Goal: Task Accomplishment & Management: Use online tool/utility

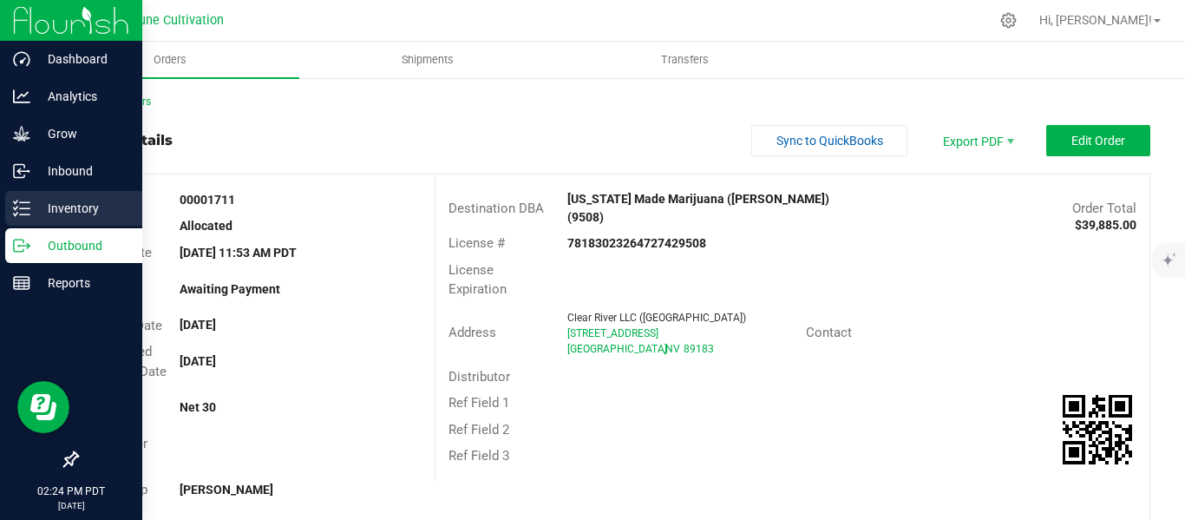
scroll to position [2, 0]
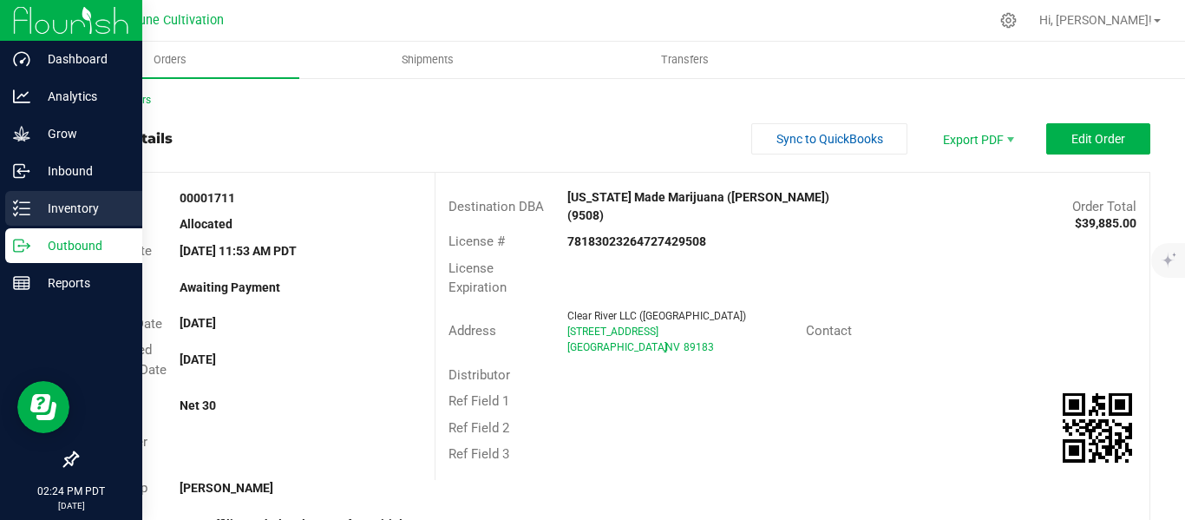
click at [69, 205] on p "Inventory" at bounding box center [82, 208] width 104 height 21
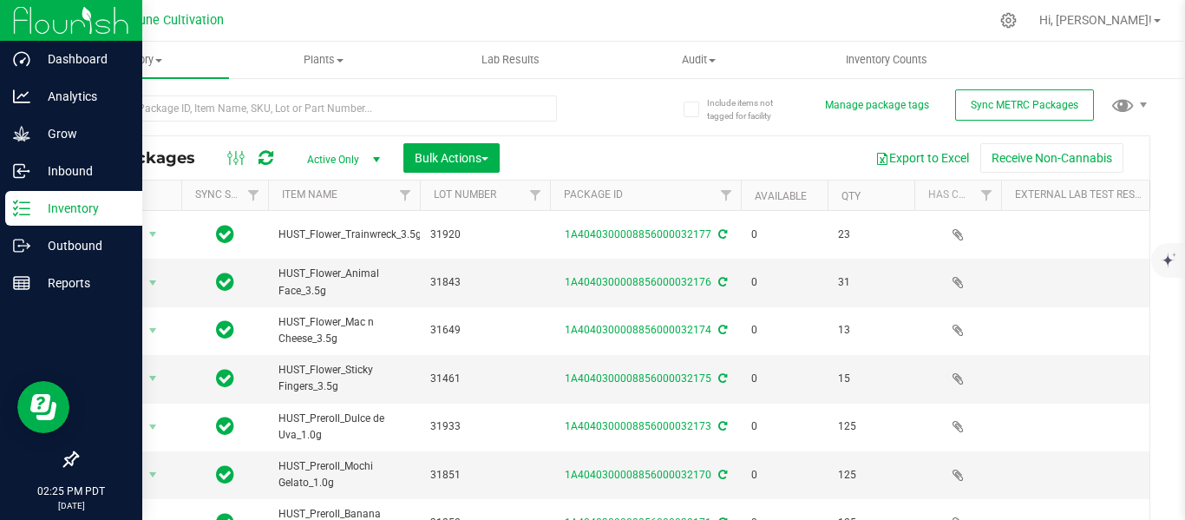
click at [375, 159] on span "select" at bounding box center [376, 160] width 14 height 14
click at [318, 269] on li "All" at bounding box center [339, 265] width 94 height 26
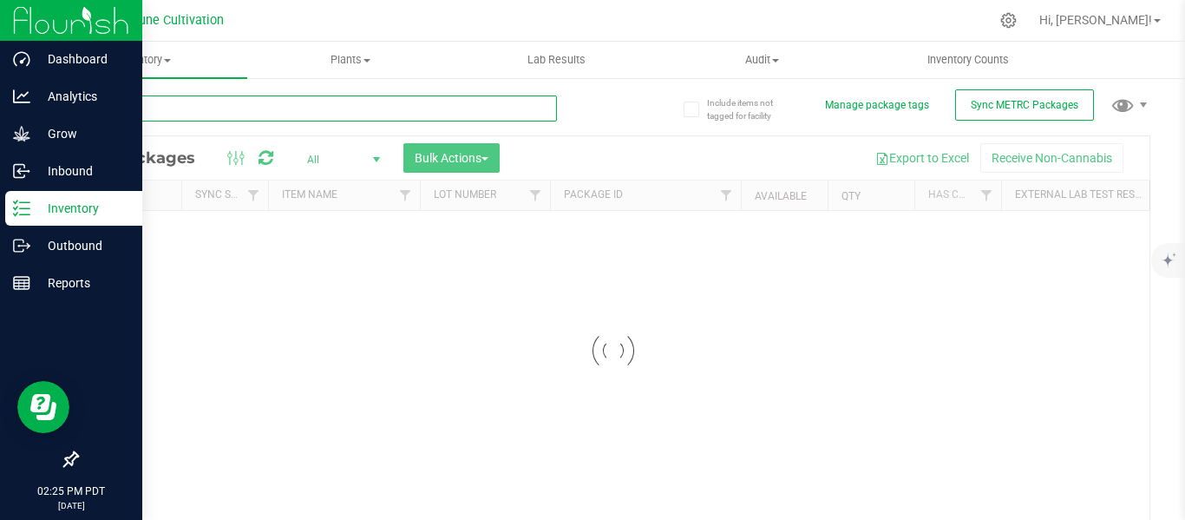
click at [237, 111] on input "text" at bounding box center [316, 108] width 481 height 26
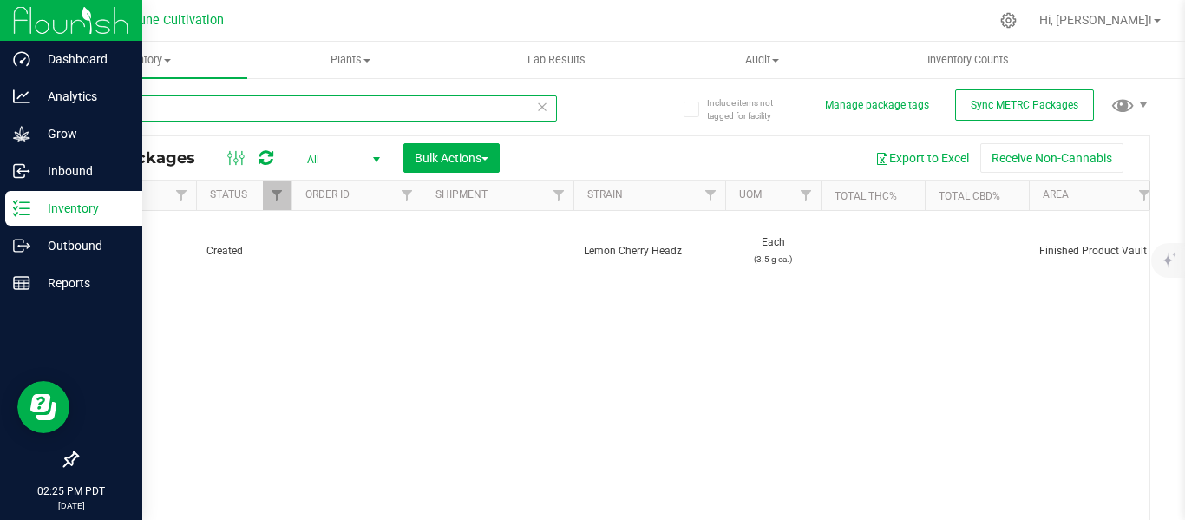
scroll to position [0, 1591]
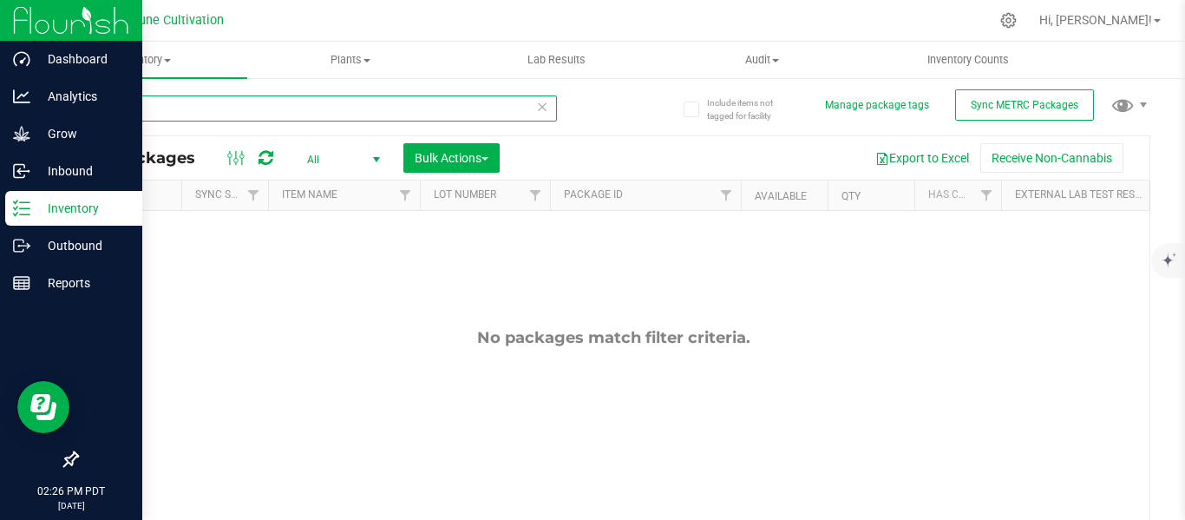
type input "2"
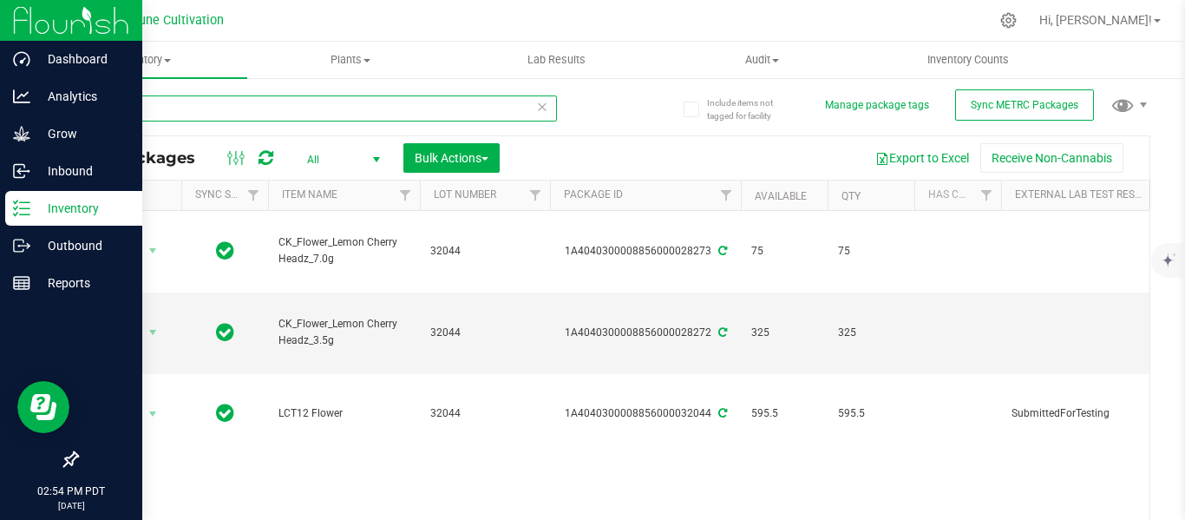
type input "3"
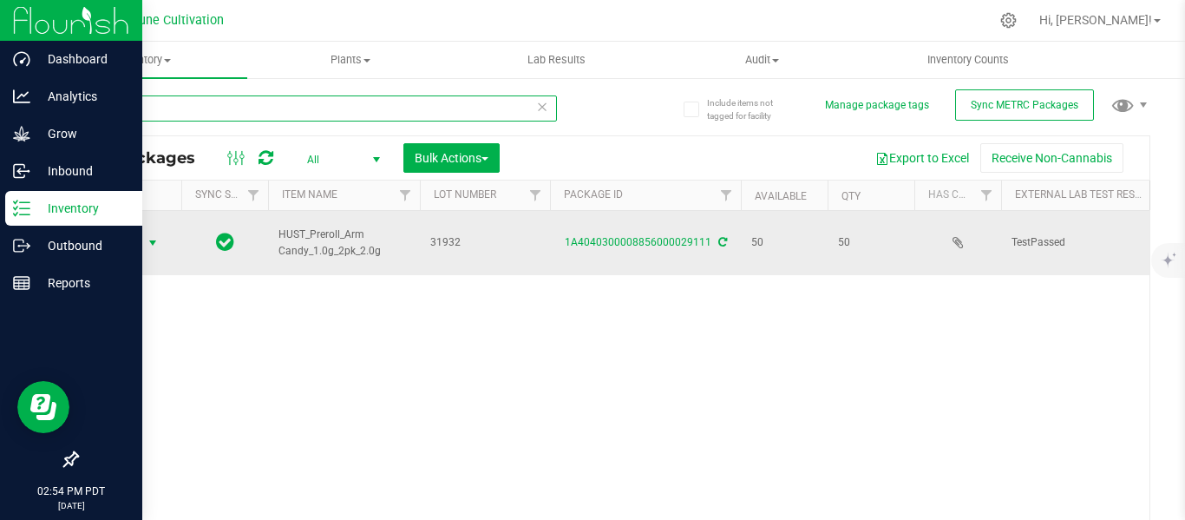
type input "29111"
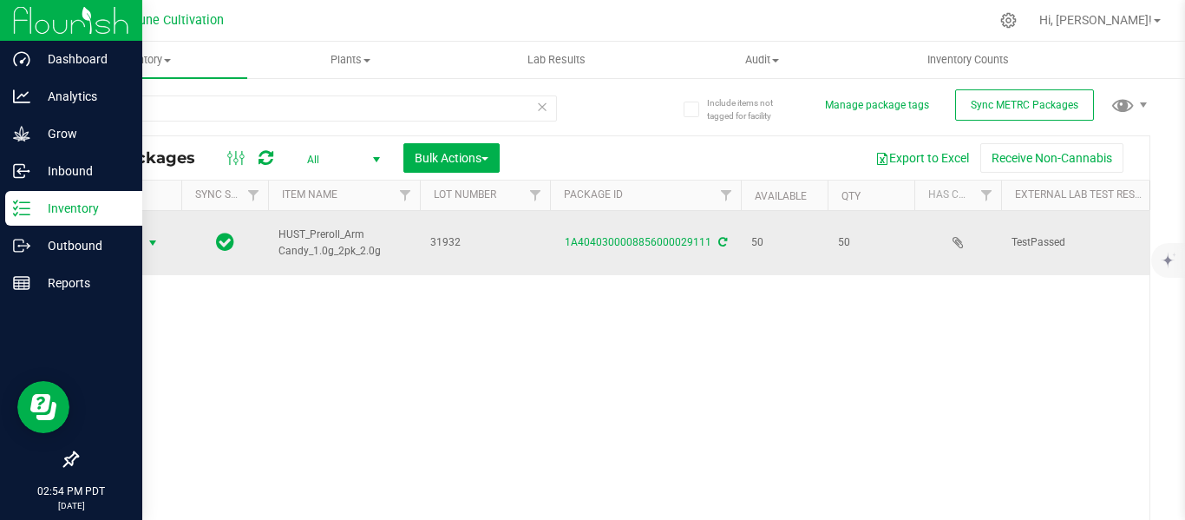
click at [157, 236] on span "select" at bounding box center [153, 243] width 14 height 14
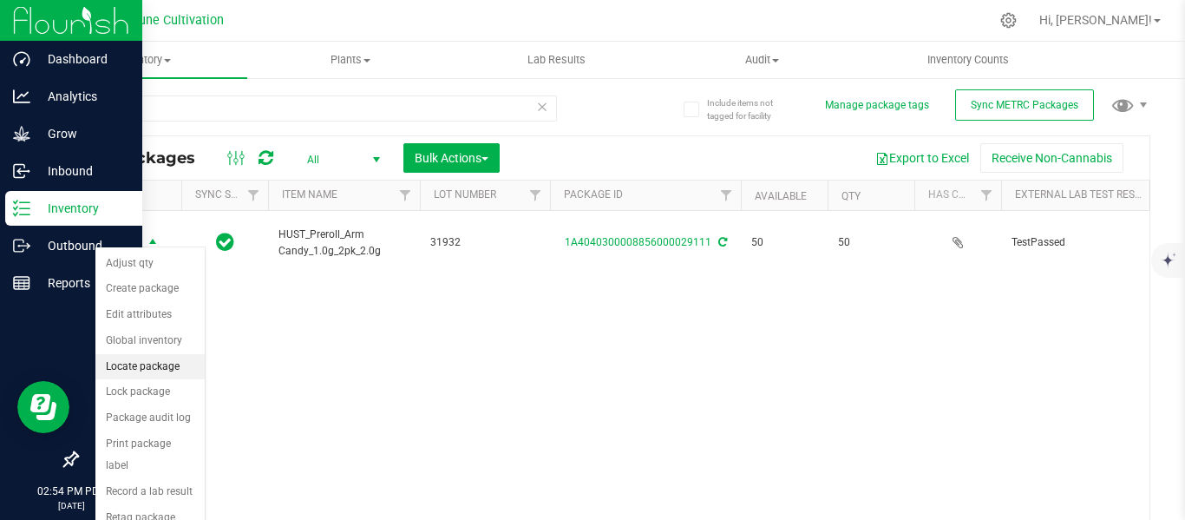
click at [156, 369] on li "Locate package" at bounding box center [149, 367] width 109 height 26
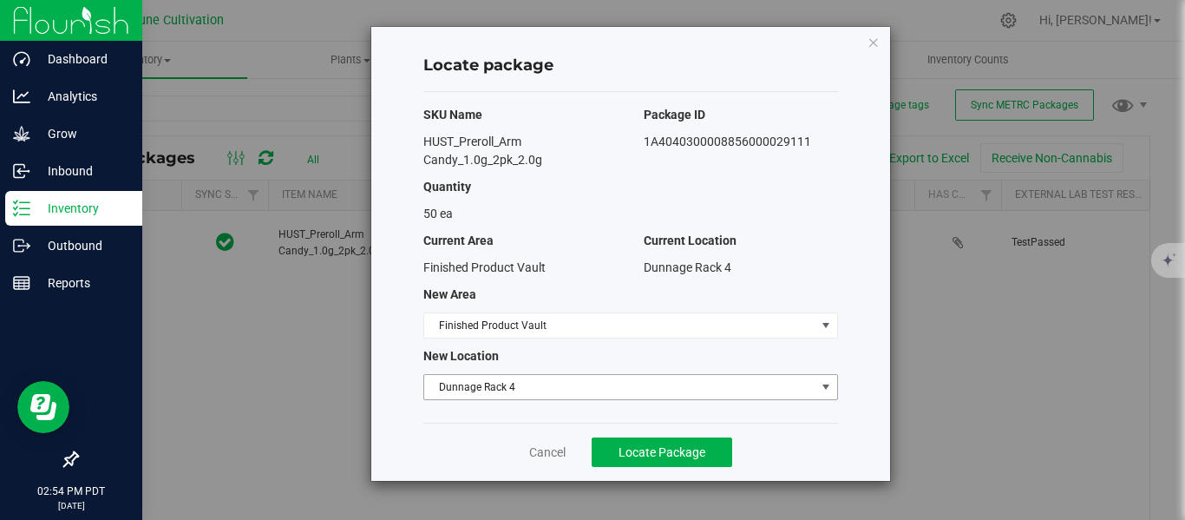
click at [491, 383] on span "Dunnage Rack 4" at bounding box center [619, 387] width 391 height 24
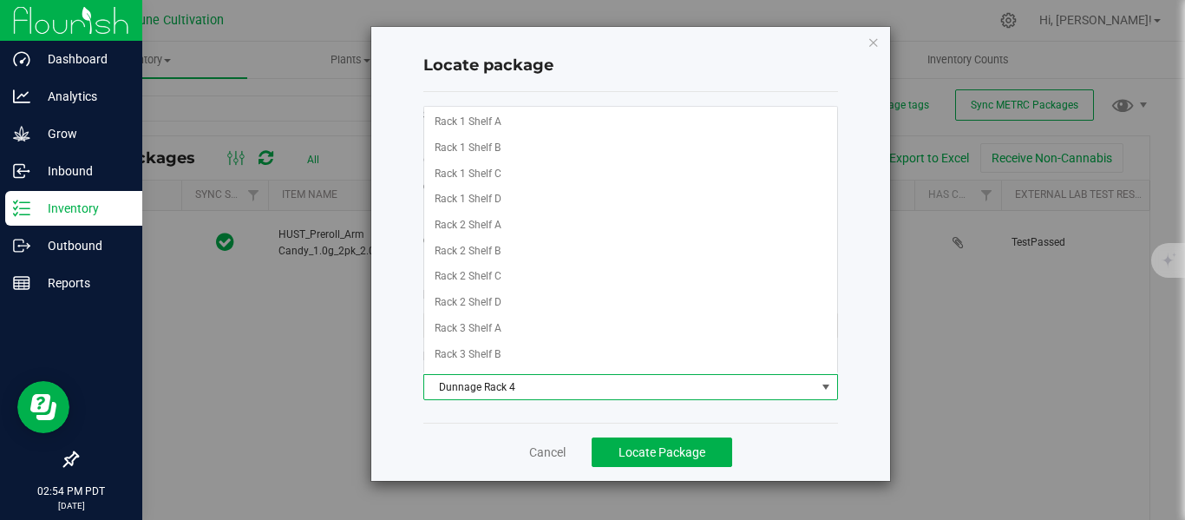
scroll to position [1261, 0]
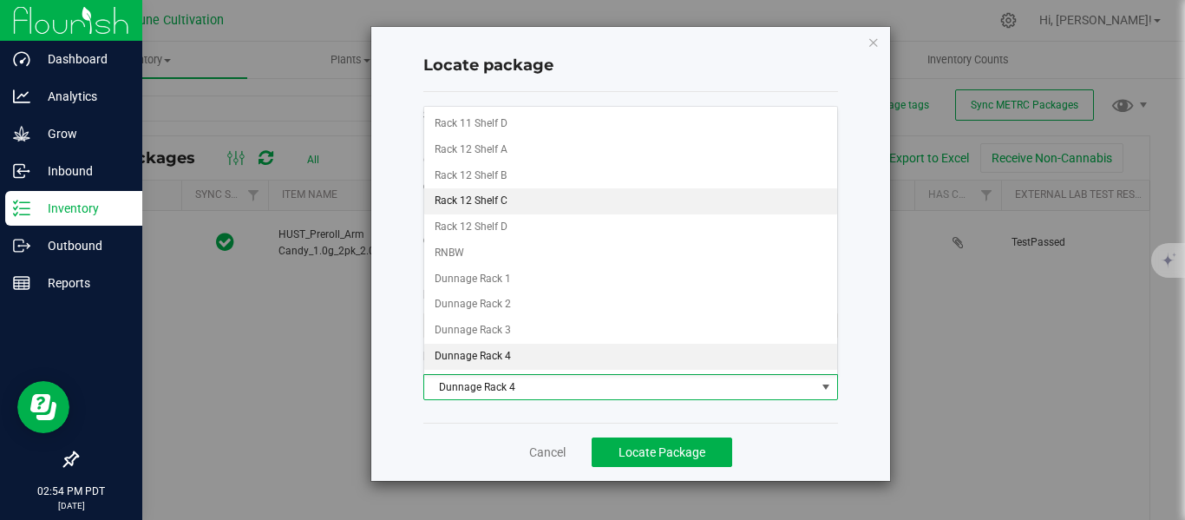
click at [504, 200] on li "Rack 12 Shelf C" at bounding box center [630, 201] width 413 height 26
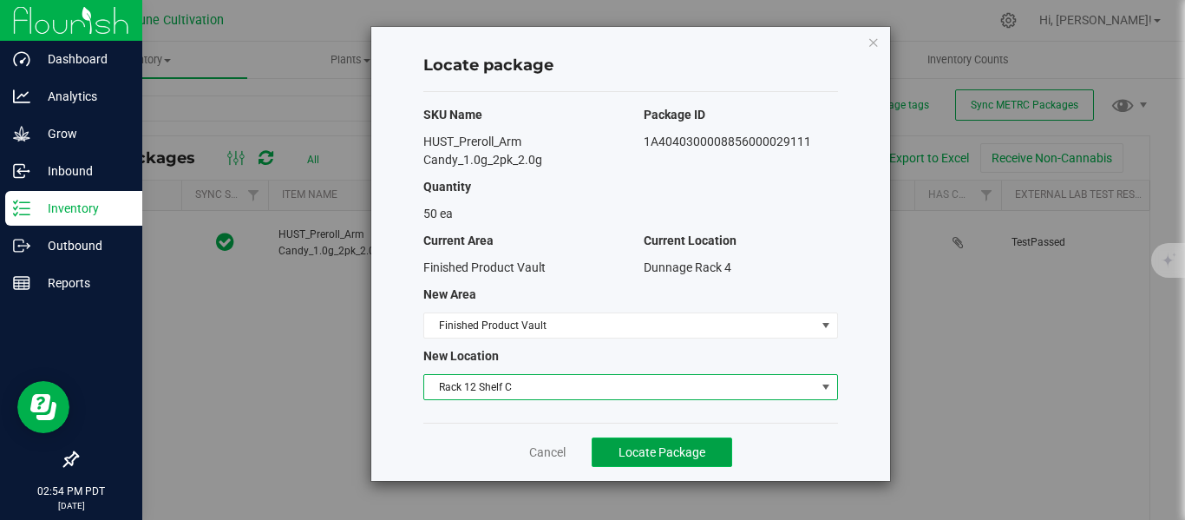
click at [642, 451] on span "Locate Package" at bounding box center [661, 452] width 87 height 14
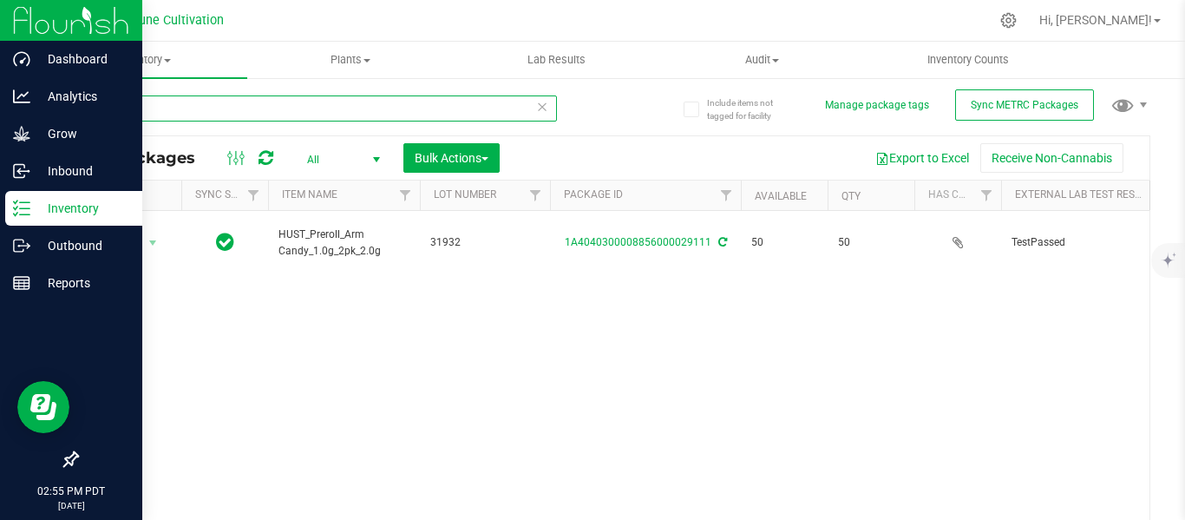
click at [279, 109] on input "29111" at bounding box center [316, 108] width 481 height 26
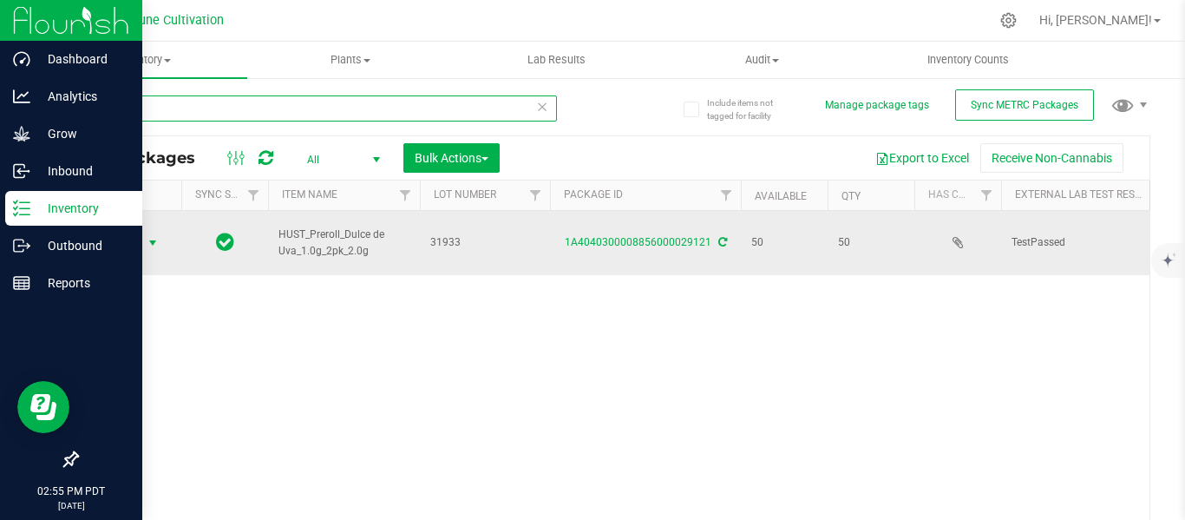
type input "29121"
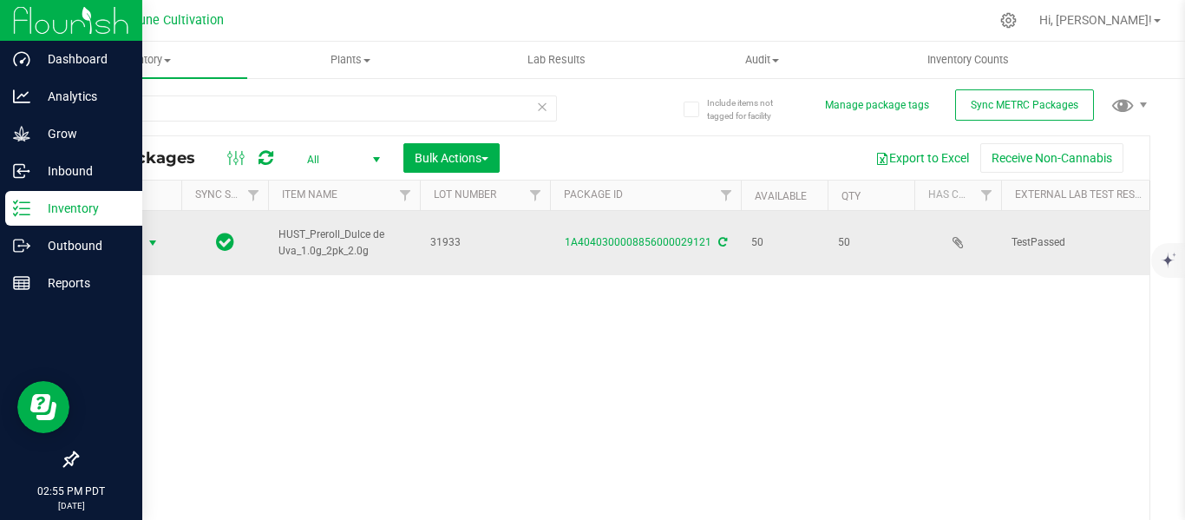
click at [154, 241] on span "select" at bounding box center [153, 243] width 22 height 24
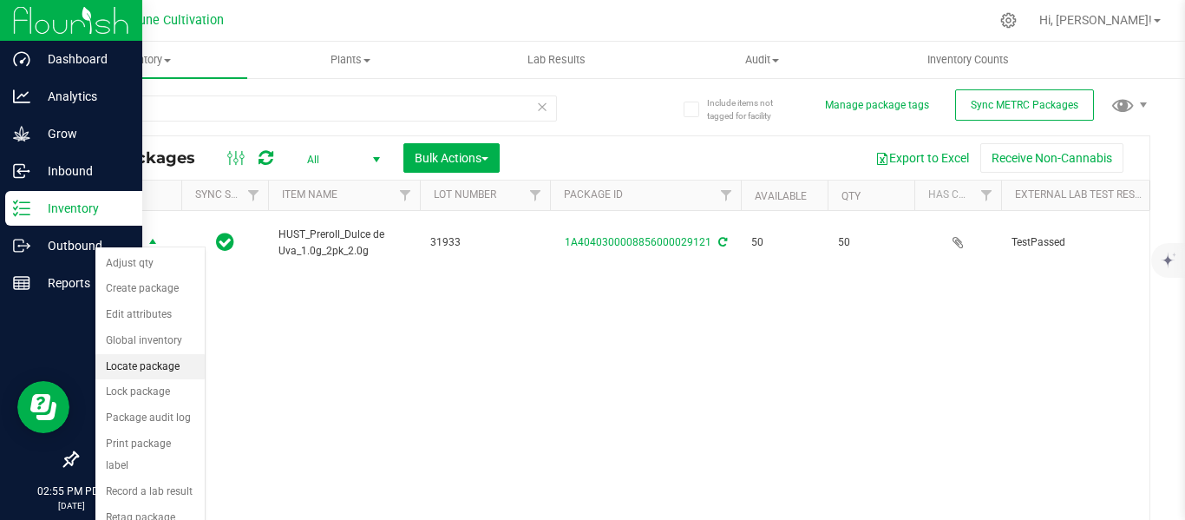
click at [127, 361] on li "Locate package" at bounding box center [149, 367] width 109 height 26
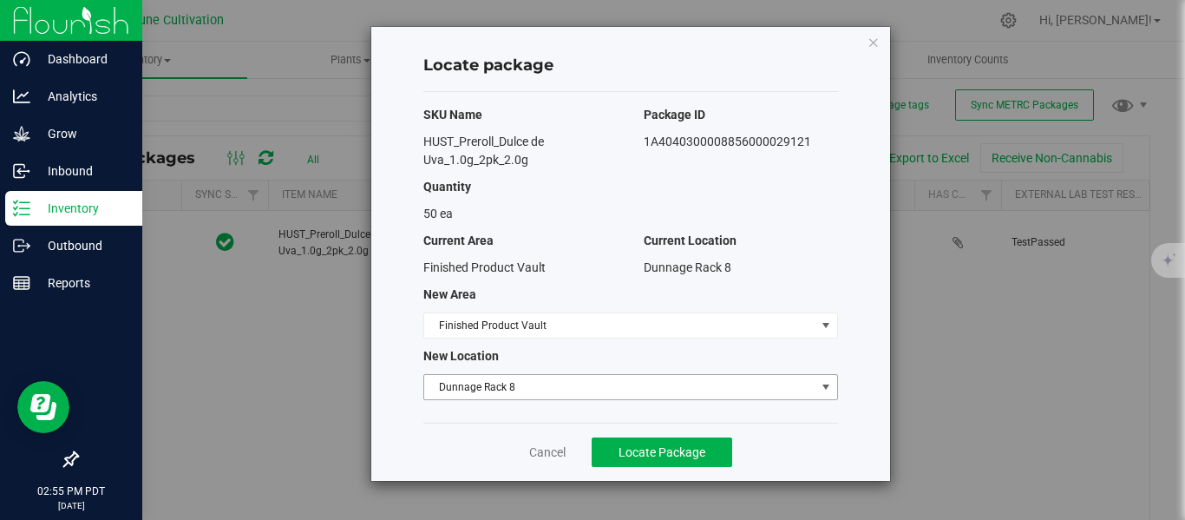
click at [486, 385] on span "Dunnage Rack 8" at bounding box center [619, 387] width 391 height 24
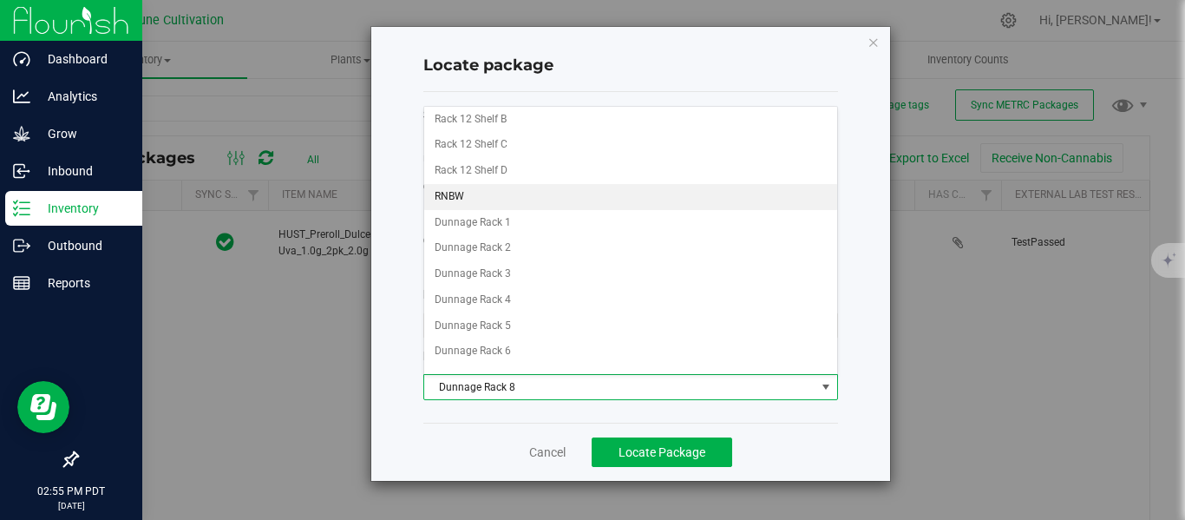
scroll to position [1311, 0]
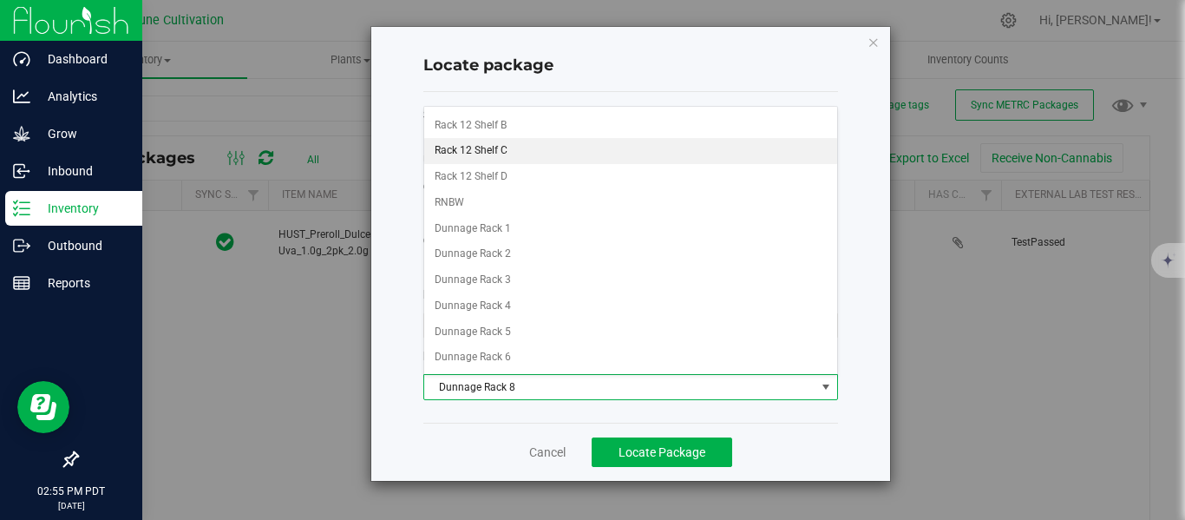
click at [541, 152] on li "Rack 12 Shelf C" at bounding box center [630, 151] width 413 height 26
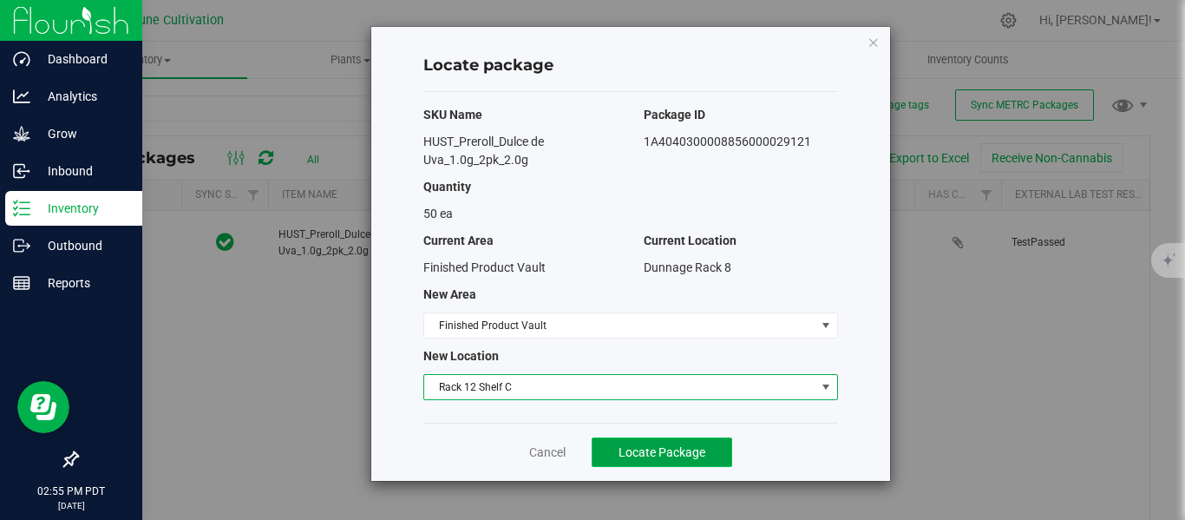
click at [664, 456] on span "Locate Package" at bounding box center [661, 452] width 87 height 14
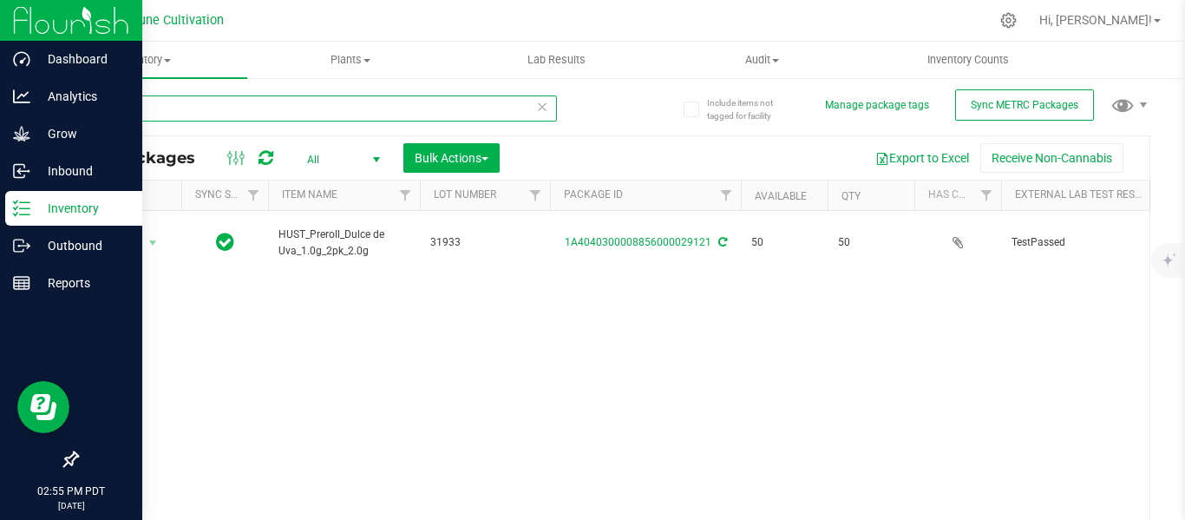
click at [225, 110] on input "29121" at bounding box center [316, 108] width 481 height 26
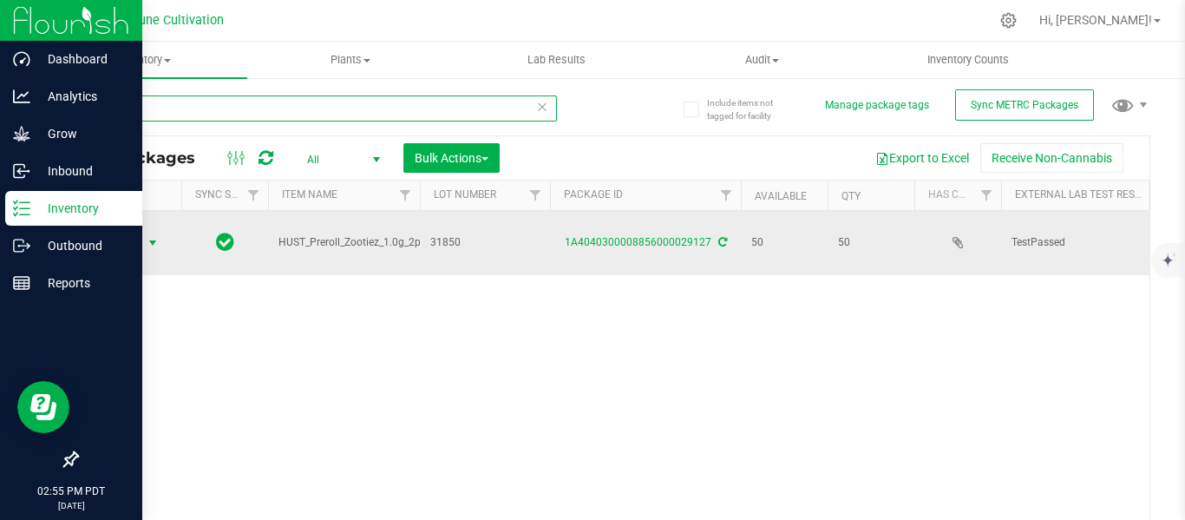
type input "29127"
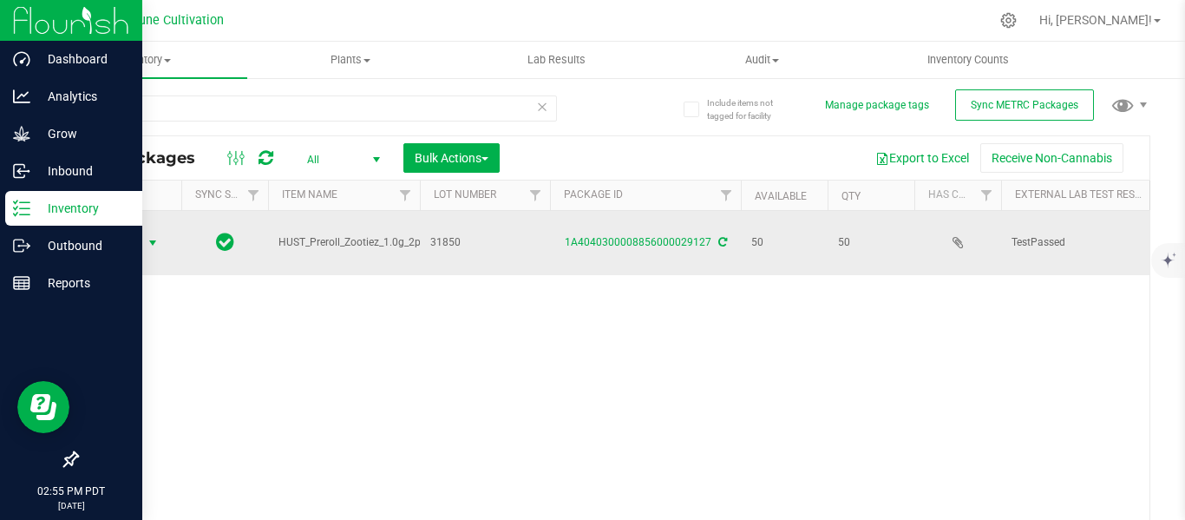
click at [151, 236] on span "select" at bounding box center [153, 243] width 14 height 14
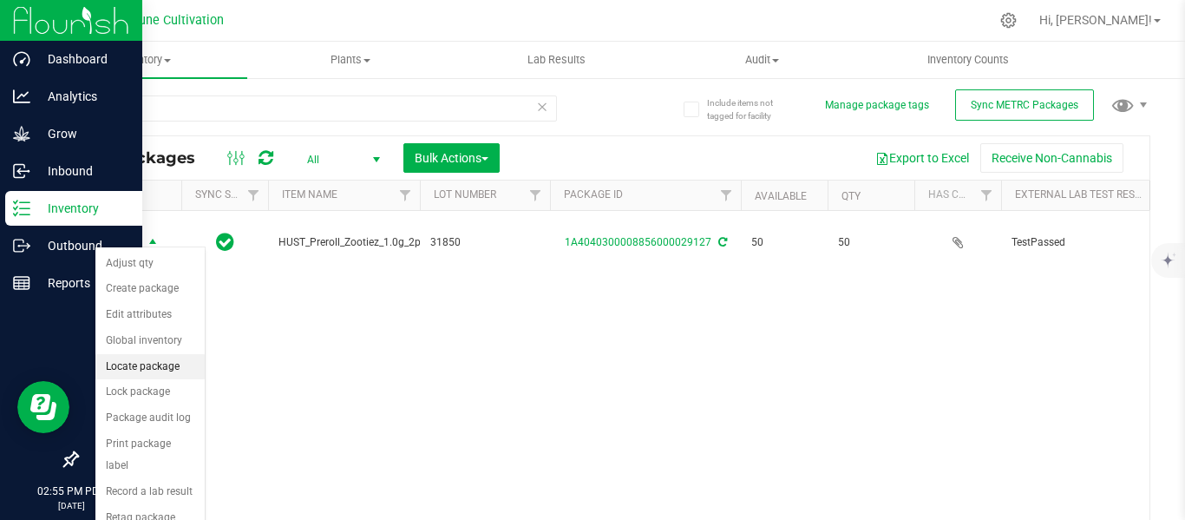
click at [150, 362] on li "Locate package" at bounding box center [149, 367] width 109 height 26
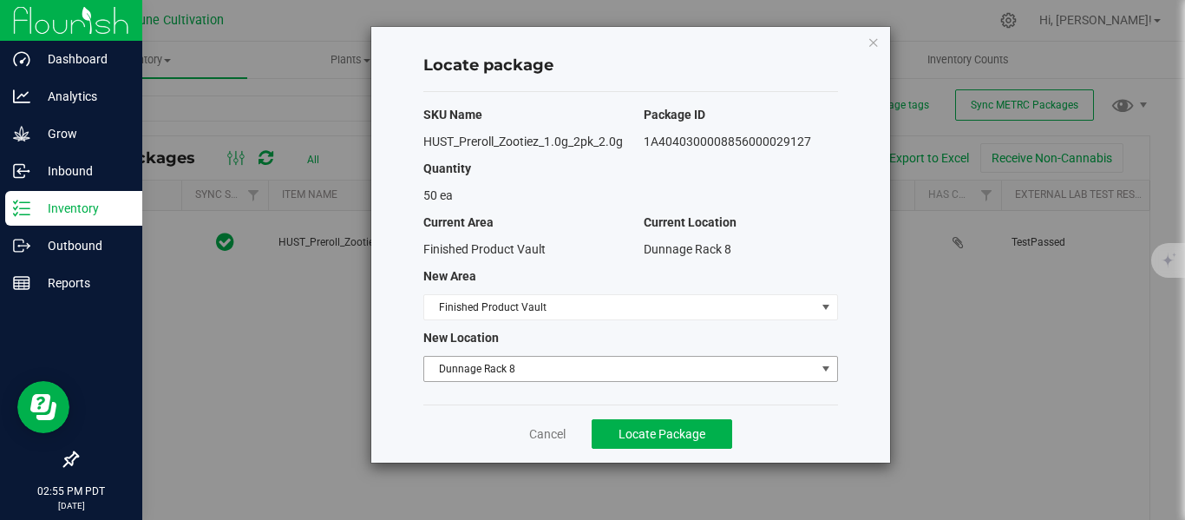
click at [462, 367] on span "Dunnage Rack 8" at bounding box center [619, 368] width 391 height 24
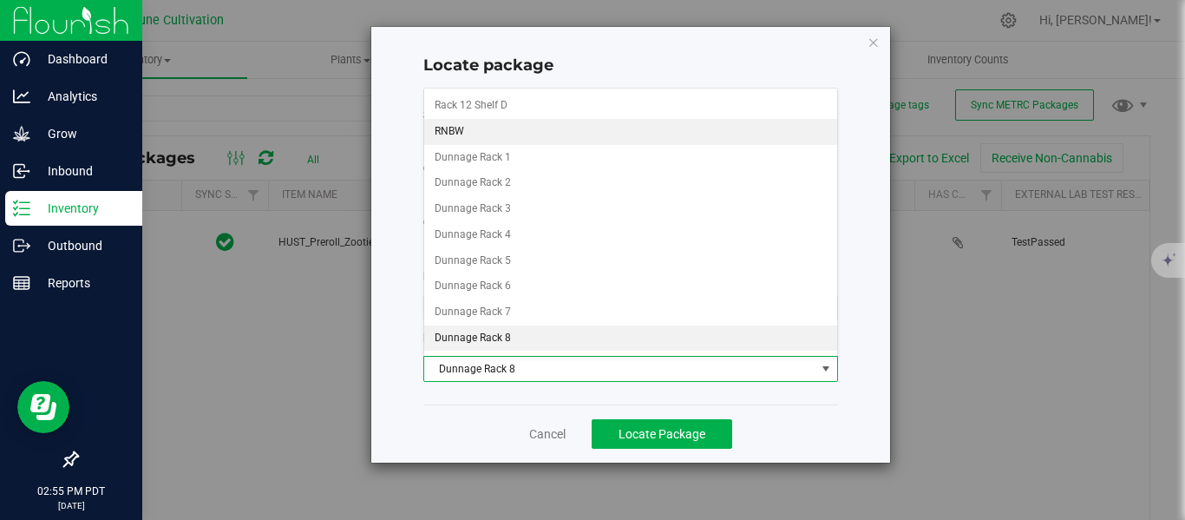
scroll to position [1278, 0]
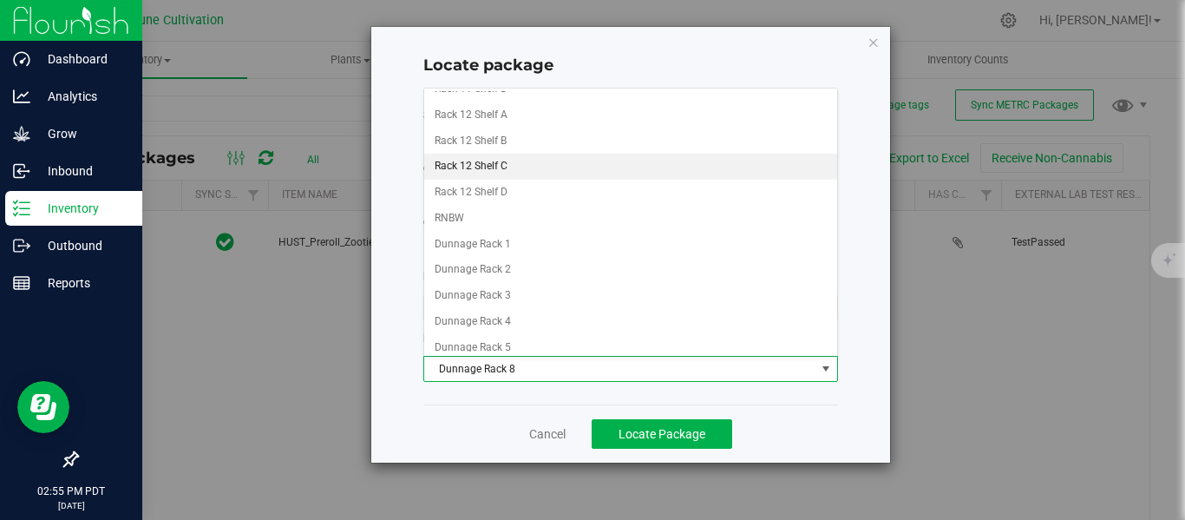
click at [507, 166] on li "Rack 12 Shelf C" at bounding box center [630, 167] width 413 height 26
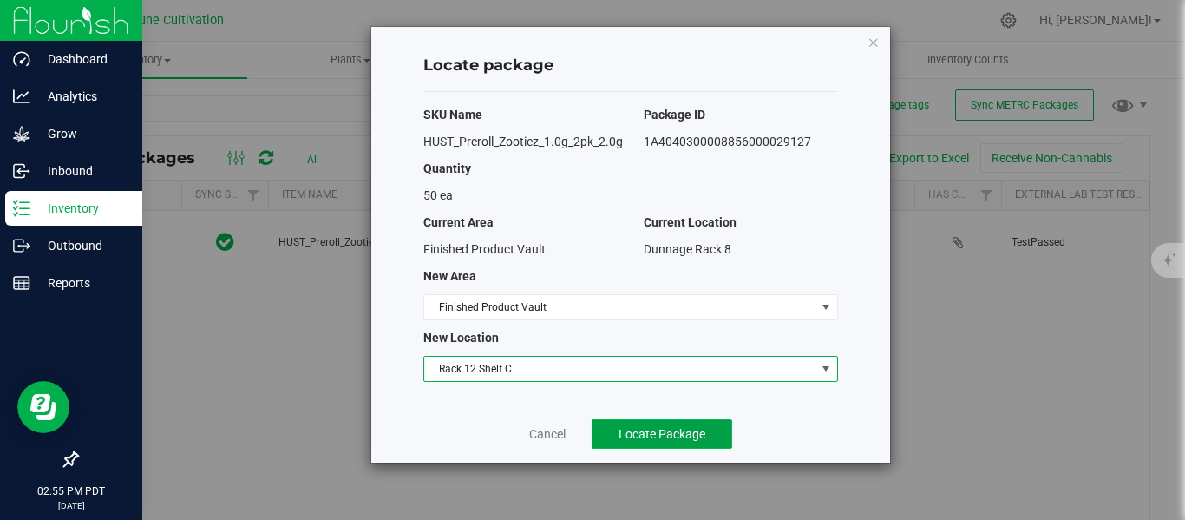
click at [631, 434] on span "Locate Package" at bounding box center [661, 434] width 87 height 14
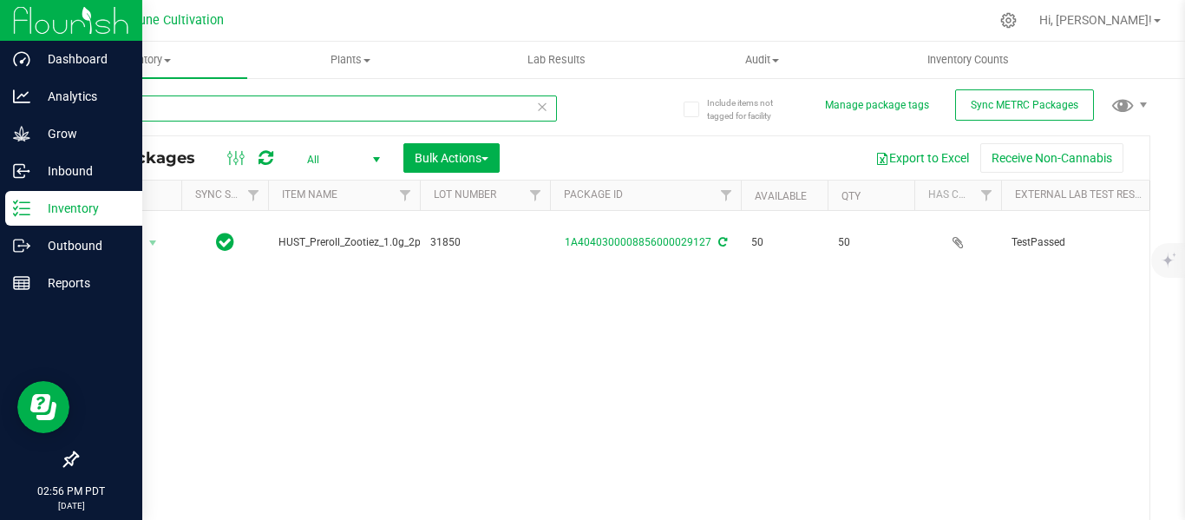
click at [319, 118] on input "29127" at bounding box center [316, 108] width 481 height 26
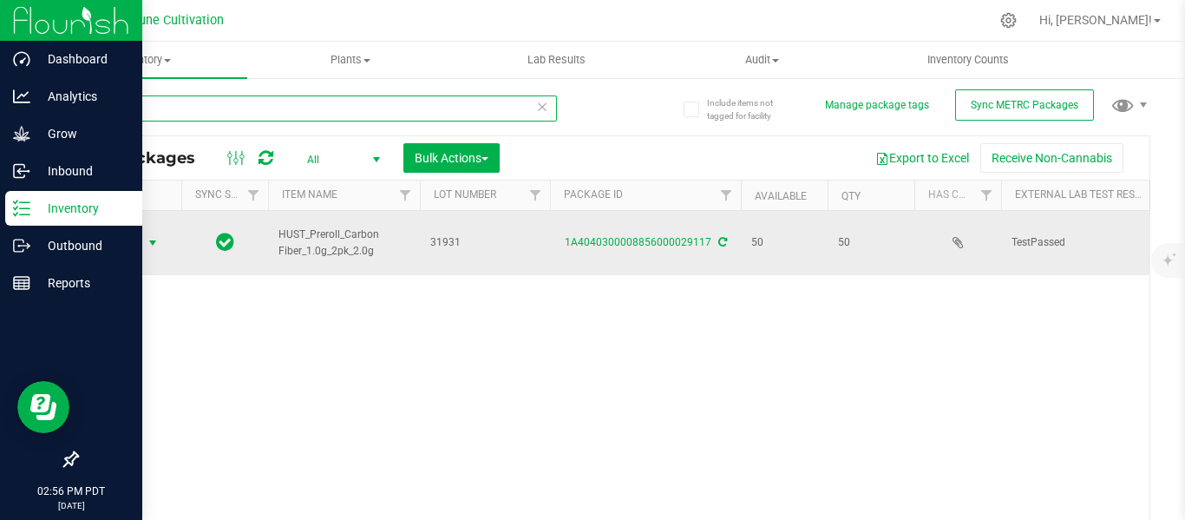
type input "29117"
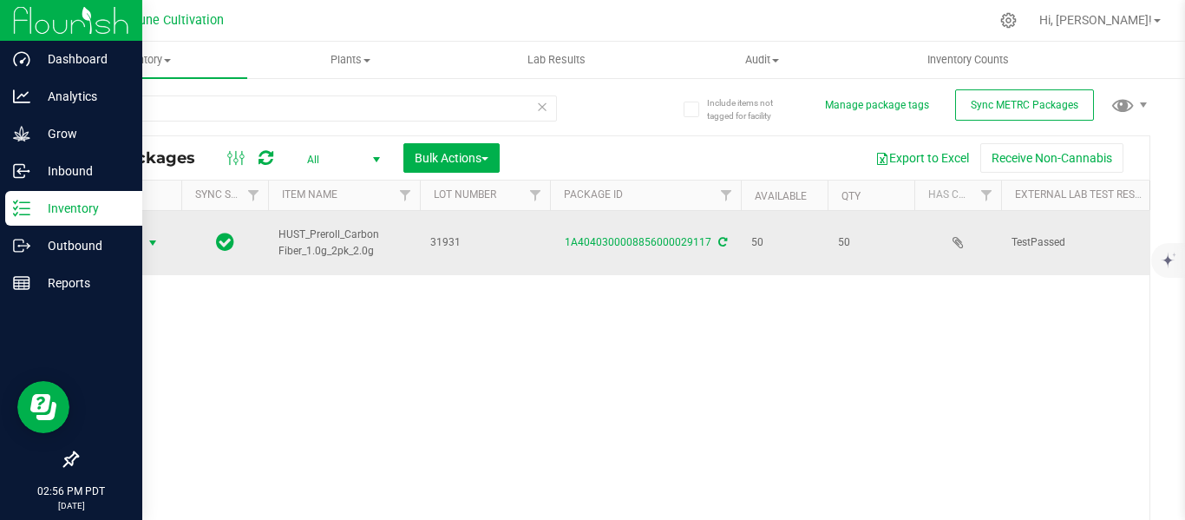
click at [150, 237] on span "select" at bounding box center [153, 243] width 14 height 14
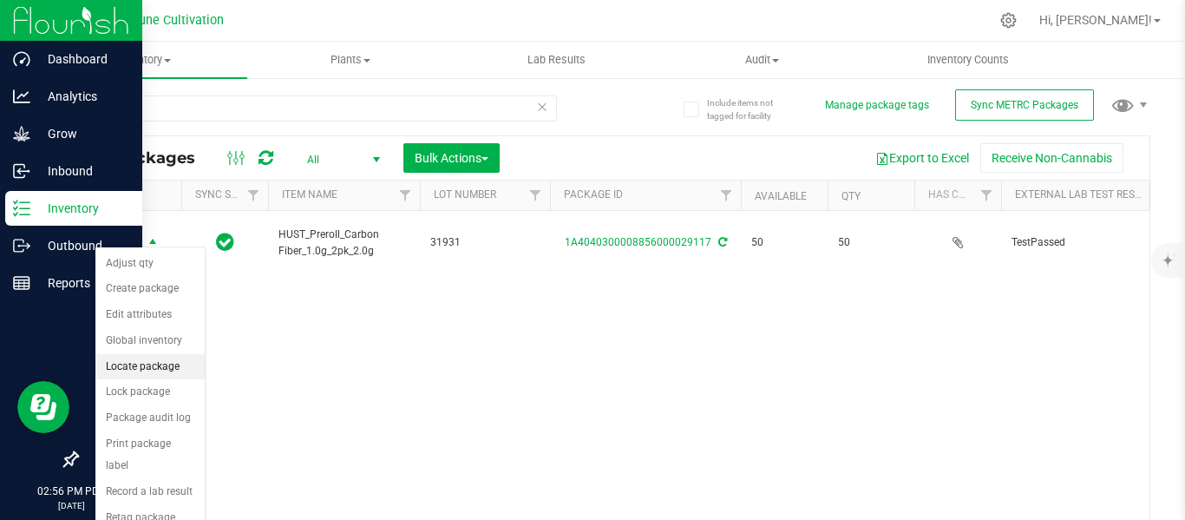
click at [146, 369] on li "Locate package" at bounding box center [149, 367] width 109 height 26
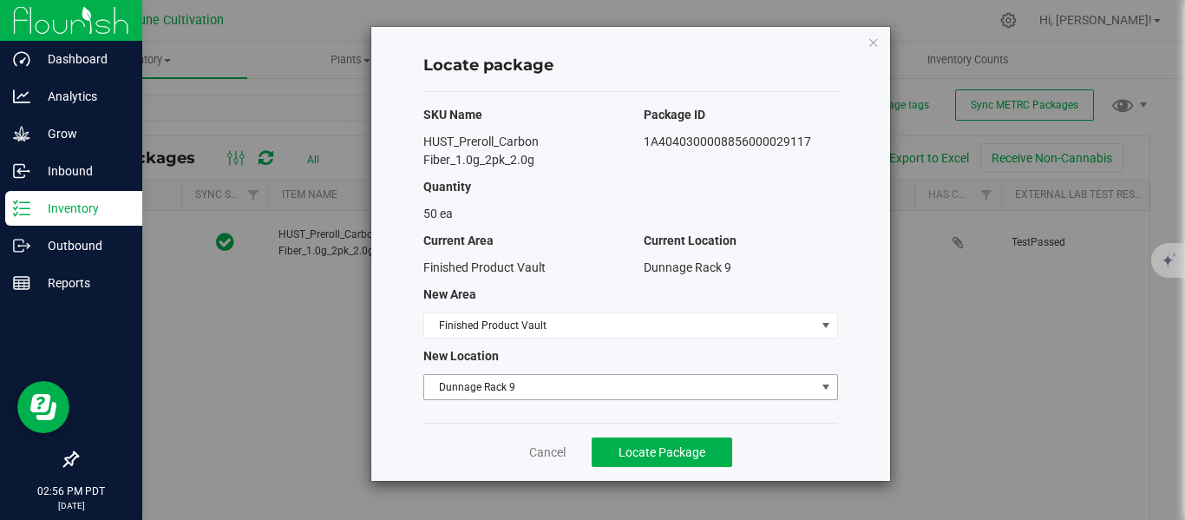
click at [484, 389] on span "Dunnage Rack 9" at bounding box center [619, 387] width 391 height 24
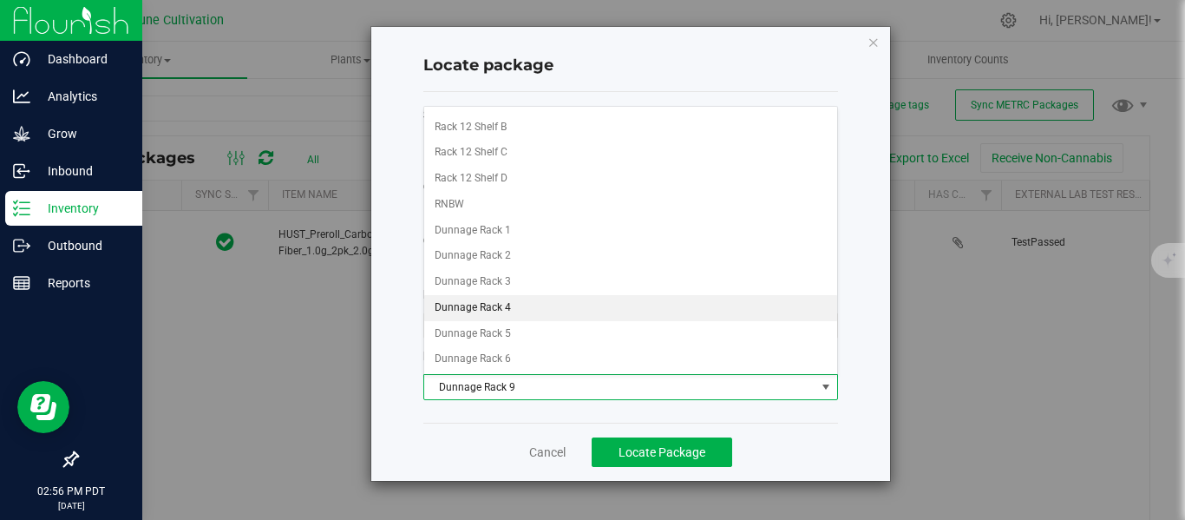
scroll to position [1279, 0]
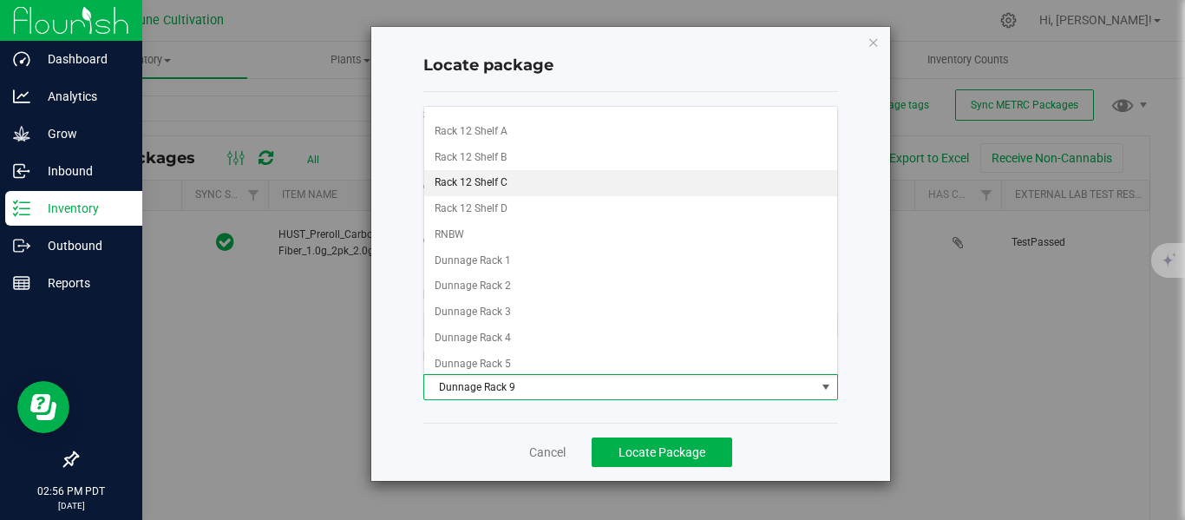
click at [504, 188] on li "Rack 12 Shelf C" at bounding box center [630, 183] width 413 height 26
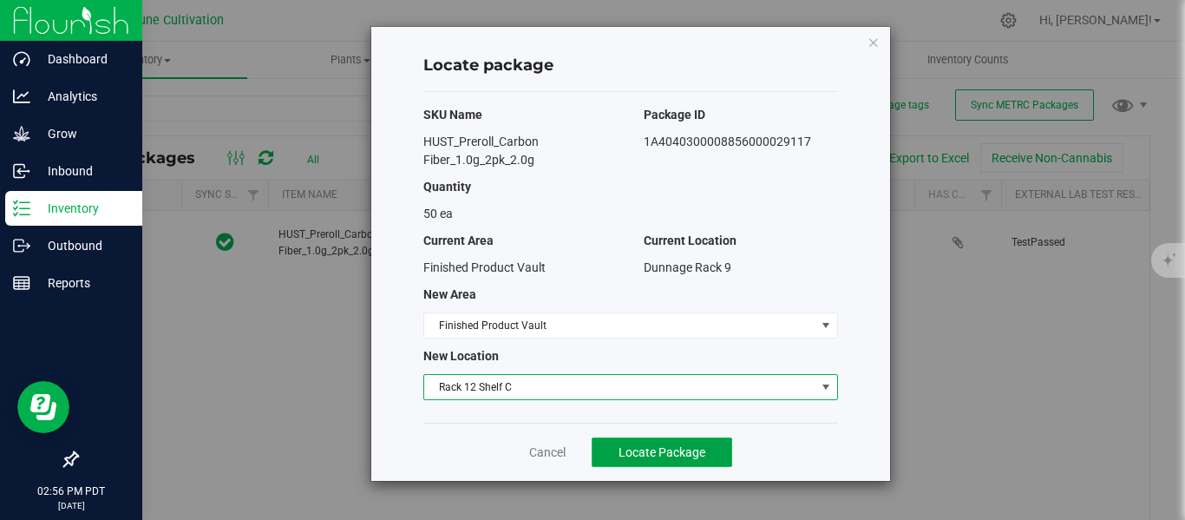
click at [626, 458] on span "Locate Package" at bounding box center [661, 452] width 87 height 14
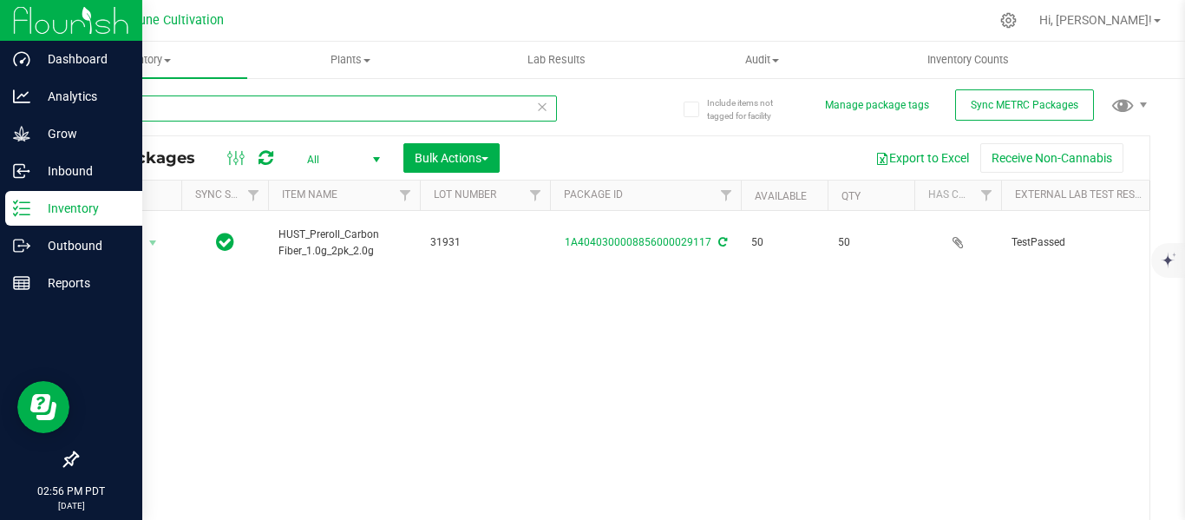
click at [248, 105] on input "29117" at bounding box center [316, 108] width 481 height 26
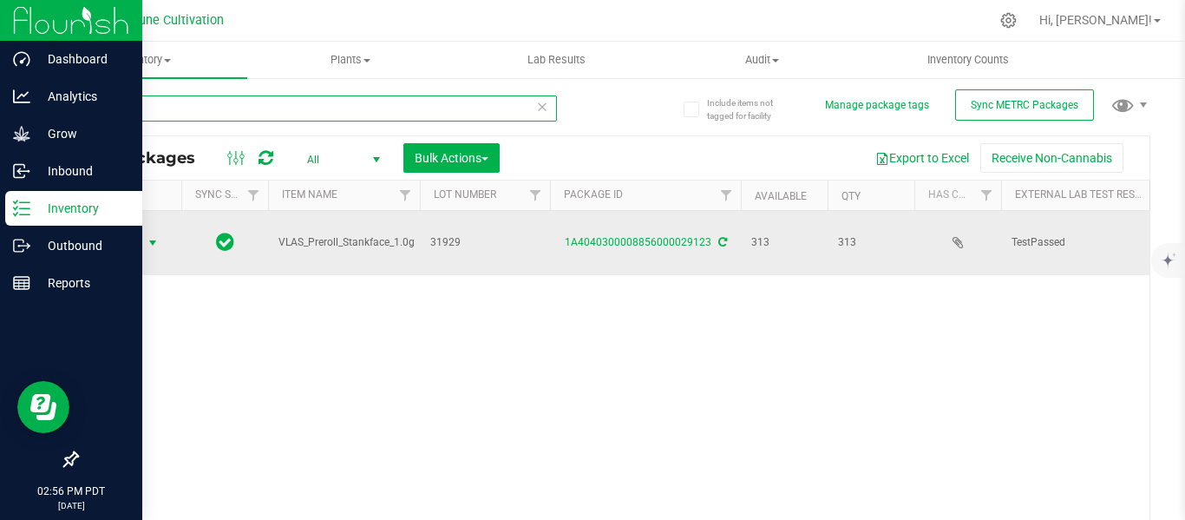
type input "29123"
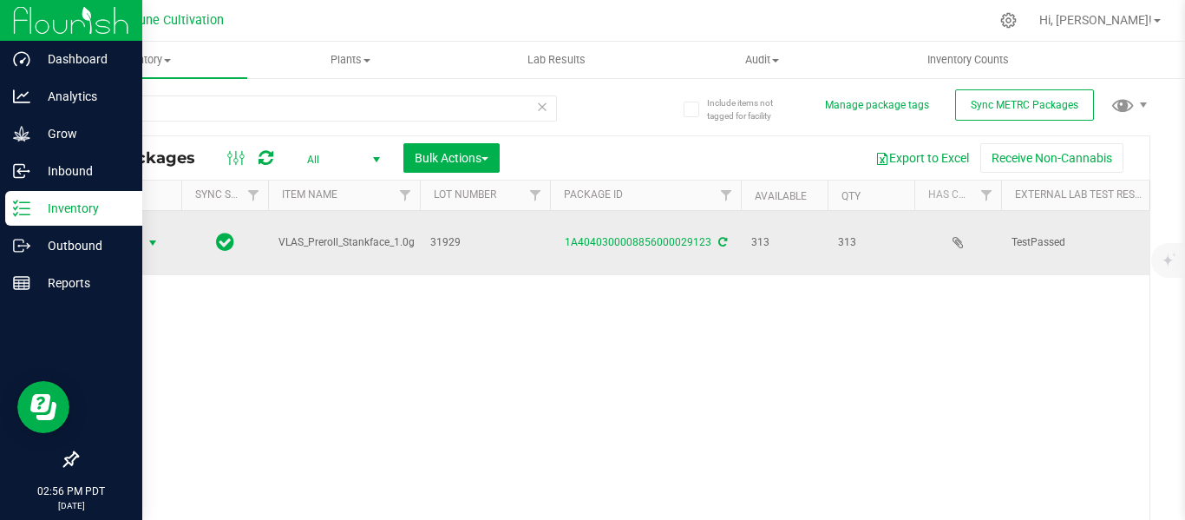
click at [148, 236] on span "select" at bounding box center [153, 243] width 14 height 14
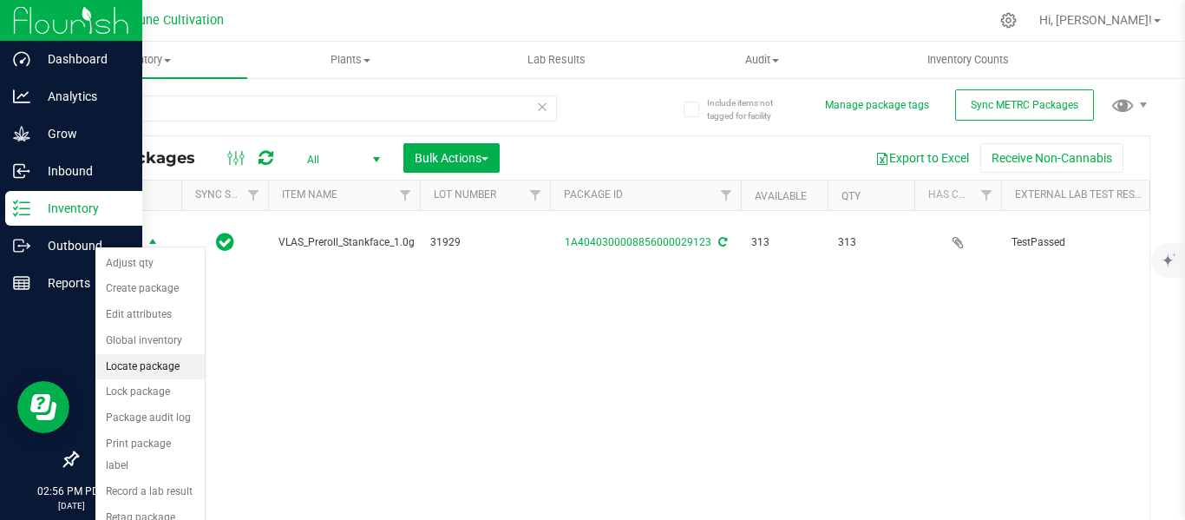
click at [143, 363] on li "Locate package" at bounding box center [149, 367] width 109 height 26
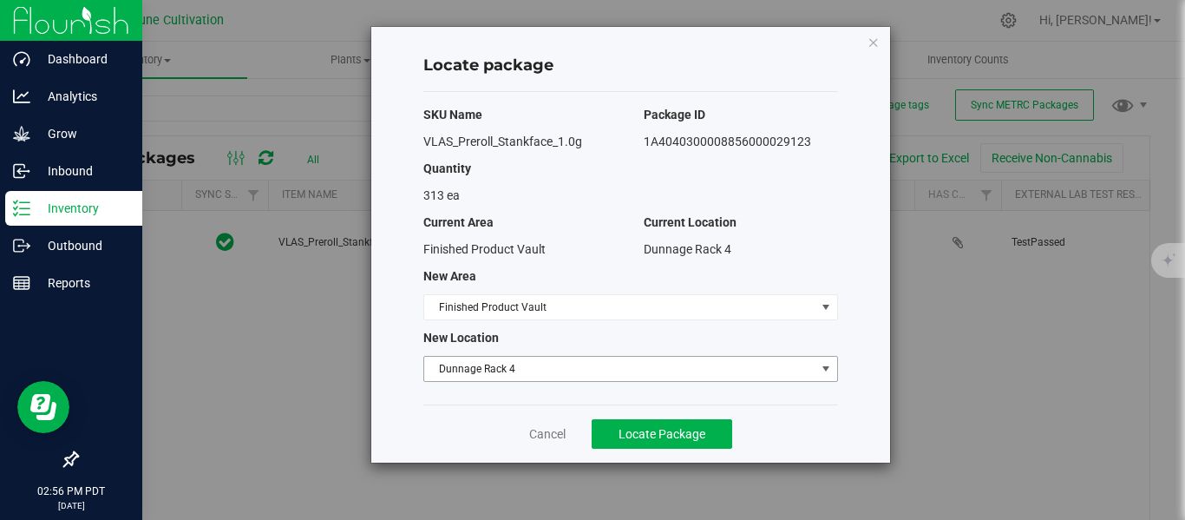
click at [483, 373] on span "Dunnage Rack 4" at bounding box center [619, 368] width 391 height 24
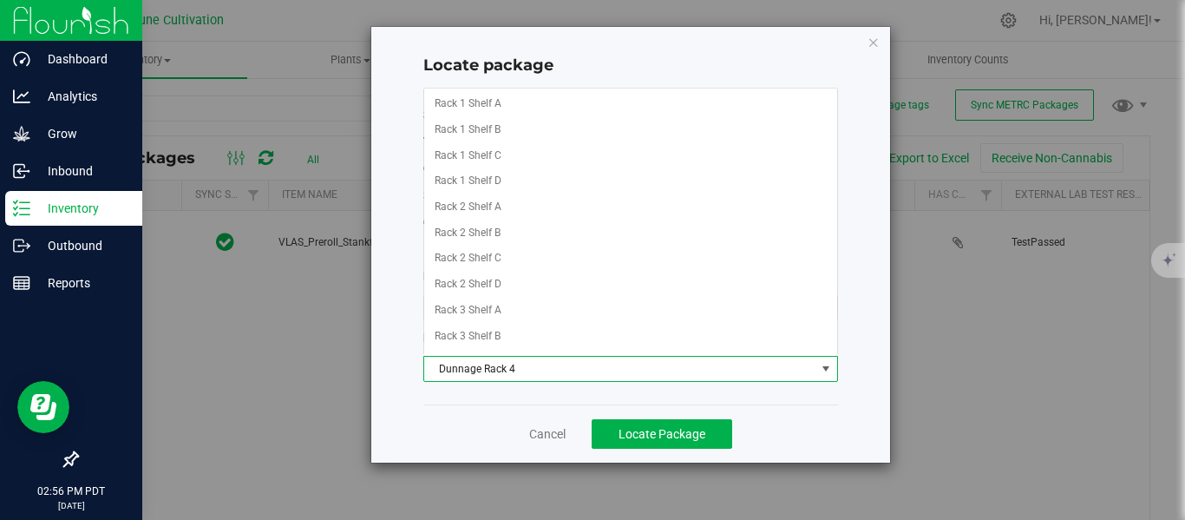
scroll to position [1261, 0]
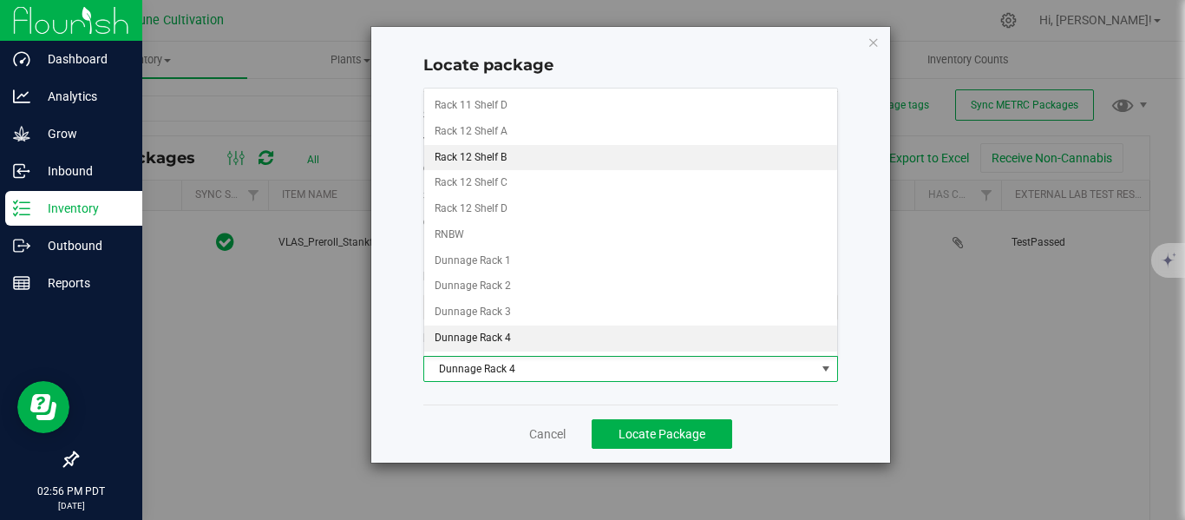
click at [509, 153] on li "Rack 12 Shelf B" at bounding box center [630, 158] width 413 height 26
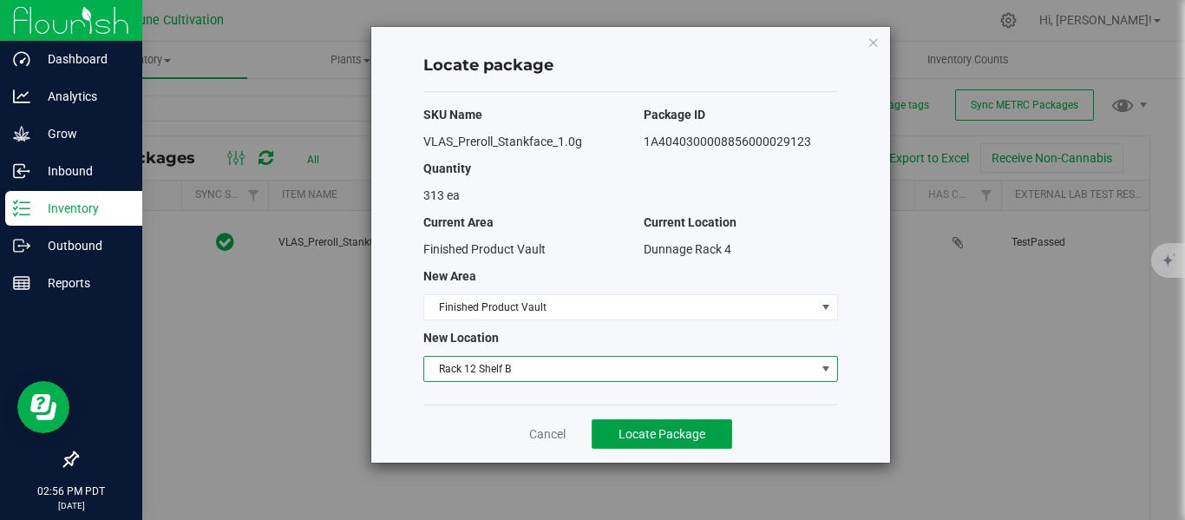
click at [677, 428] on span "Locate Package" at bounding box center [661, 434] width 87 height 14
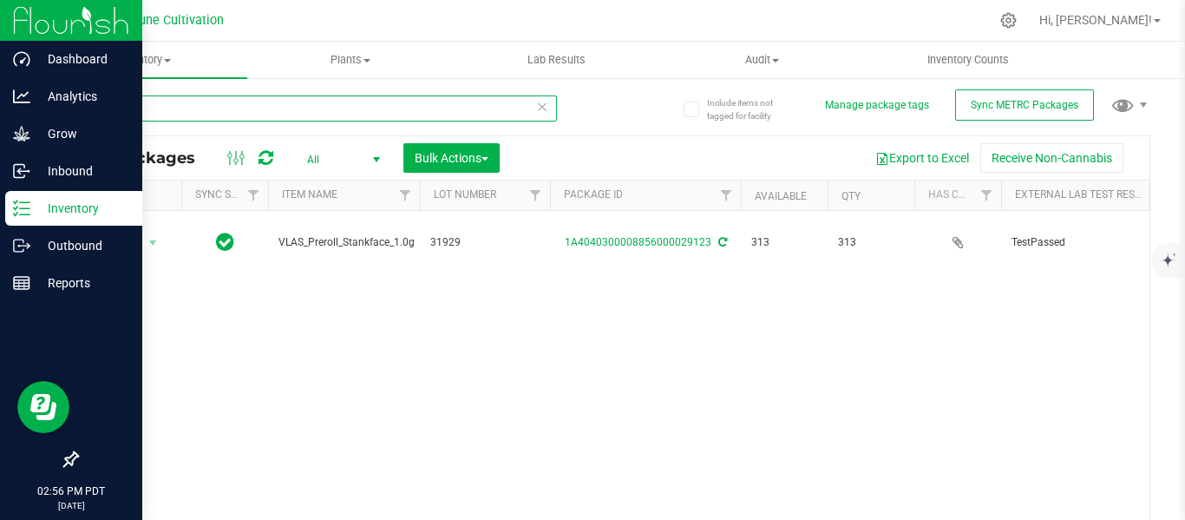
click at [199, 117] on input "29123" at bounding box center [316, 108] width 481 height 26
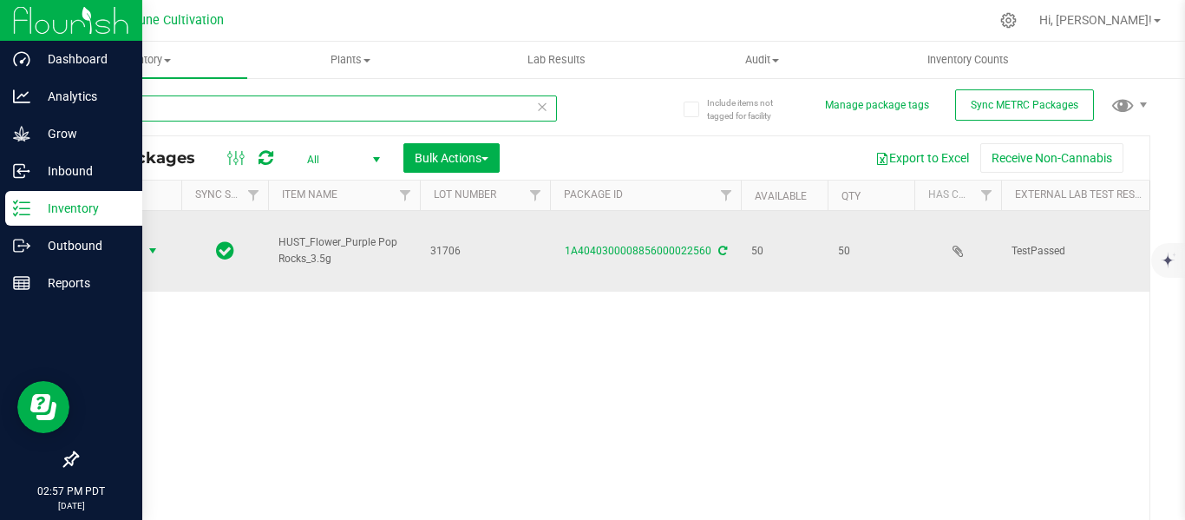
type input "22560"
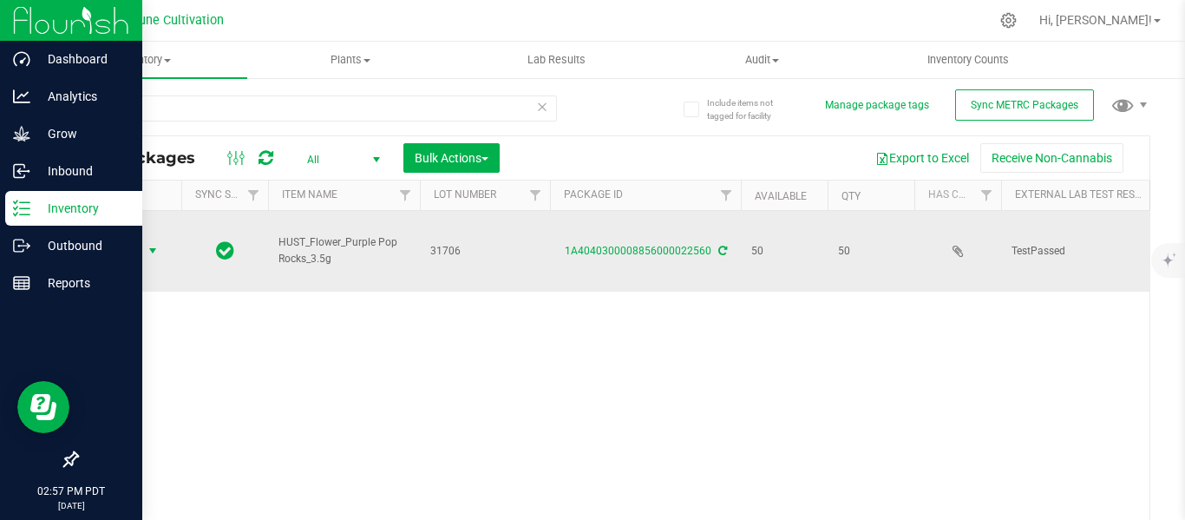
click at [154, 244] on span "select" at bounding box center [153, 251] width 14 height 14
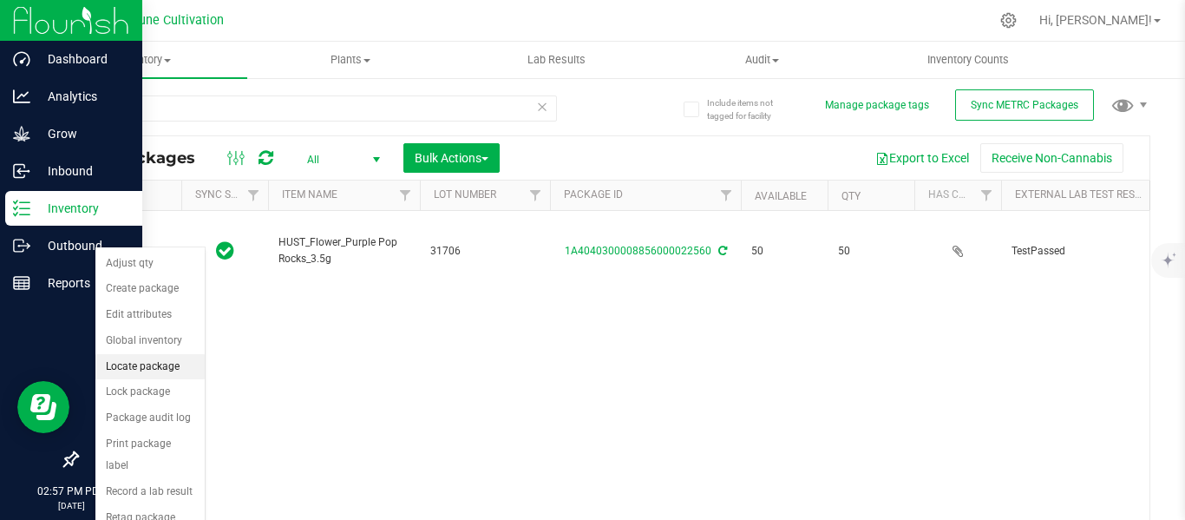
click at [130, 364] on li "Locate package" at bounding box center [149, 367] width 109 height 26
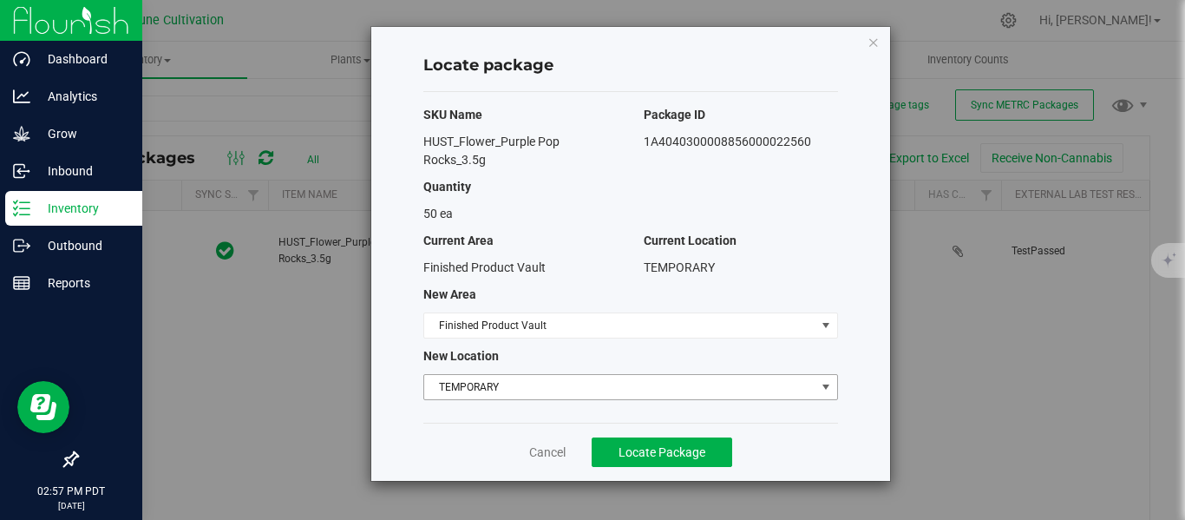
click at [484, 389] on span "TEMPORARY" at bounding box center [619, 387] width 391 height 24
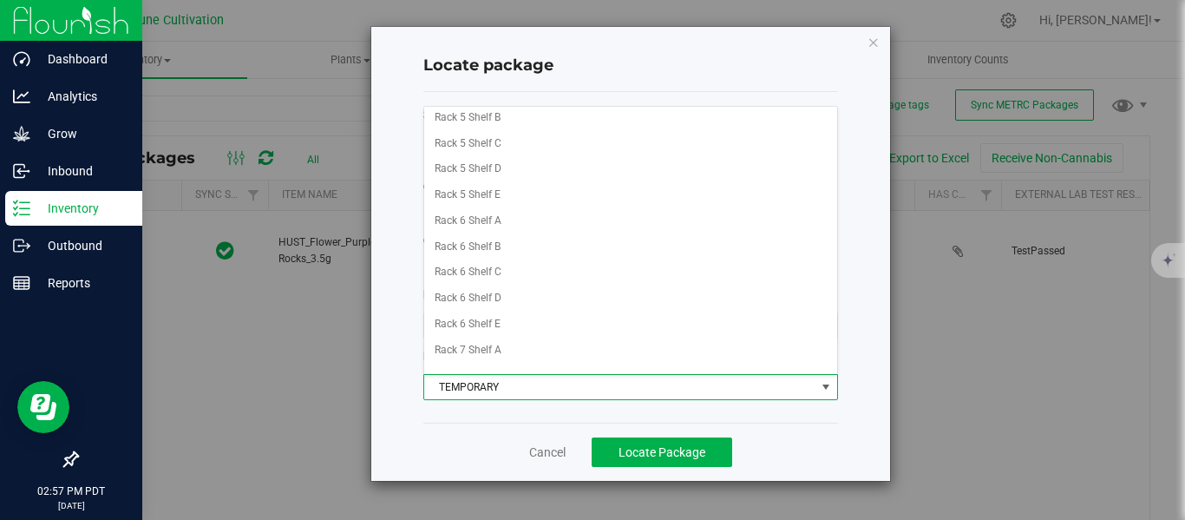
scroll to position [467, 0]
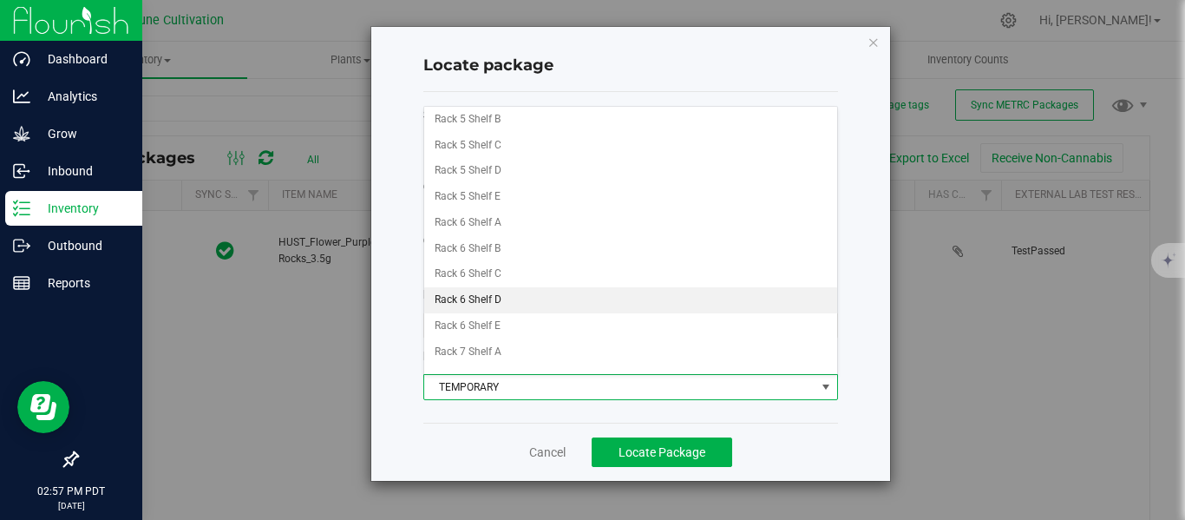
click at [498, 298] on li "Rack 6 Shelf D" at bounding box center [630, 300] width 413 height 26
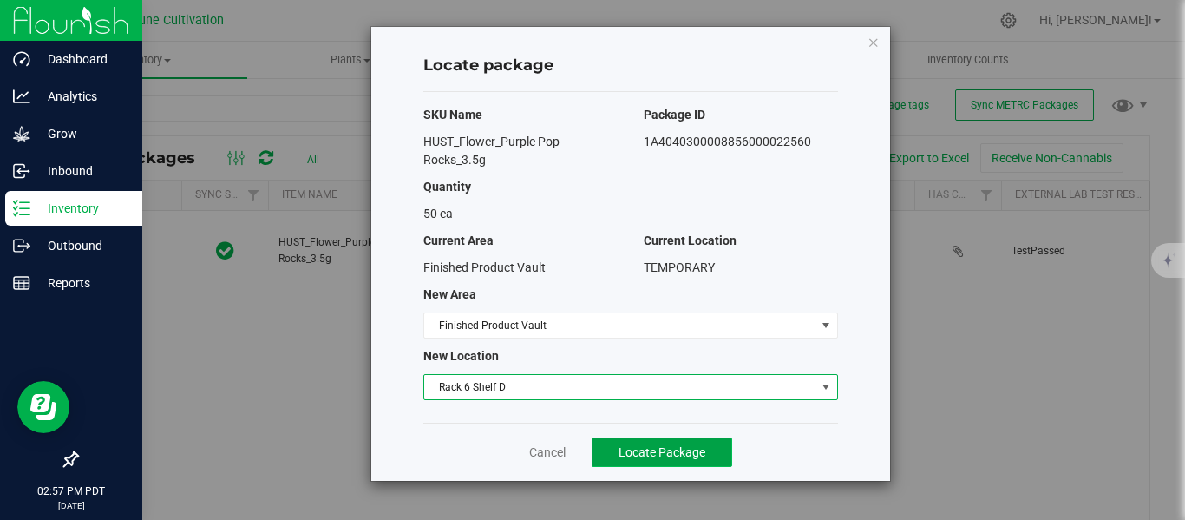
click at [644, 447] on span "Locate Package" at bounding box center [661, 452] width 87 height 14
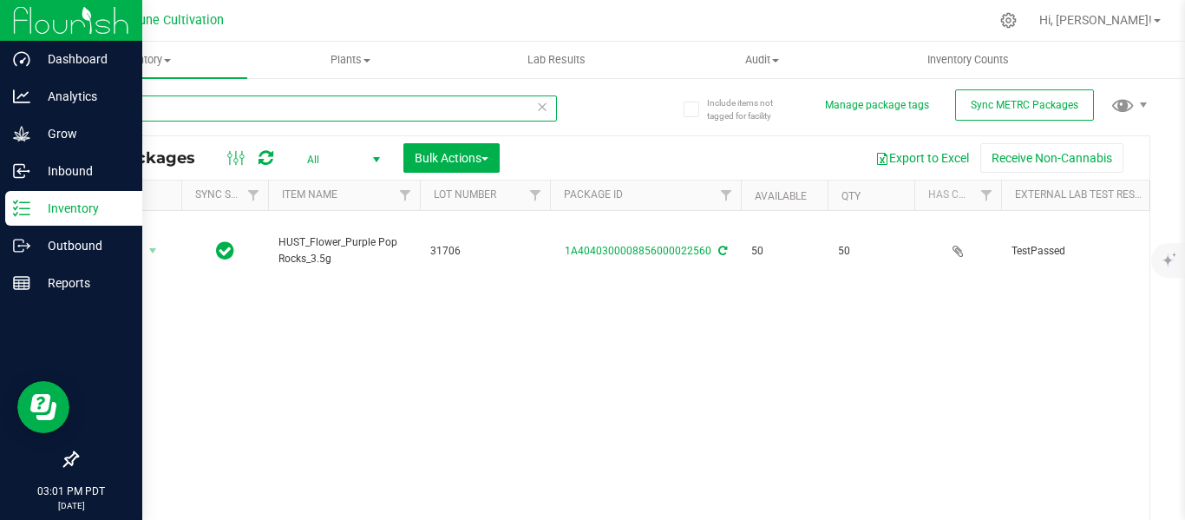
click at [172, 106] on input "22560" at bounding box center [316, 108] width 481 height 26
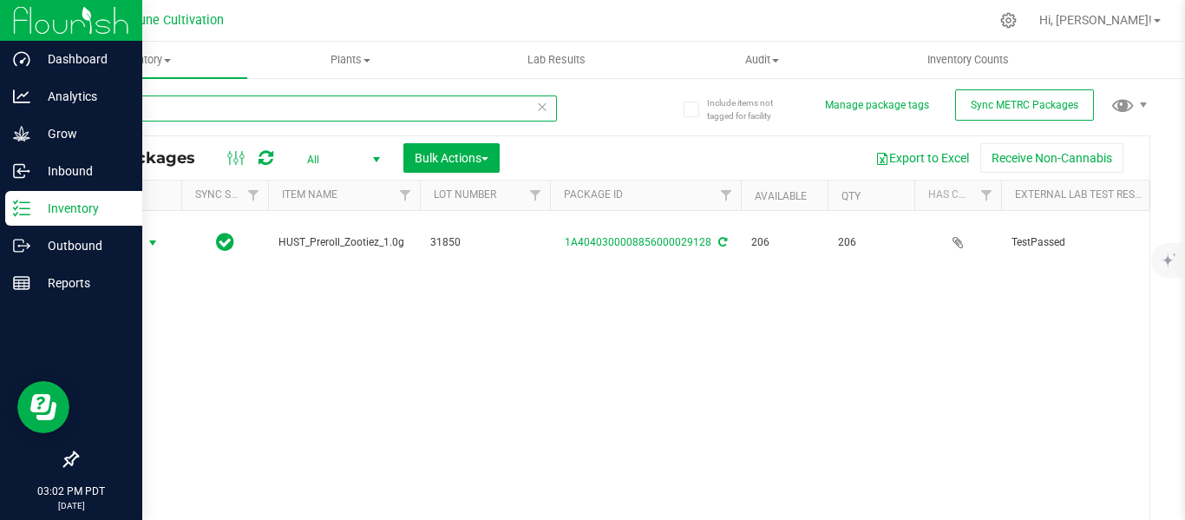
type input "29128"
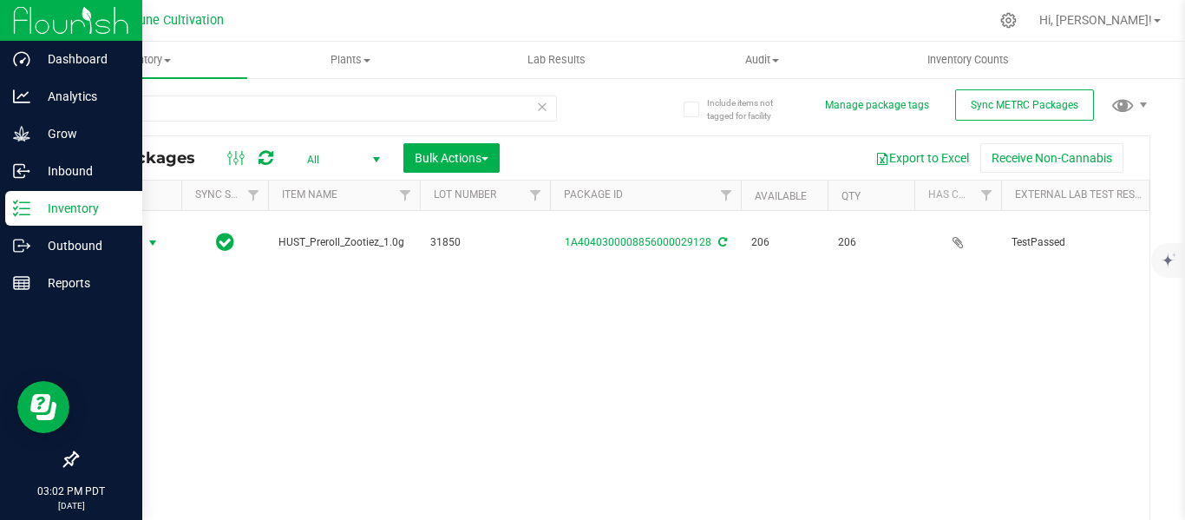
click at [155, 236] on span "select" at bounding box center [153, 243] width 14 height 14
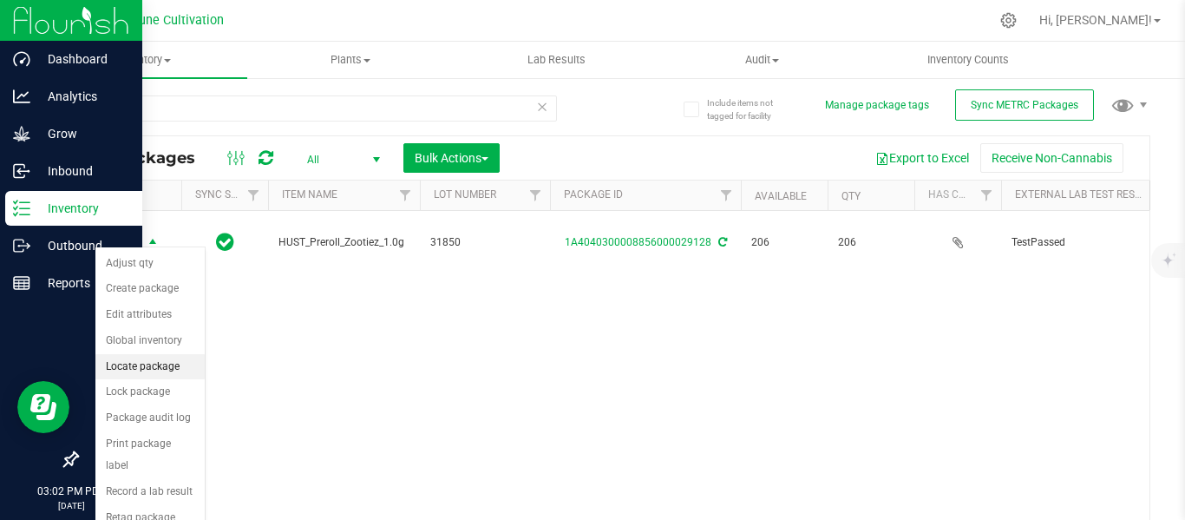
click at [145, 360] on li "Locate package" at bounding box center [149, 367] width 109 height 26
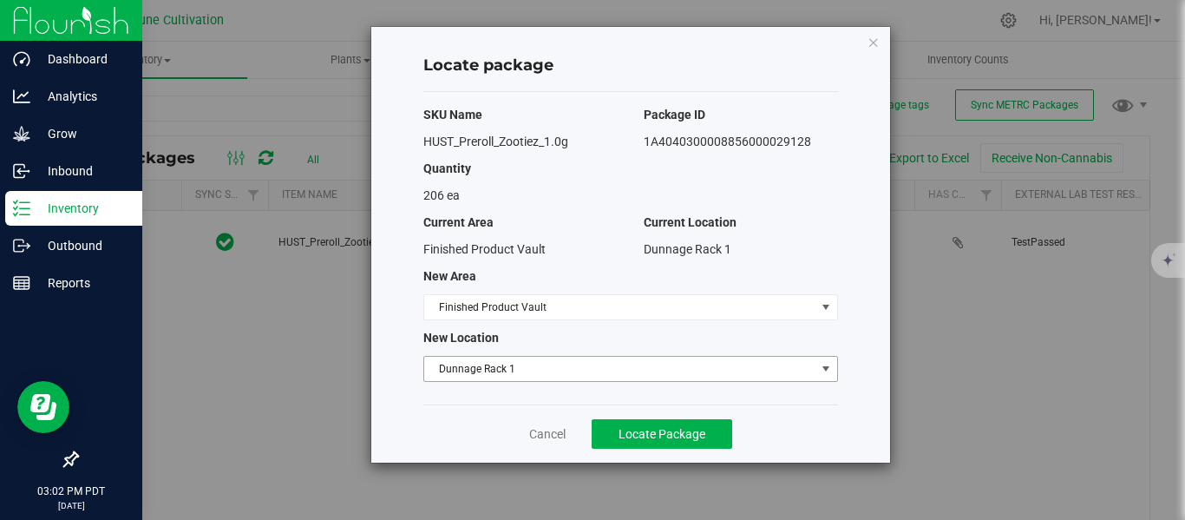
click at [504, 365] on span "Dunnage Rack 1" at bounding box center [619, 368] width 391 height 24
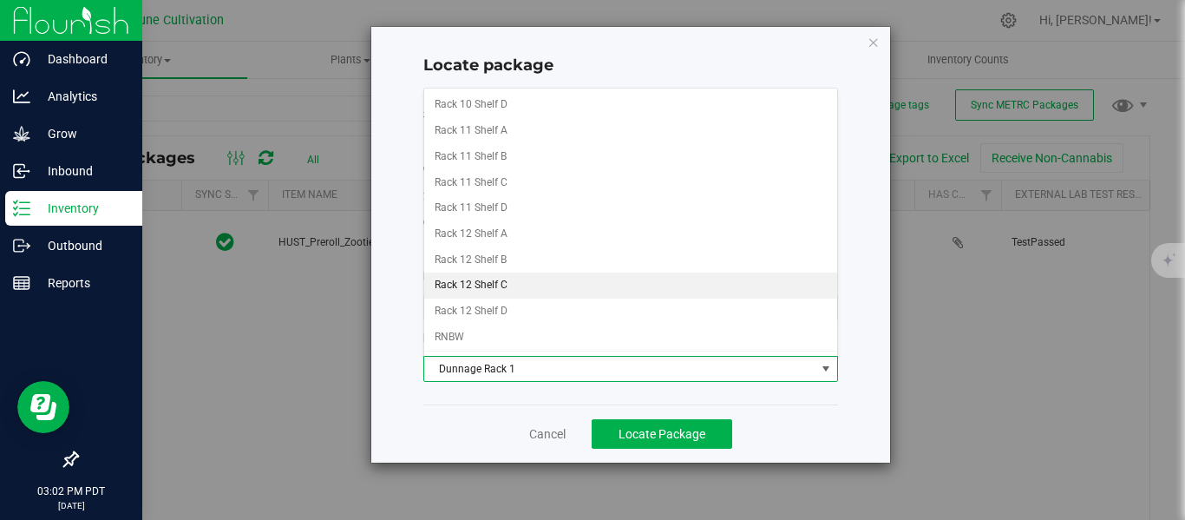
scroll to position [1146, 0]
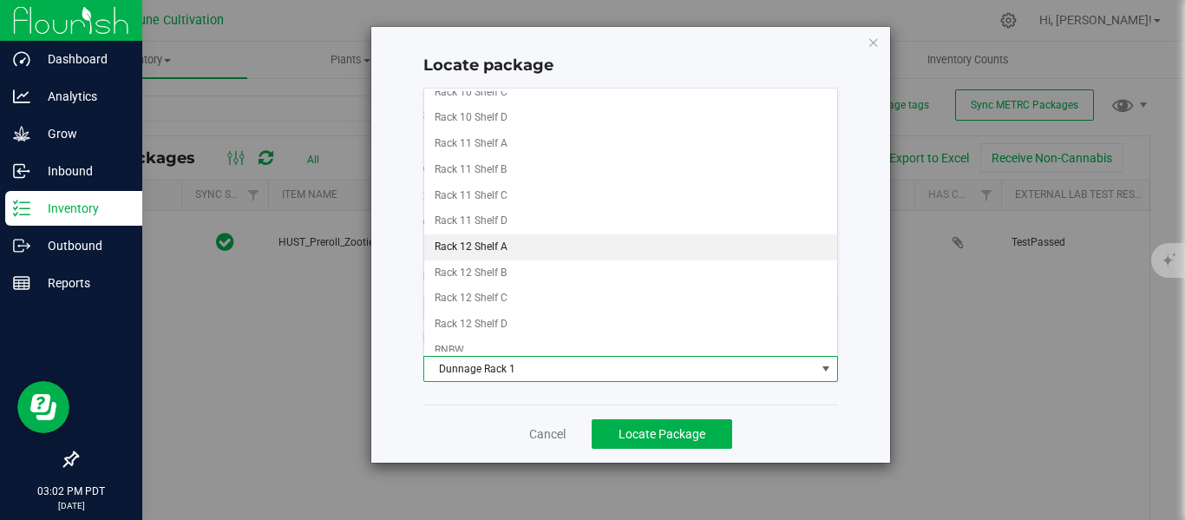
click at [485, 244] on li "Rack 12 Shelf A" at bounding box center [630, 247] width 413 height 26
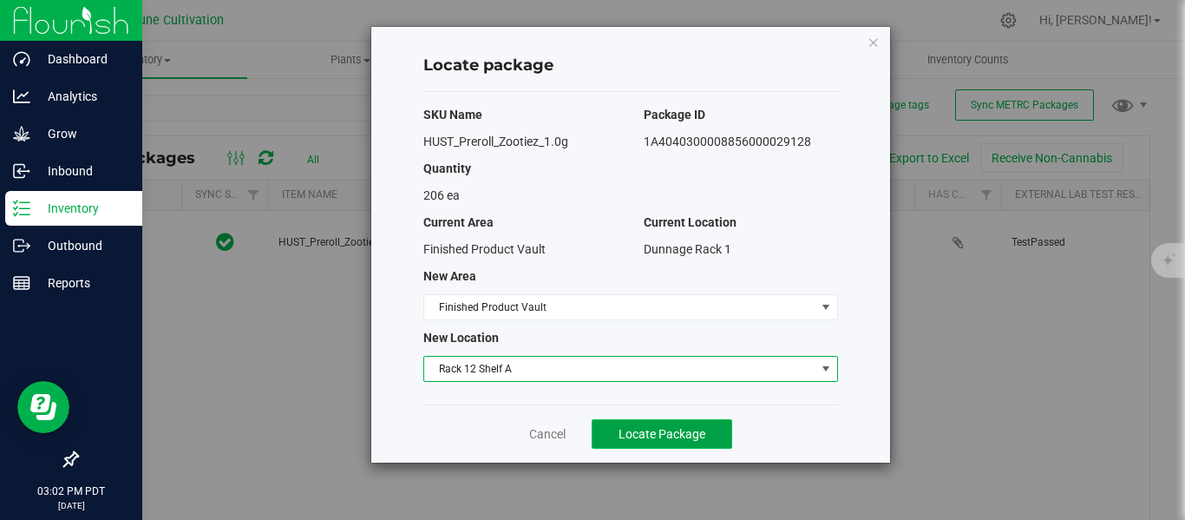
click at [630, 423] on button "Locate Package" at bounding box center [662, 433] width 141 height 29
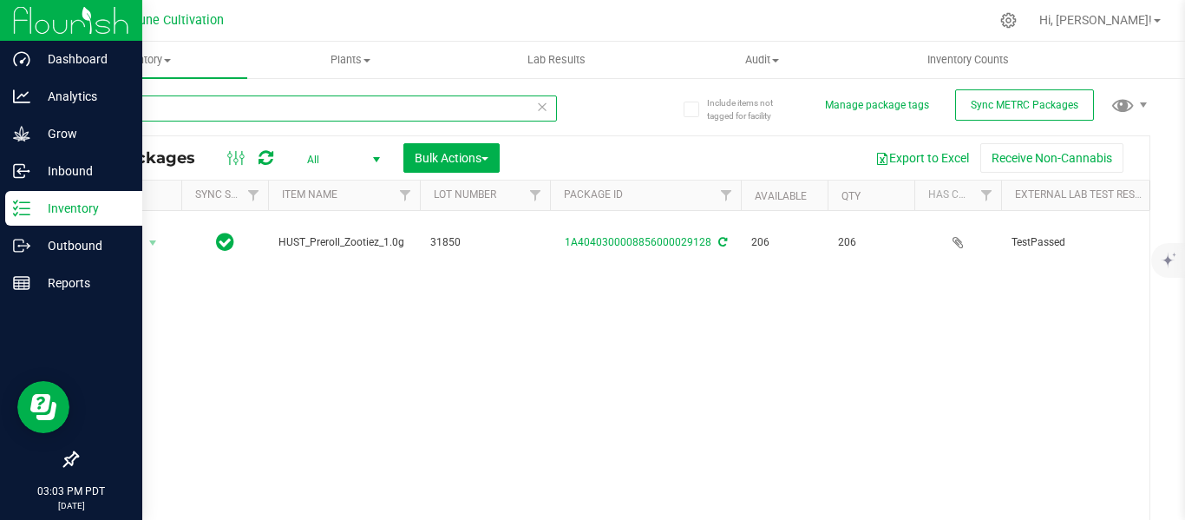
click at [237, 114] on input "29128" at bounding box center [316, 108] width 481 height 26
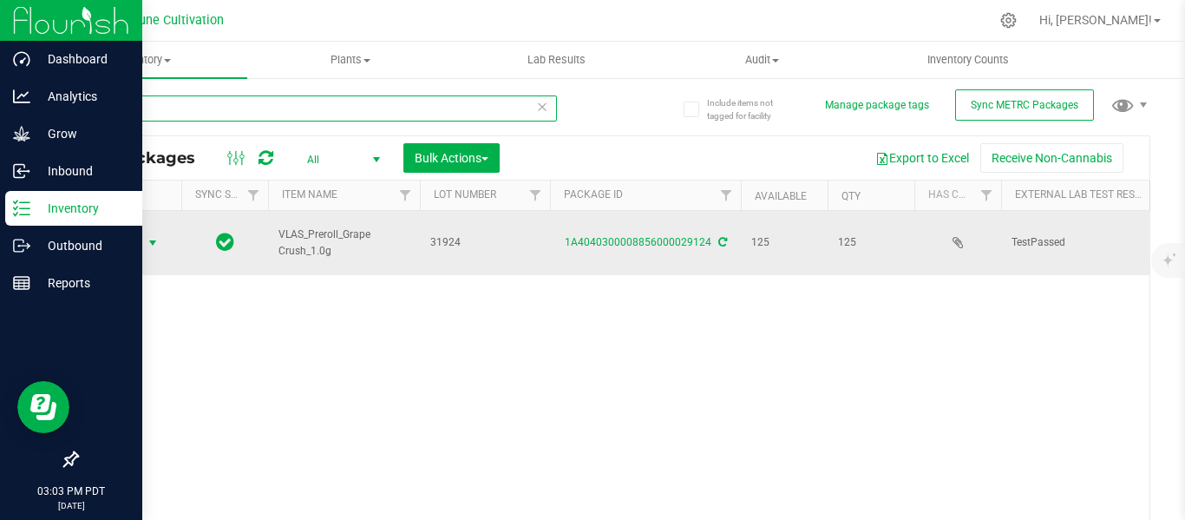
type input "29124"
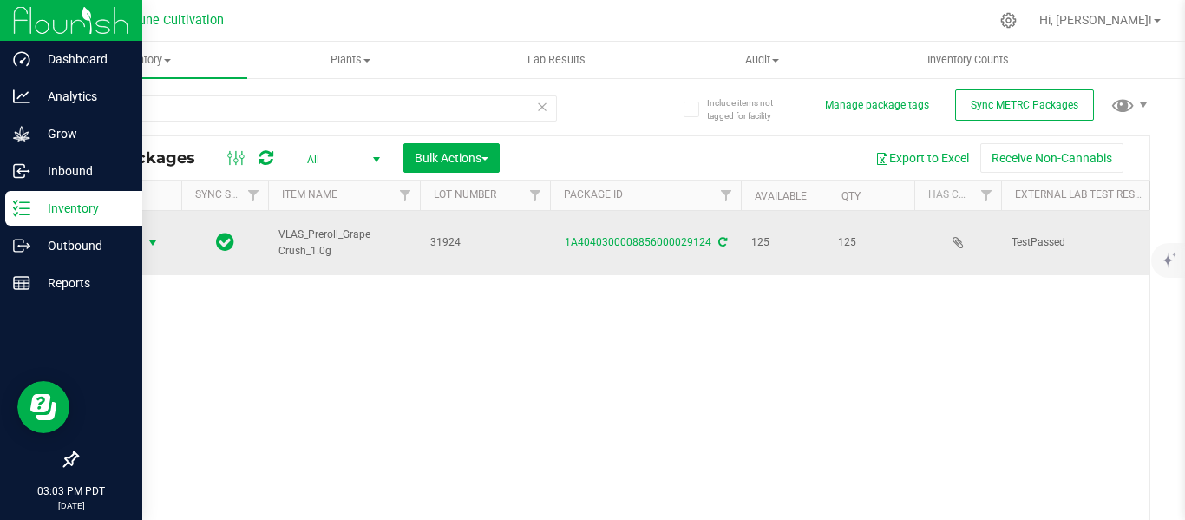
click at [150, 236] on span "select" at bounding box center [153, 243] width 14 height 14
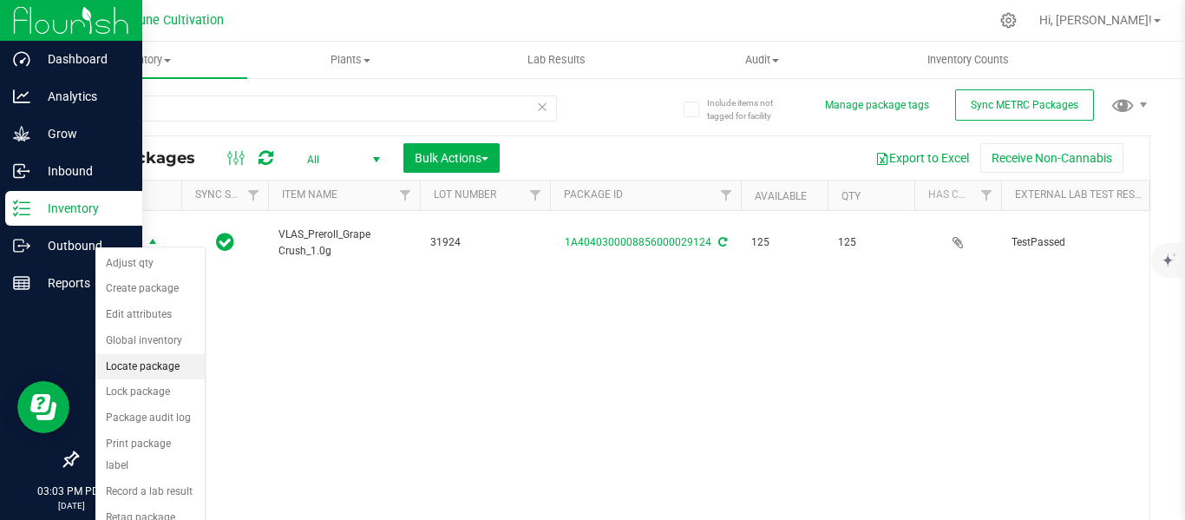
click at [162, 363] on li "Locate package" at bounding box center [149, 367] width 109 height 26
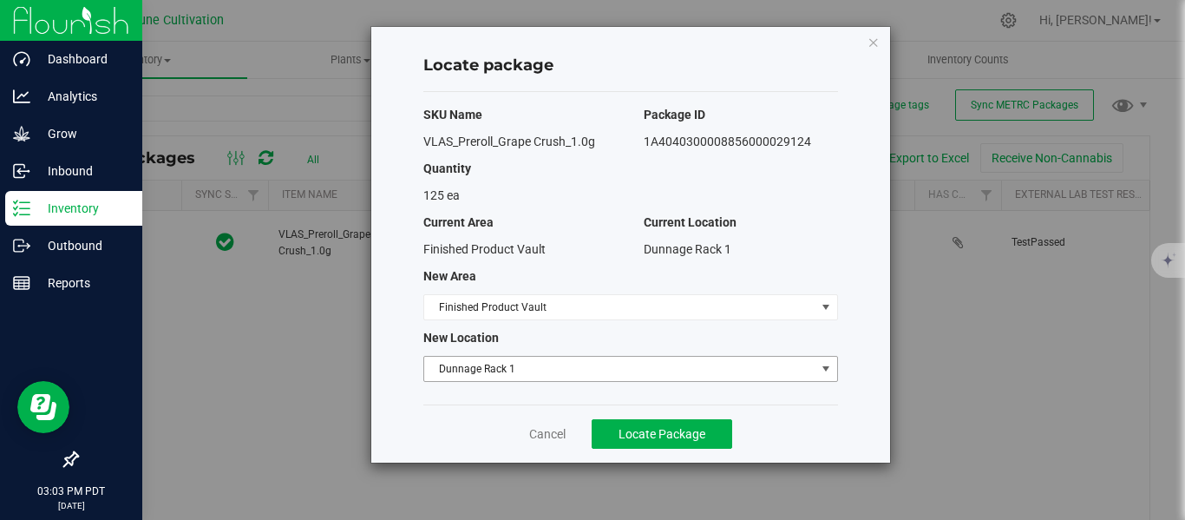
click at [506, 369] on span "Dunnage Rack 1" at bounding box center [619, 368] width 391 height 24
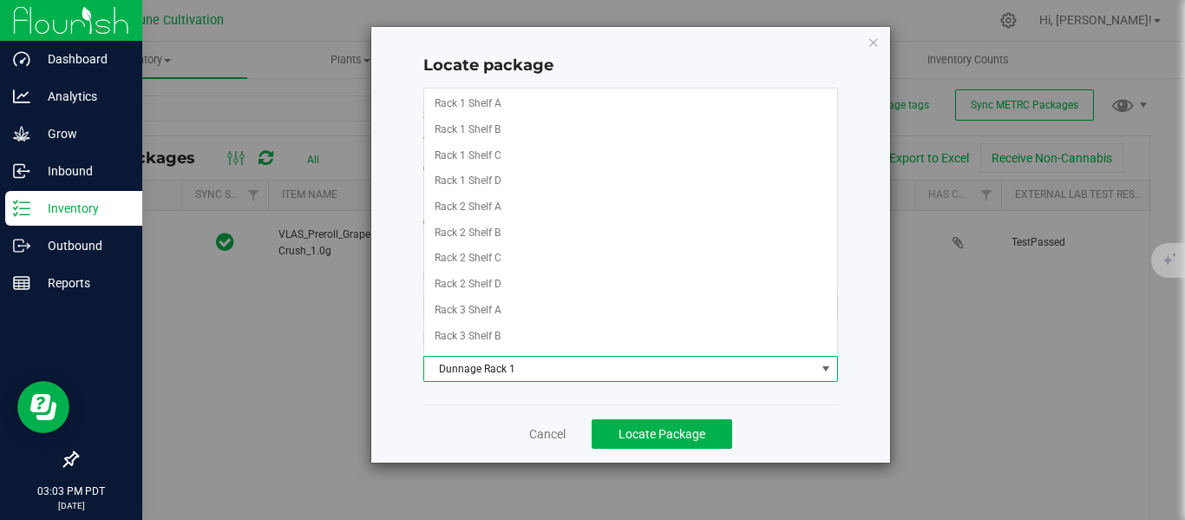
scroll to position [1184, 0]
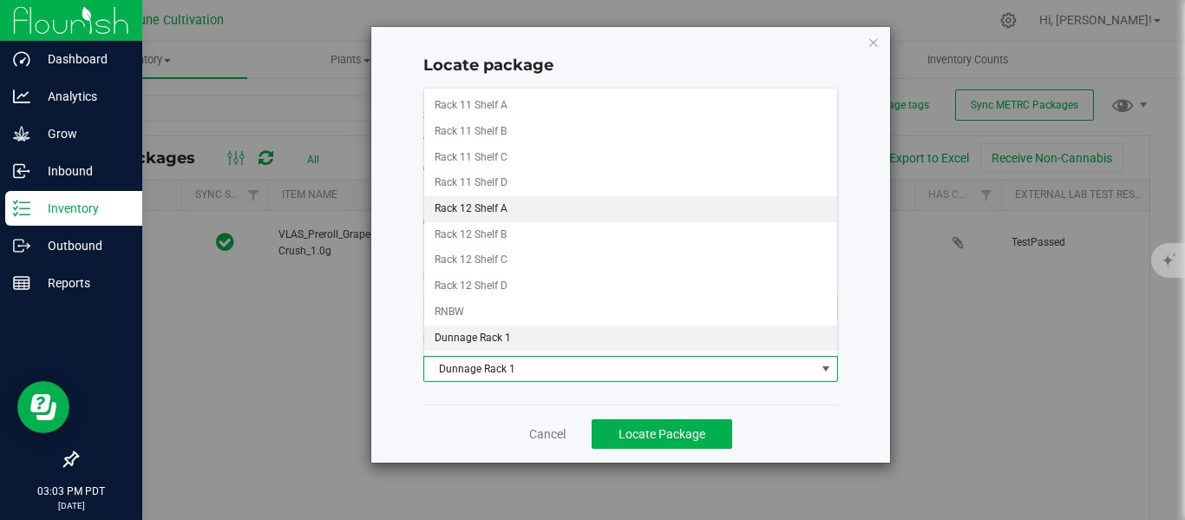
click at [469, 204] on li "Rack 12 Shelf A" at bounding box center [630, 209] width 413 height 26
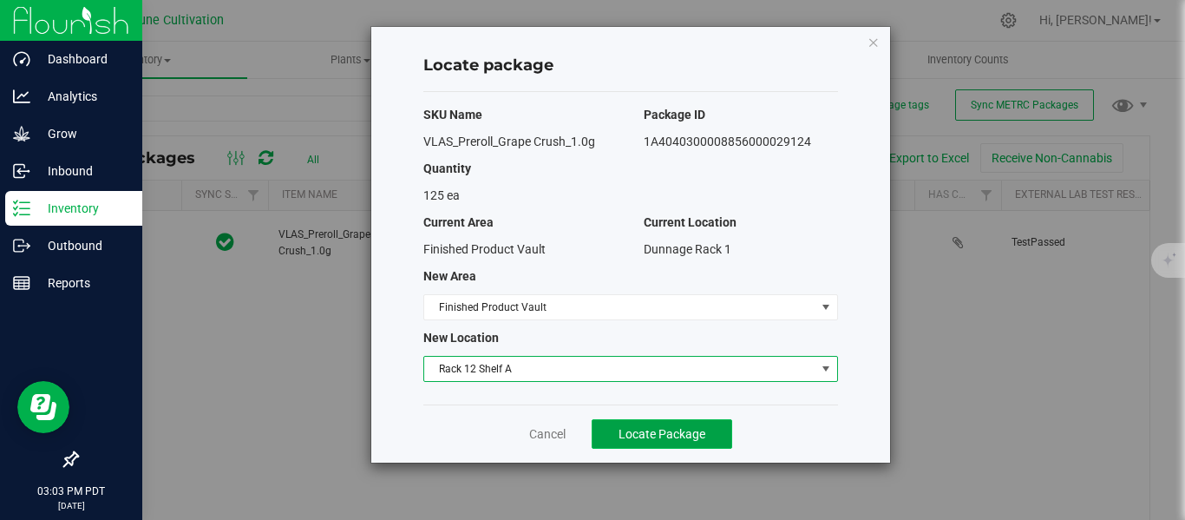
click at [683, 434] on span "Locate Package" at bounding box center [661, 434] width 87 height 14
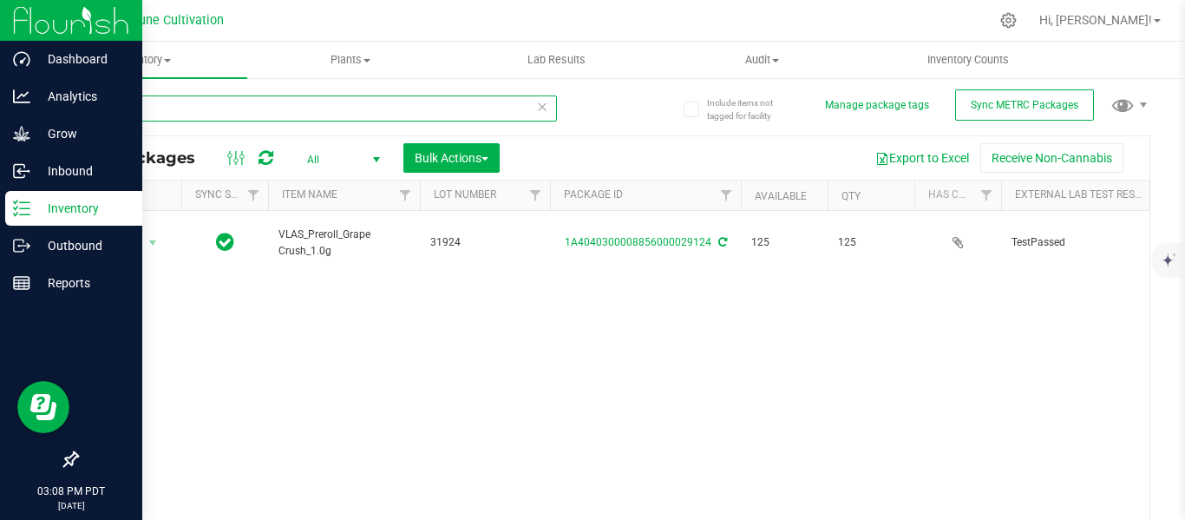
click at [310, 113] on input "29124" at bounding box center [316, 108] width 481 height 26
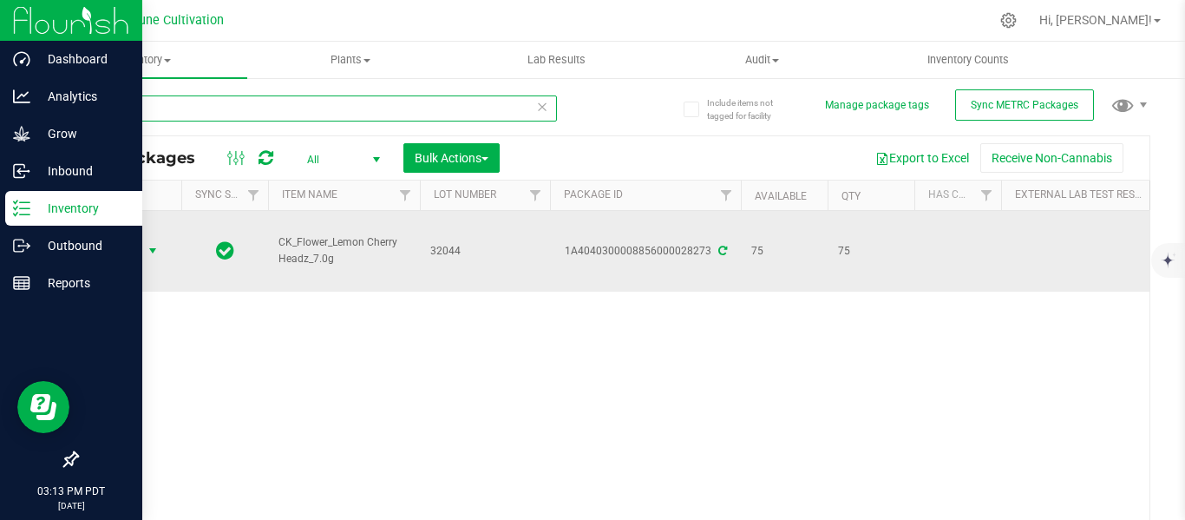
type input "28273"
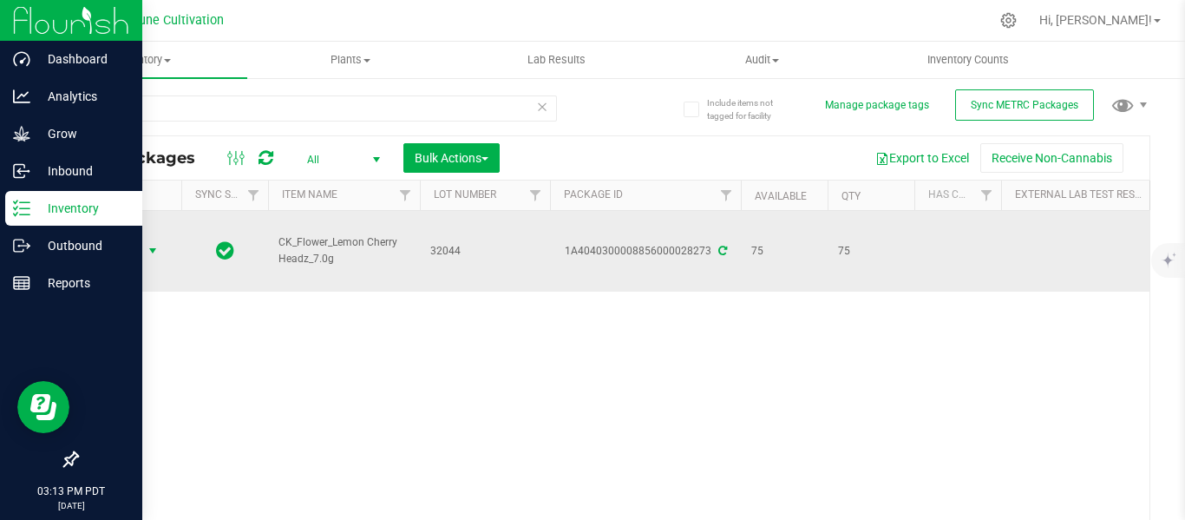
click at [158, 244] on span "select" at bounding box center [153, 251] width 14 height 14
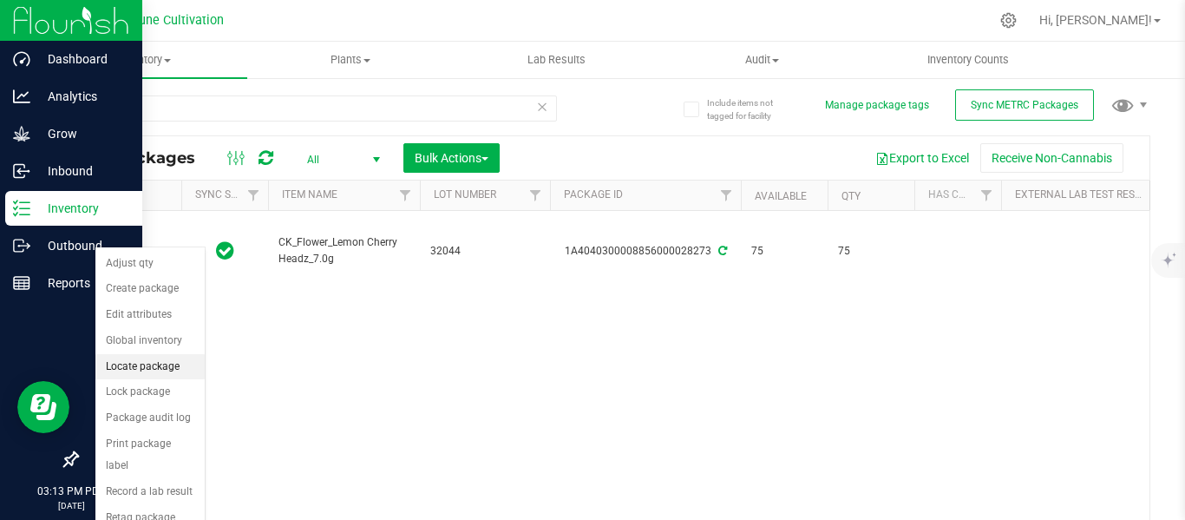
click at [165, 369] on li "Locate package" at bounding box center [149, 367] width 109 height 26
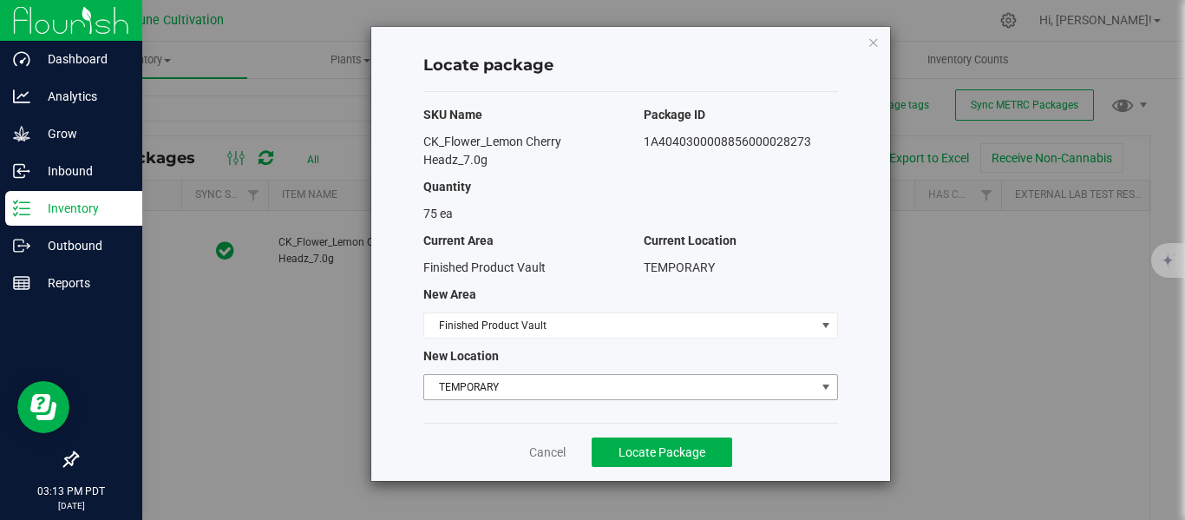
click at [582, 385] on span "TEMPORARY" at bounding box center [619, 387] width 391 height 24
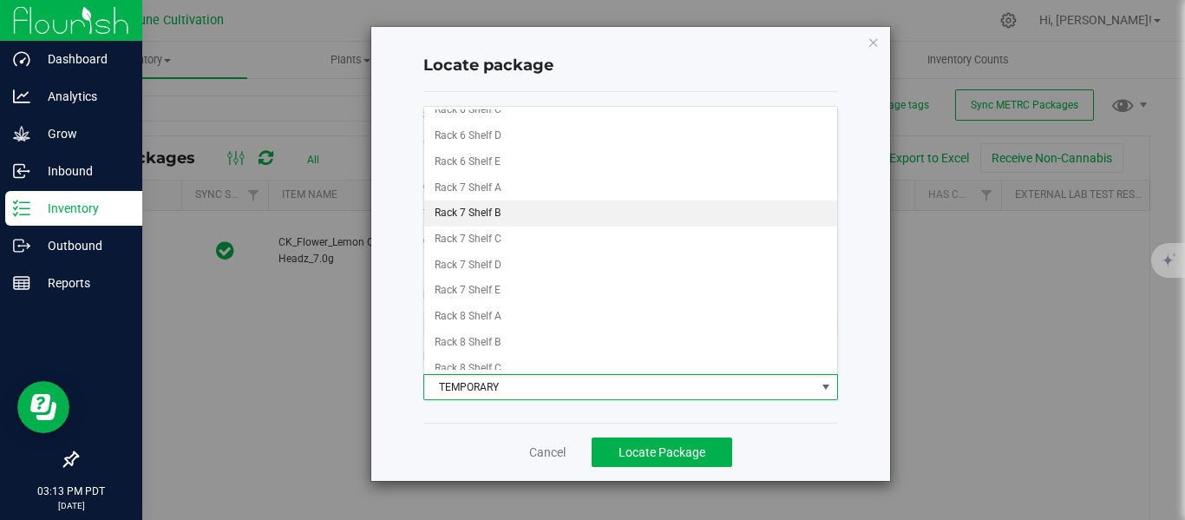
scroll to position [631, 0]
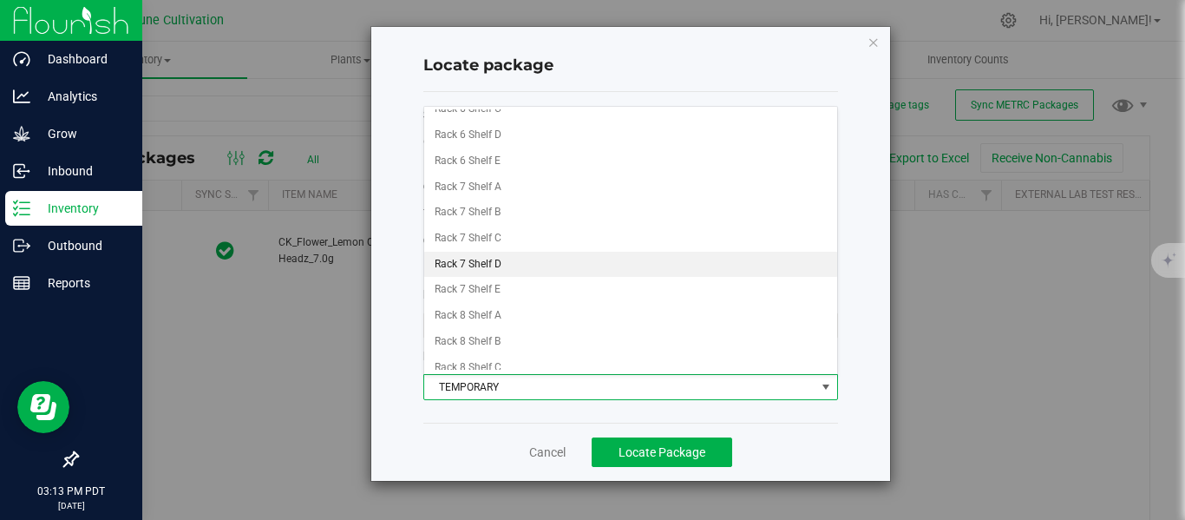
click at [490, 259] on li "Rack 7 Shelf D" at bounding box center [630, 265] width 413 height 26
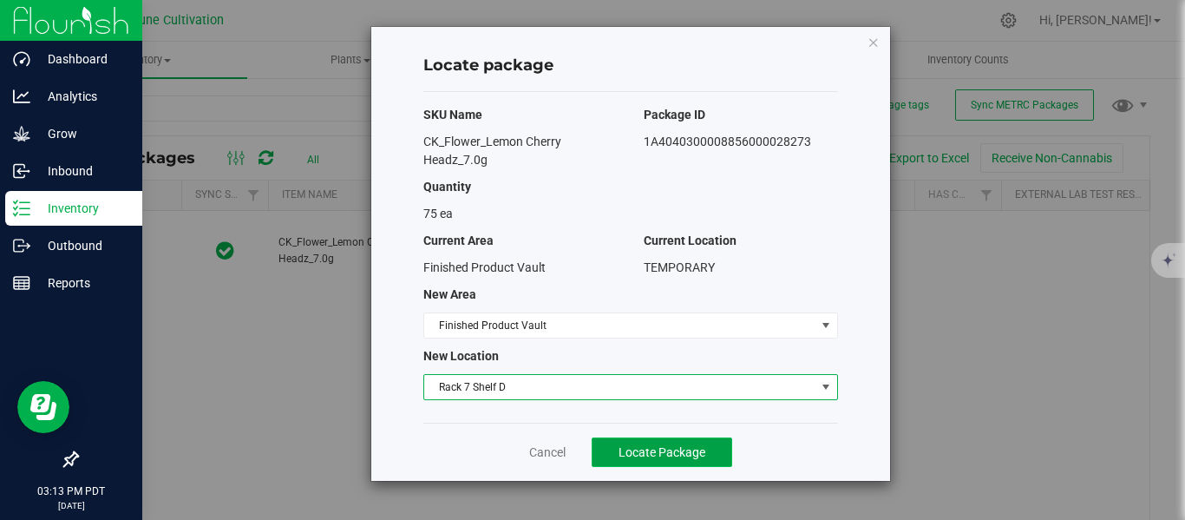
click at [634, 452] on span "Locate Package" at bounding box center [661, 452] width 87 height 14
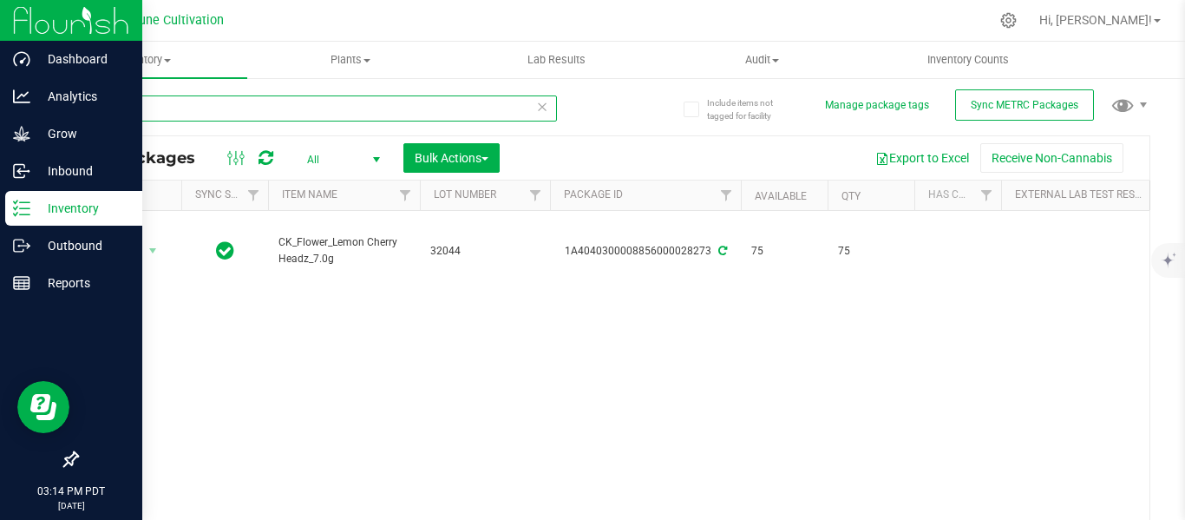
click at [280, 113] on input "28273" at bounding box center [316, 108] width 481 height 26
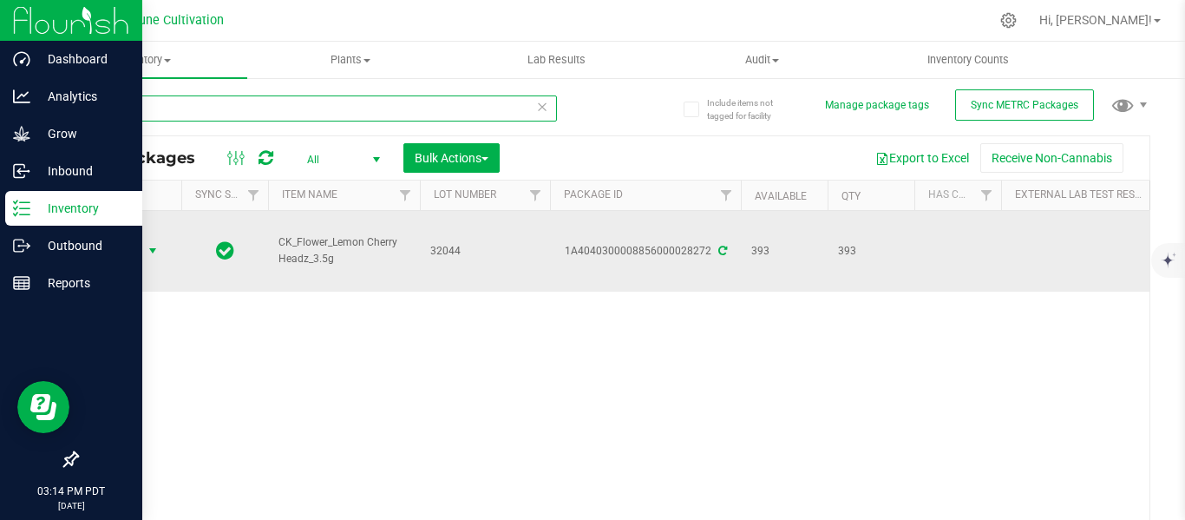
type input "28272"
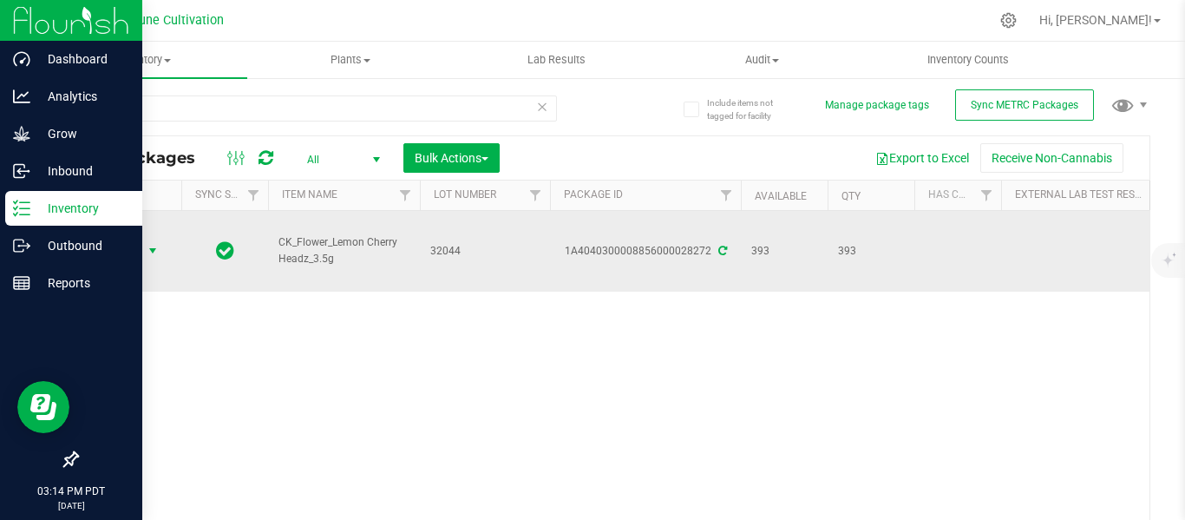
click at [152, 244] on span "select" at bounding box center [153, 251] width 14 height 14
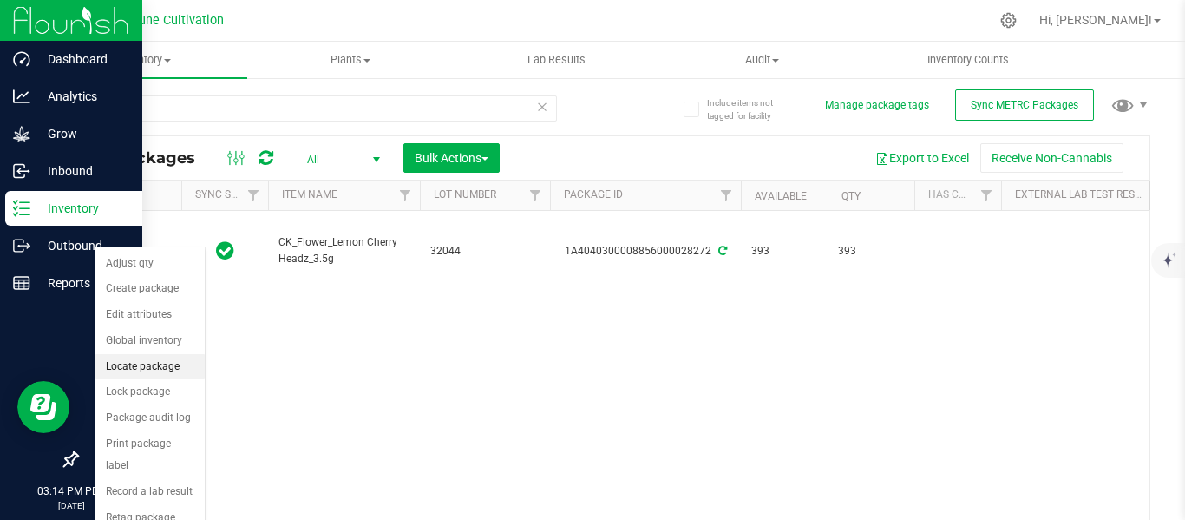
click at [137, 370] on li "Locate package" at bounding box center [149, 367] width 109 height 26
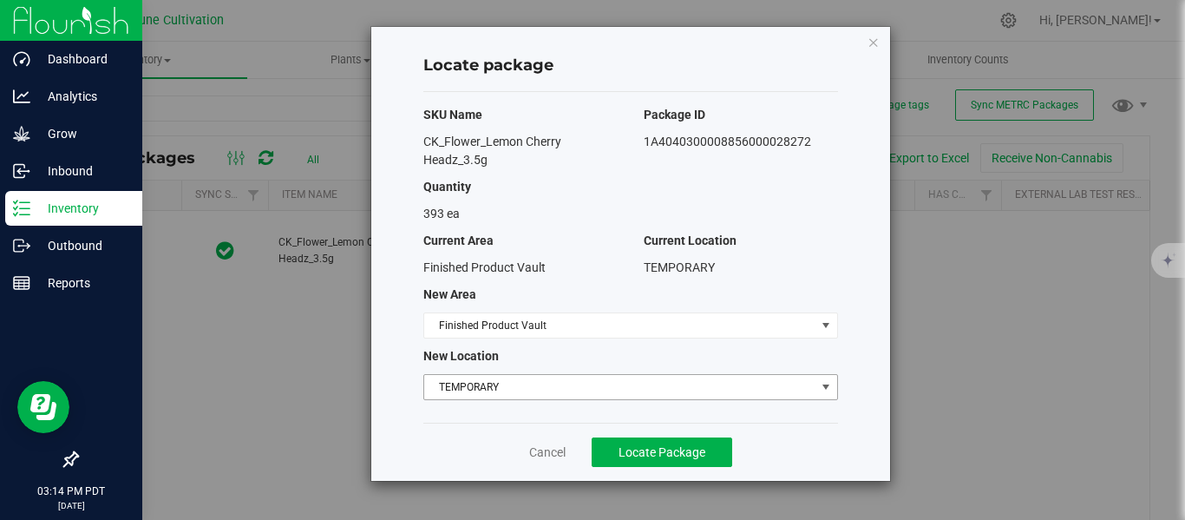
click at [496, 384] on span "TEMPORARY" at bounding box center [619, 387] width 391 height 24
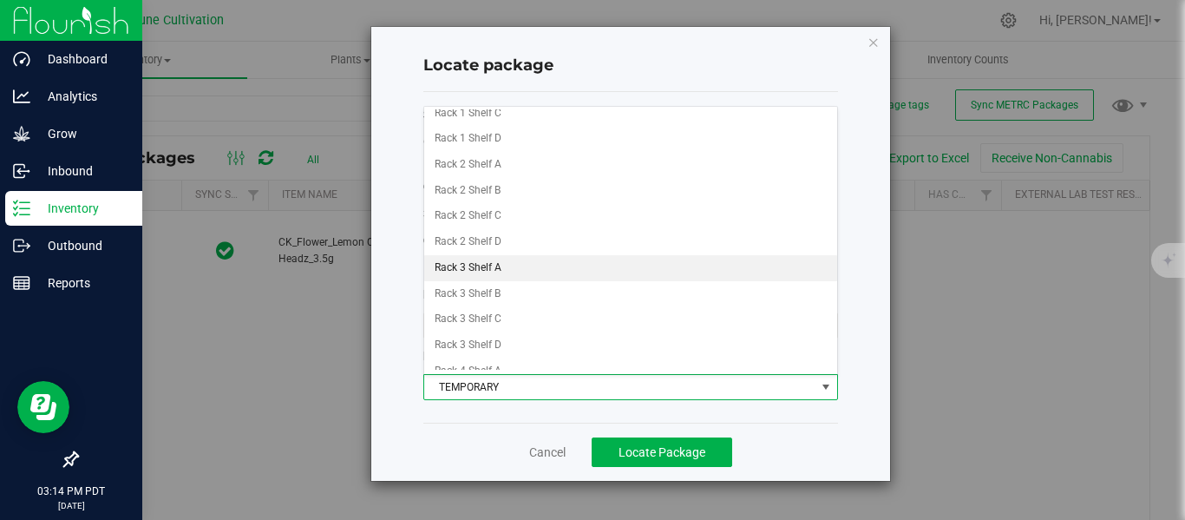
scroll to position [63, 0]
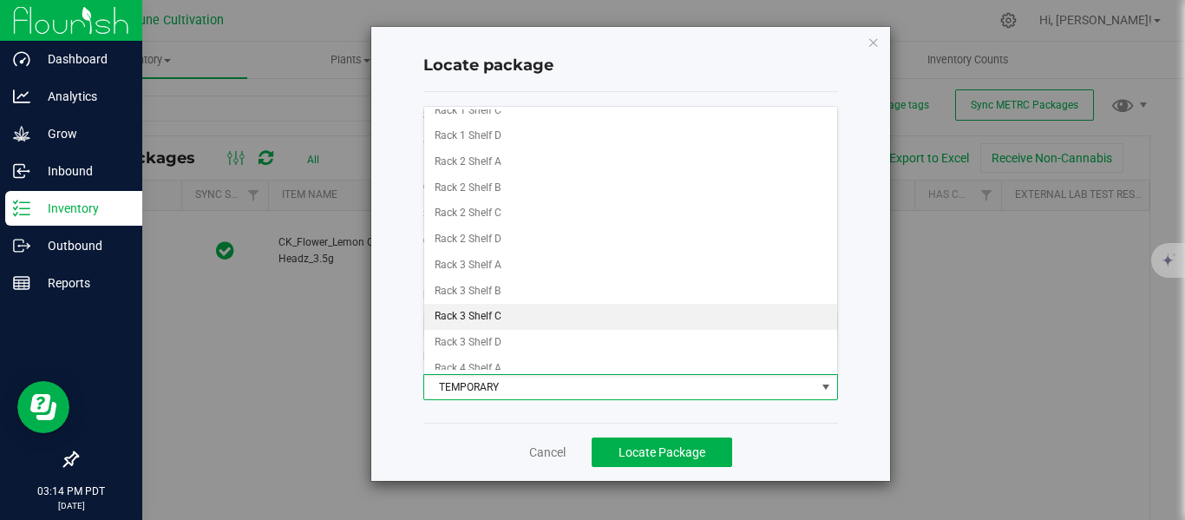
click at [506, 316] on li "Rack 3 Shelf C" at bounding box center [630, 317] width 413 height 26
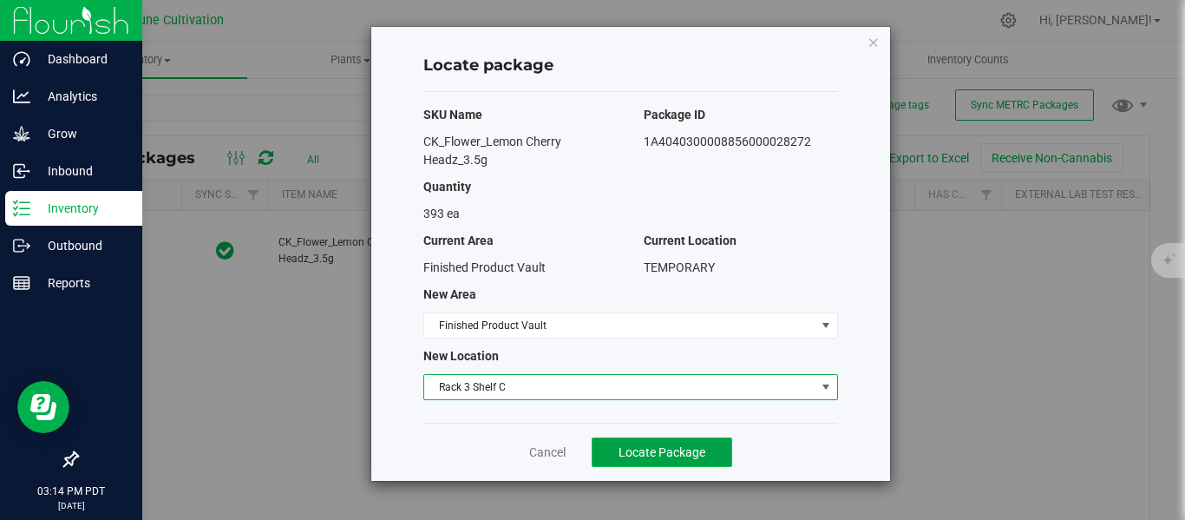
click at [647, 452] on span "Locate Package" at bounding box center [661, 452] width 87 height 14
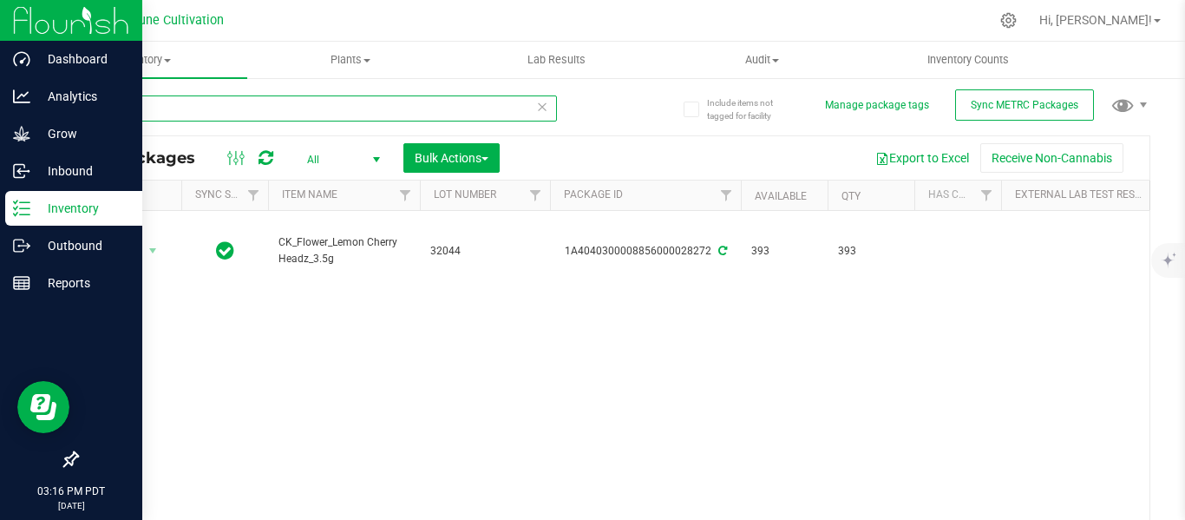
click at [254, 114] on input "28272" at bounding box center [316, 108] width 481 height 26
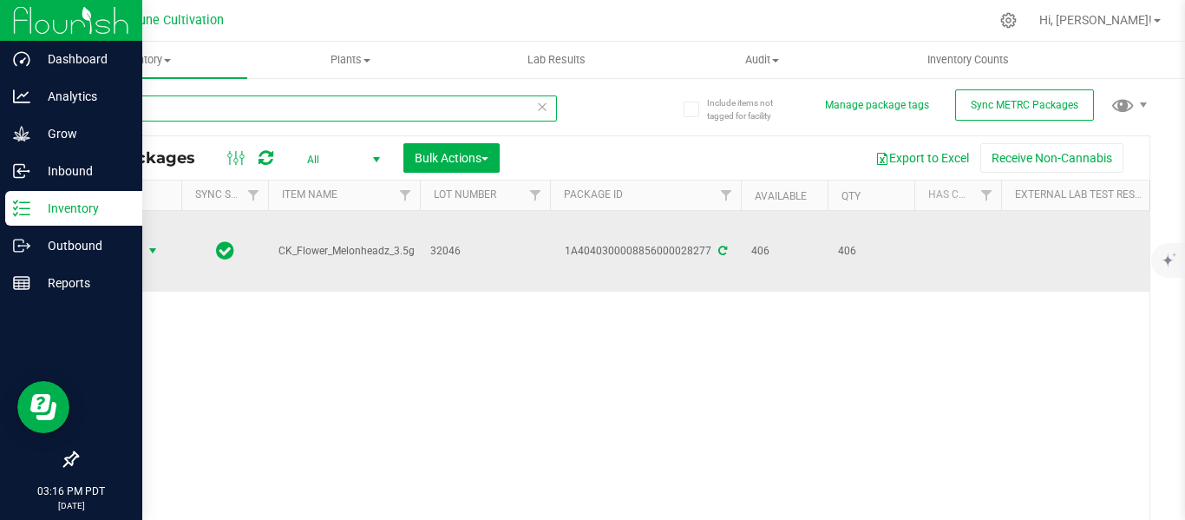
type input "28277"
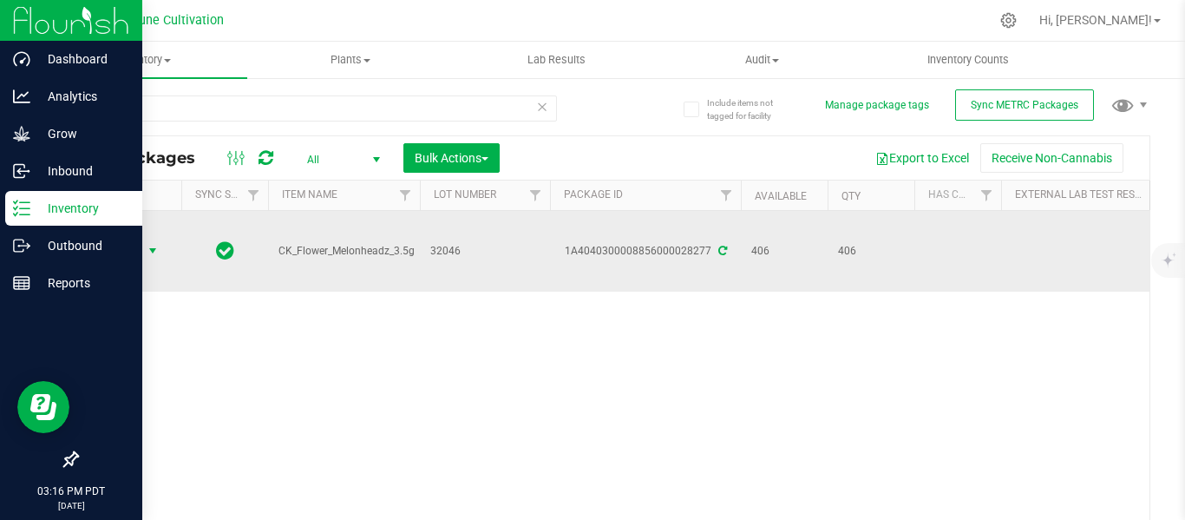
click at [151, 244] on span "select" at bounding box center [153, 251] width 14 height 14
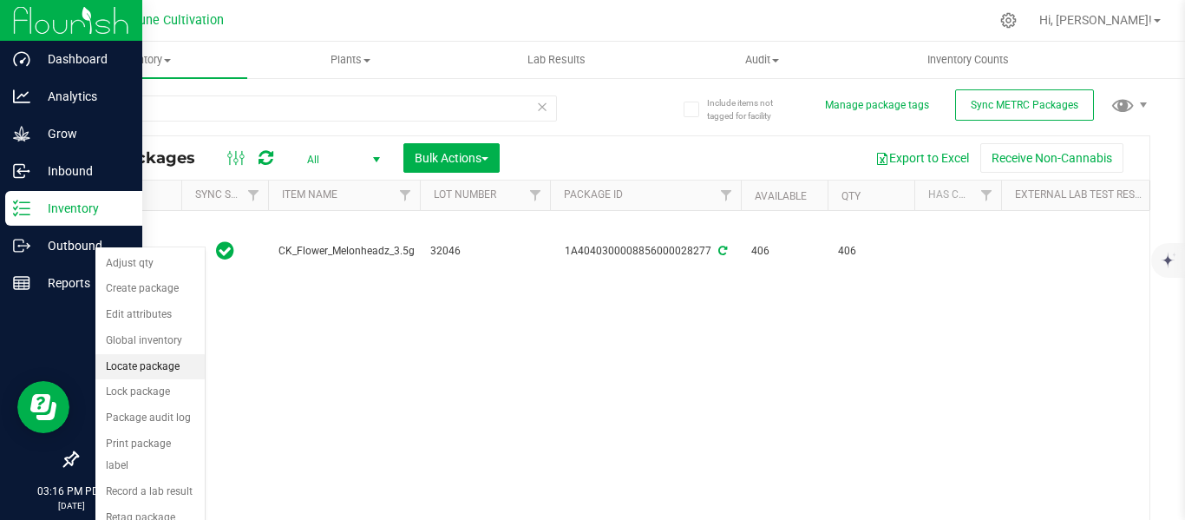
click at [149, 368] on li "Locate package" at bounding box center [149, 367] width 109 height 26
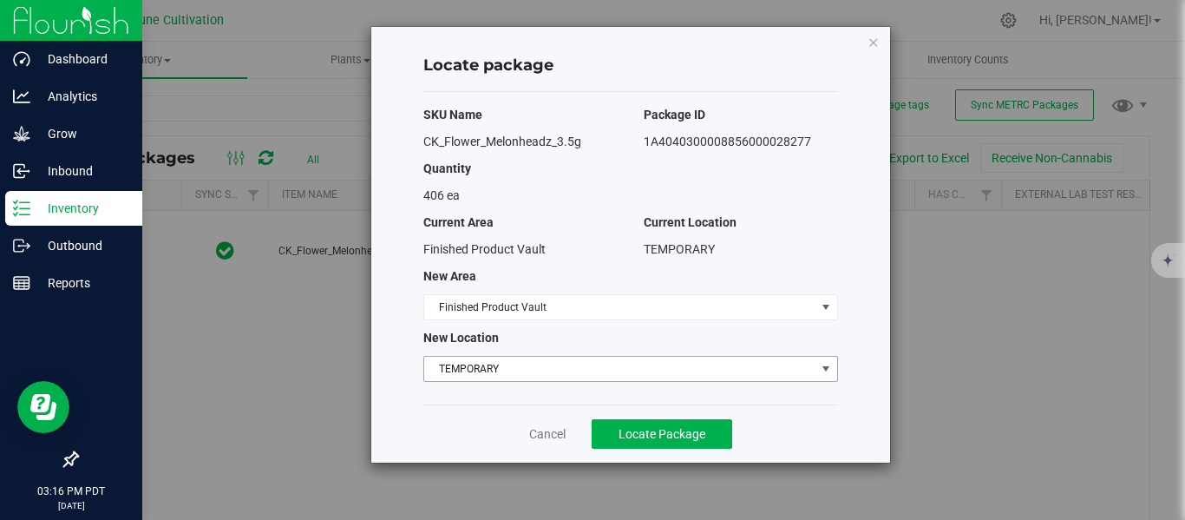
click at [514, 367] on span "TEMPORARY" at bounding box center [619, 368] width 391 height 24
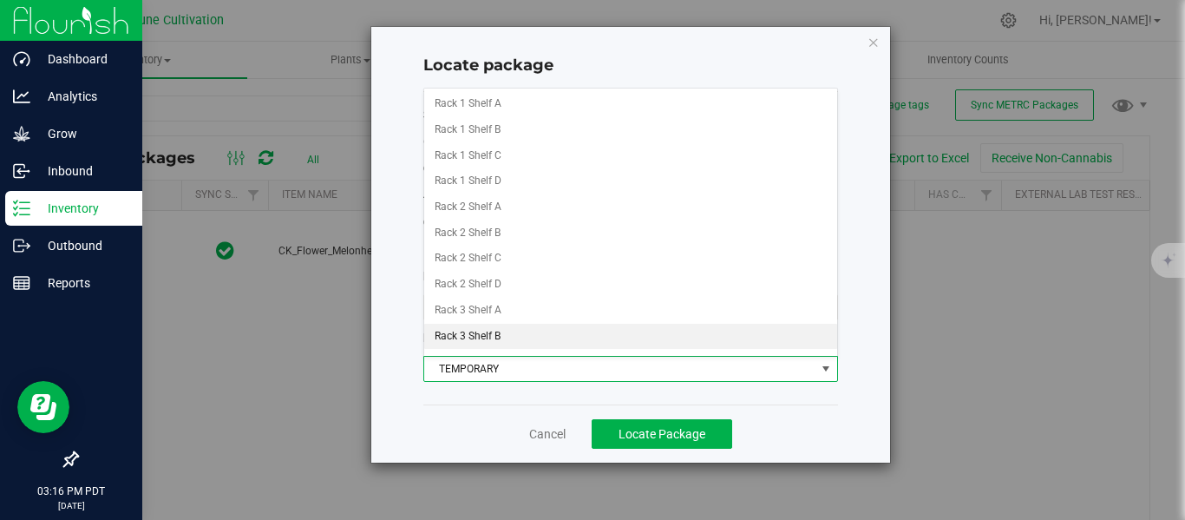
click at [489, 335] on li "Rack 3 Shelf B" at bounding box center [630, 337] width 413 height 26
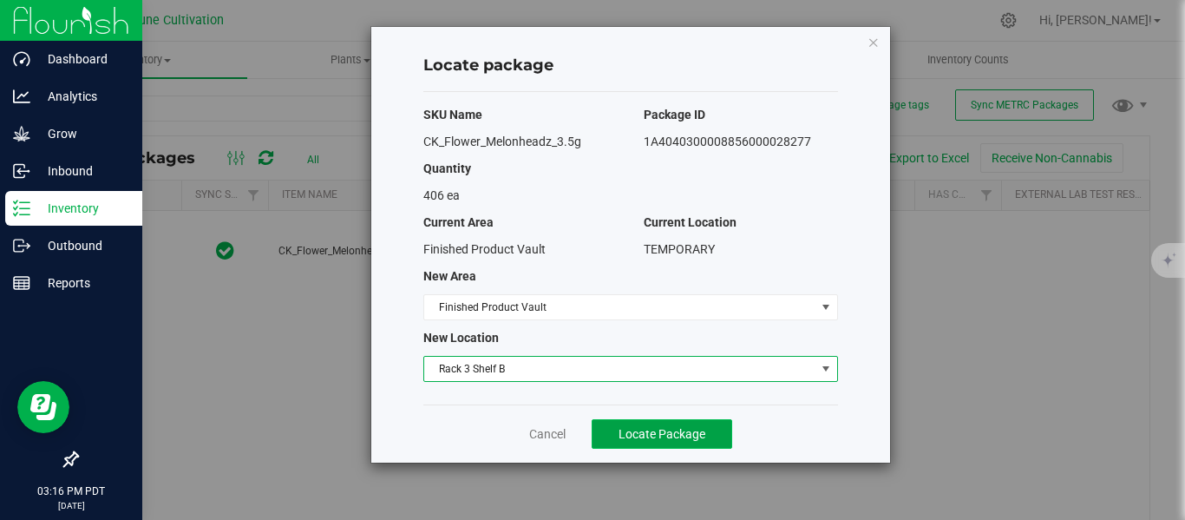
click at [649, 437] on span "Locate Package" at bounding box center [661, 434] width 87 height 14
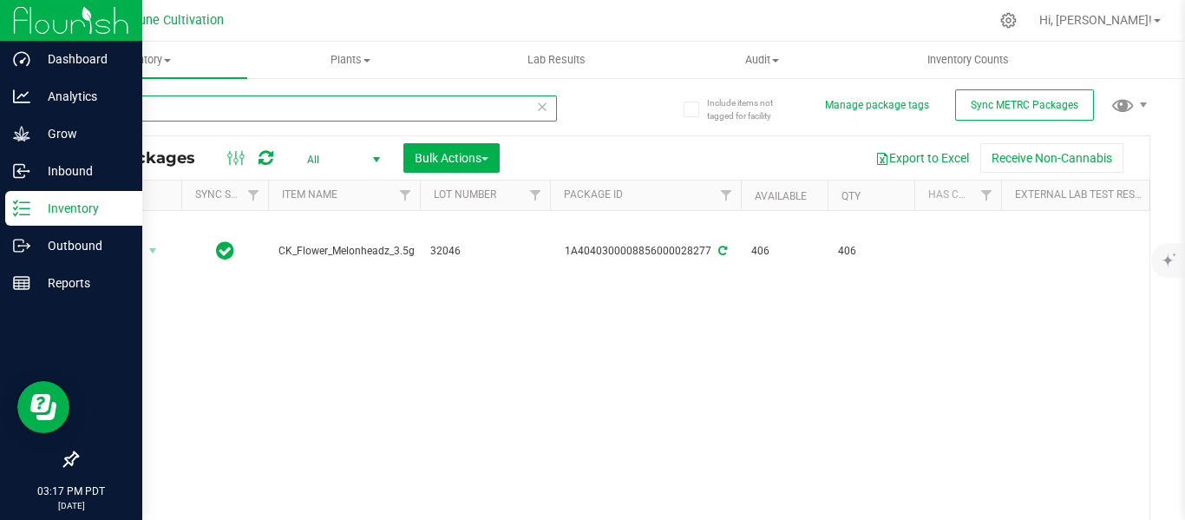
click at [252, 113] on input "28277" at bounding box center [316, 108] width 481 height 26
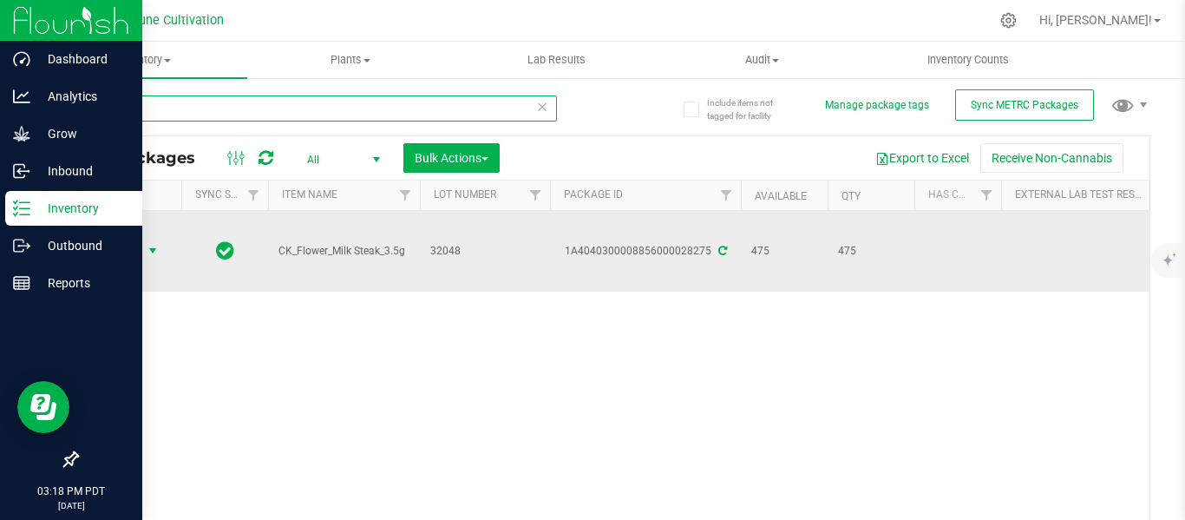
type input "28275"
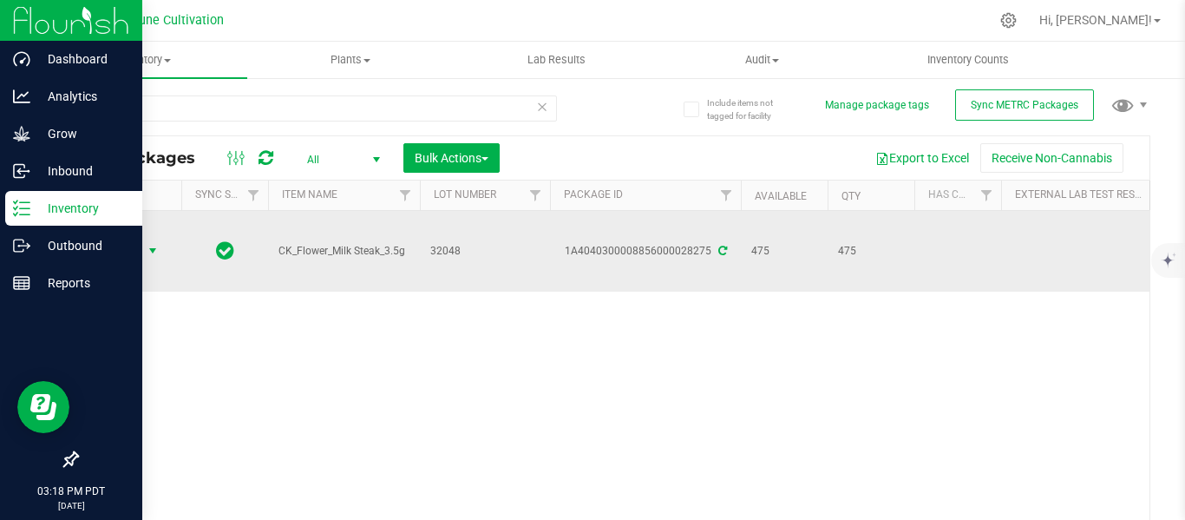
click at [156, 244] on span "select" at bounding box center [153, 251] width 14 height 14
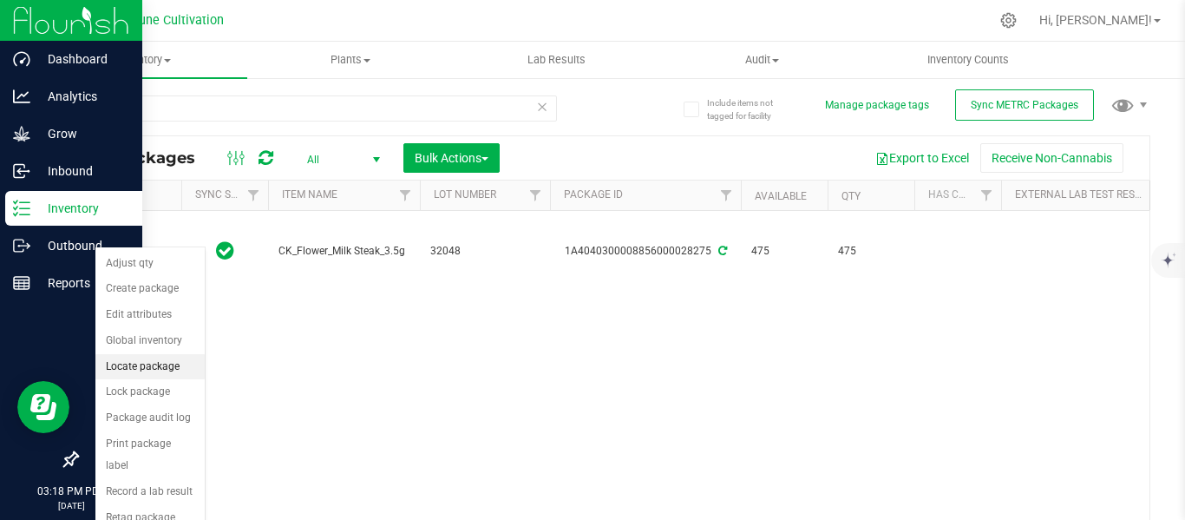
click at [147, 370] on li "Locate package" at bounding box center [149, 367] width 109 height 26
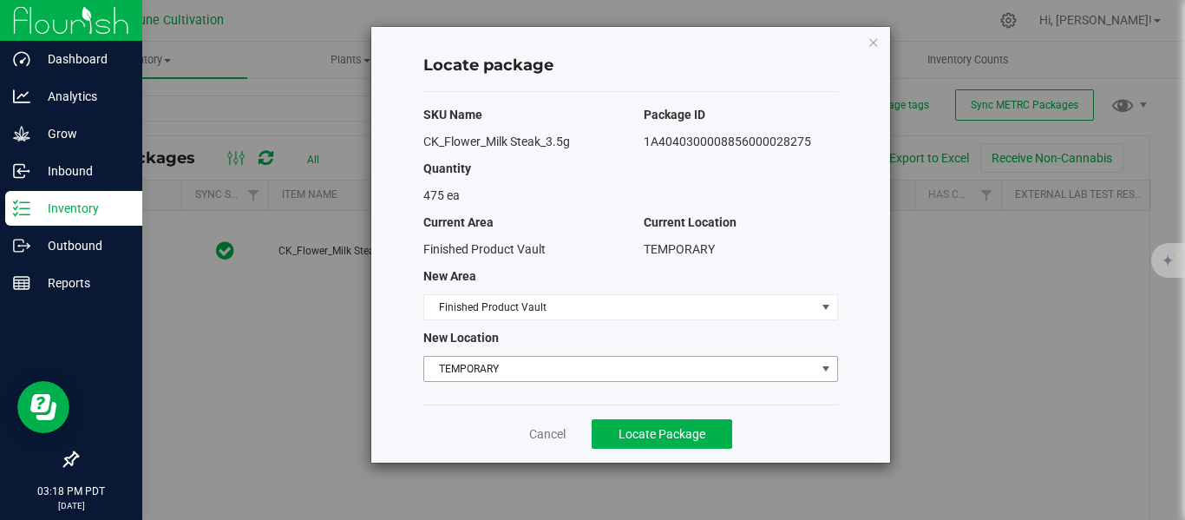
click at [497, 367] on span "TEMPORARY" at bounding box center [619, 368] width 391 height 24
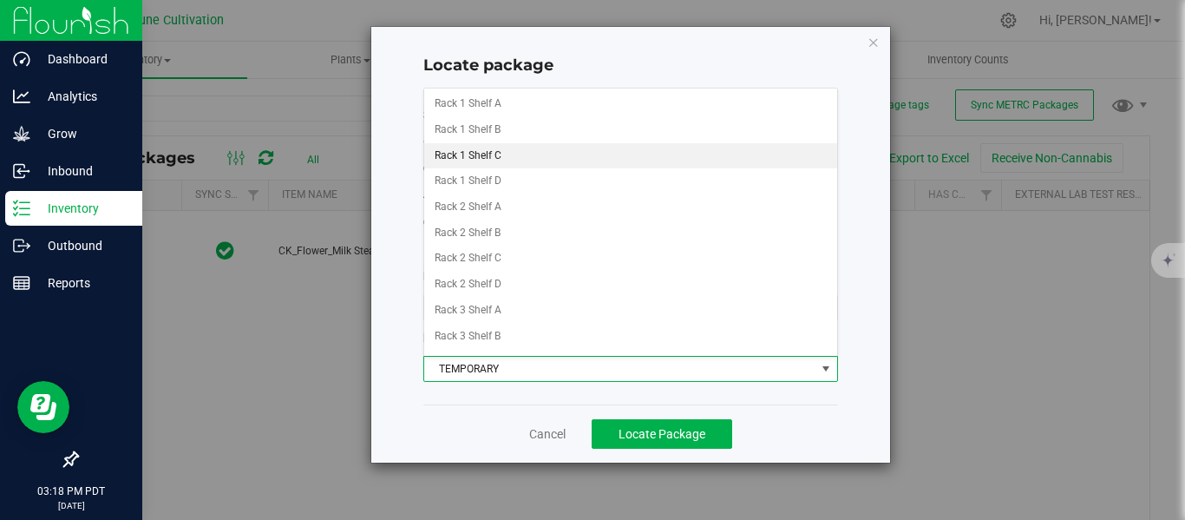
click at [536, 156] on li "Rack 1 Shelf C" at bounding box center [630, 156] width 413 height 26
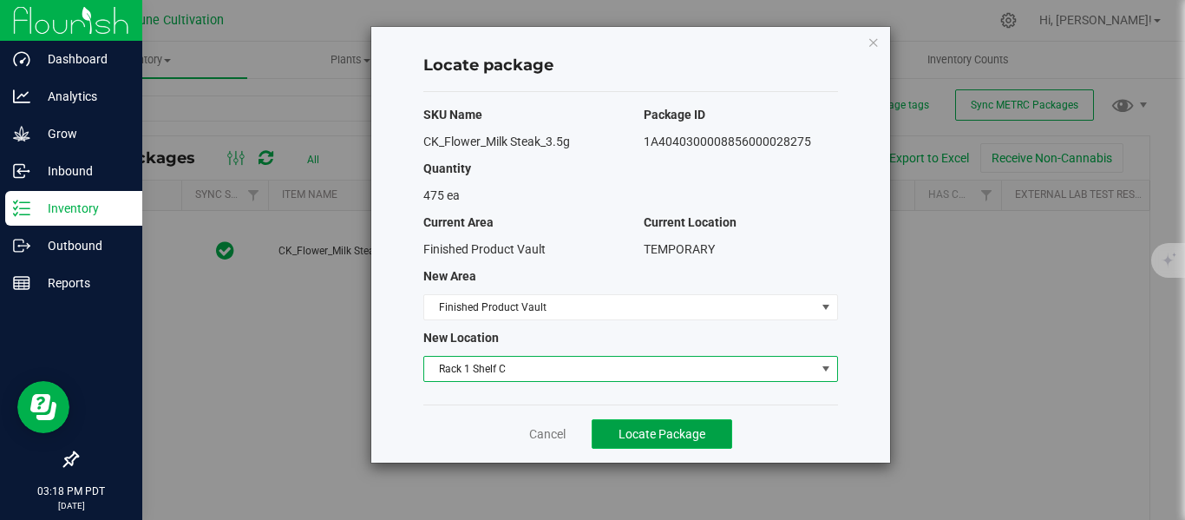
click at [661, 434] on span "Locate Package" at bounding box center [661, 434] width 87 height 14
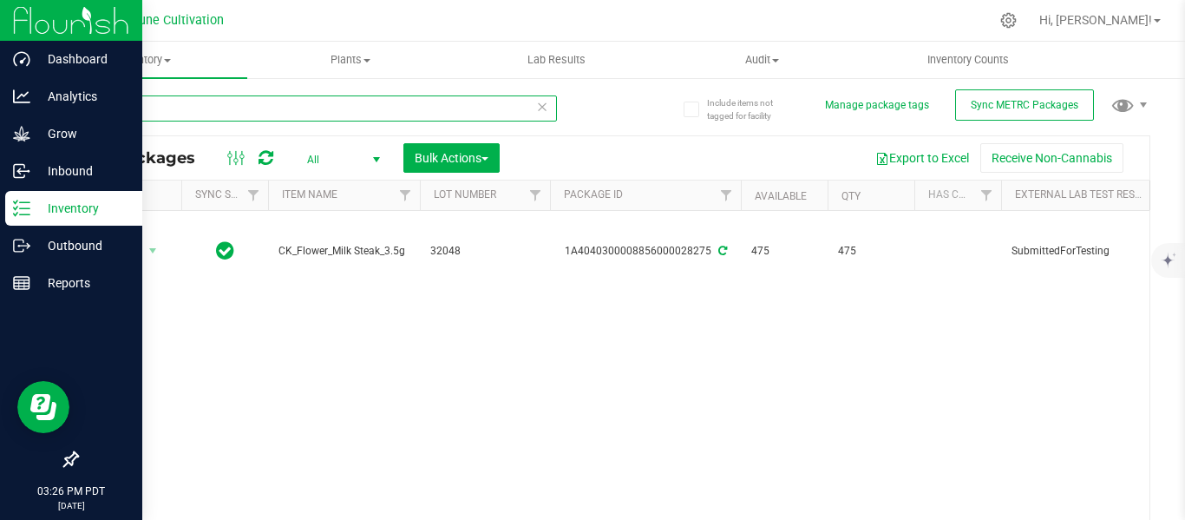
click at [211, 108] on input "28275" at bounding box center [316, 108] width 481 height 26
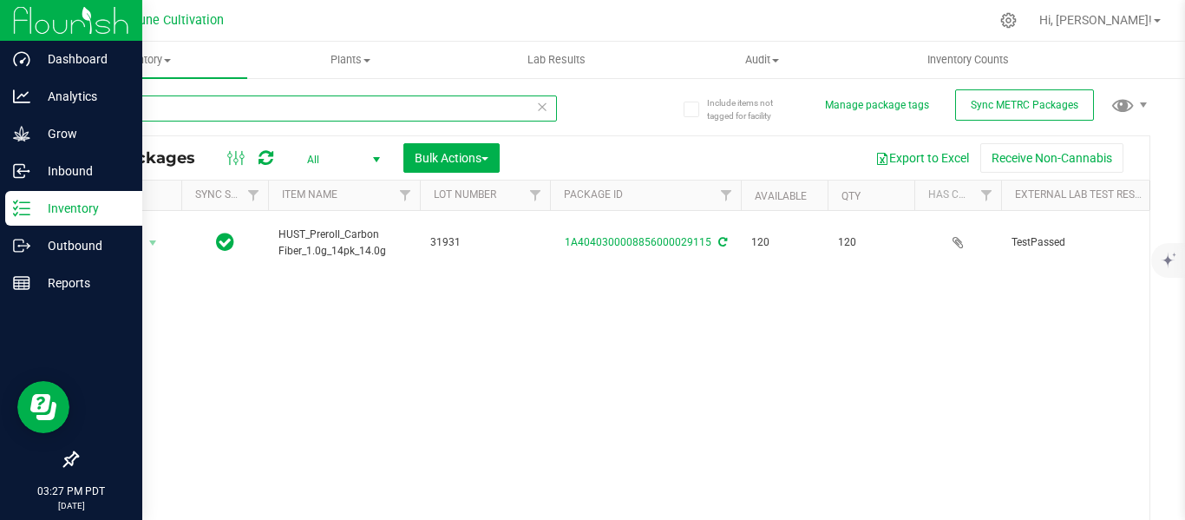
type input "29115"
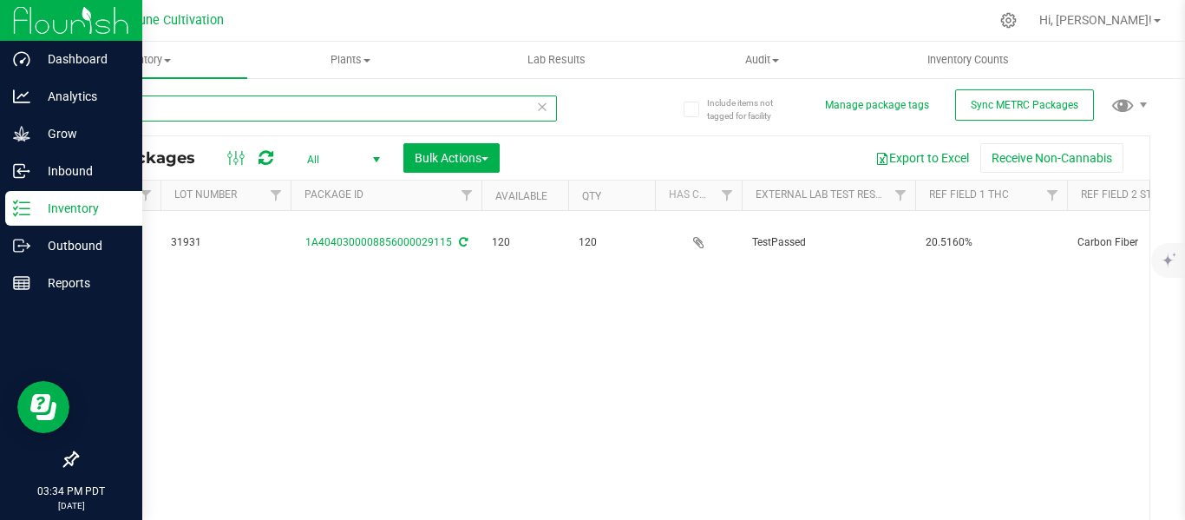
scroll to position [0, 277]
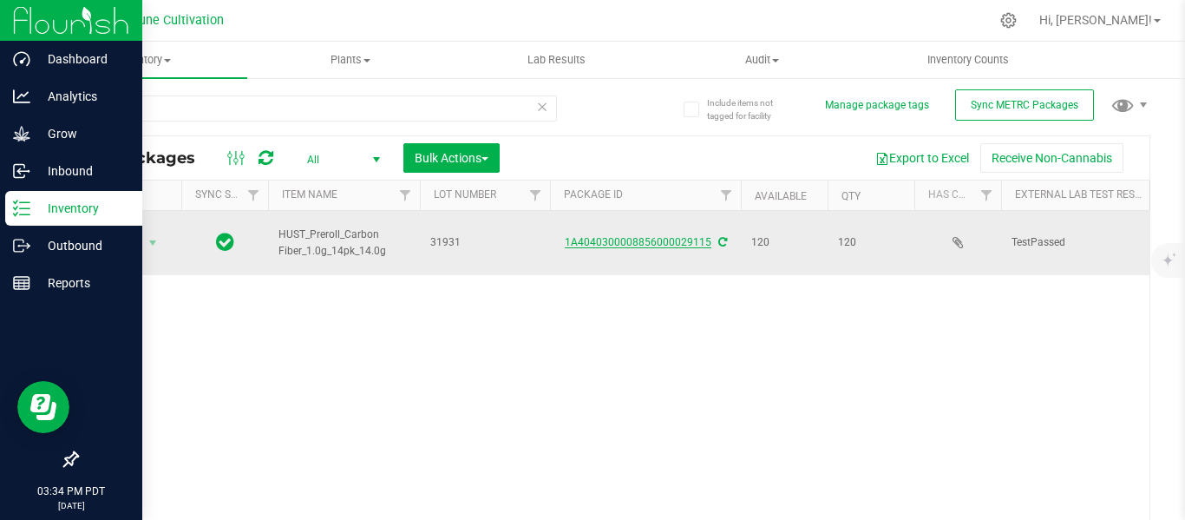
click at [626, 236] on link "1A4040300008856000029115" at bounding box center [638, 242] width 147 height 12
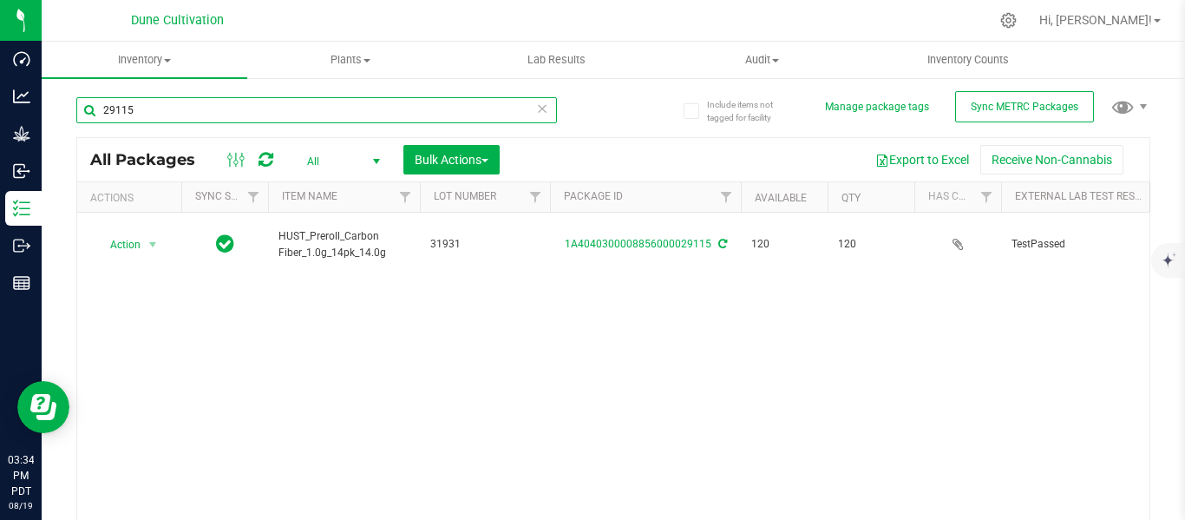
click at [308, 122] on input "29115" at bounding box center [316, 110] width 481 height 26
type input "2"
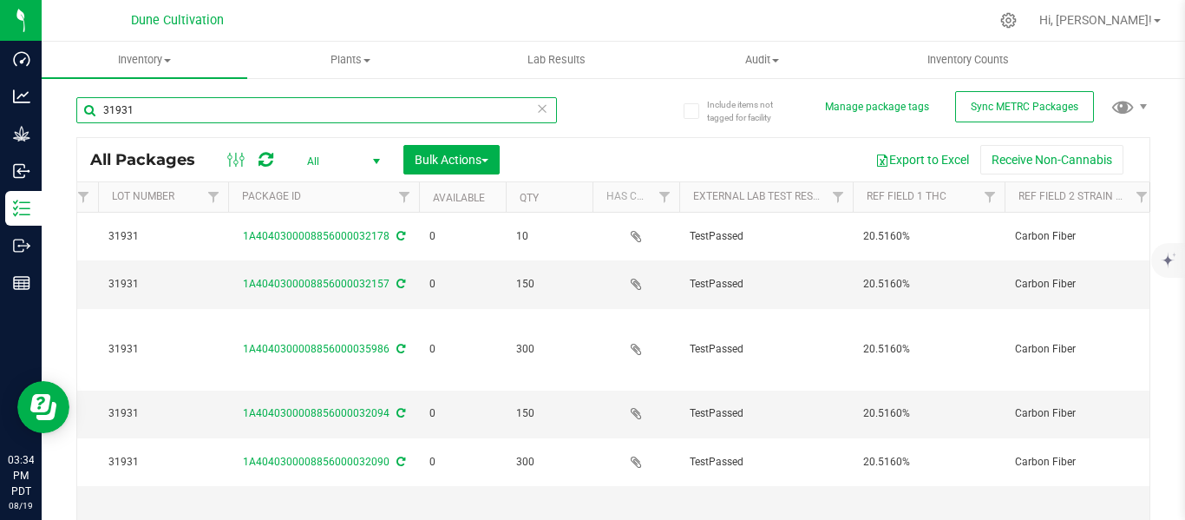
scroll to position [0, 505]
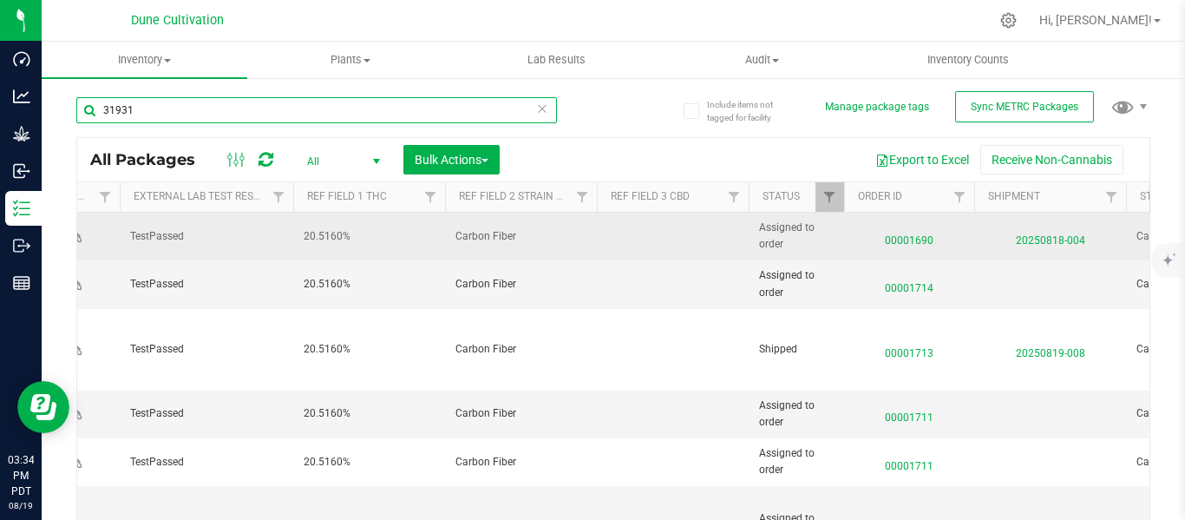
type input "31931"
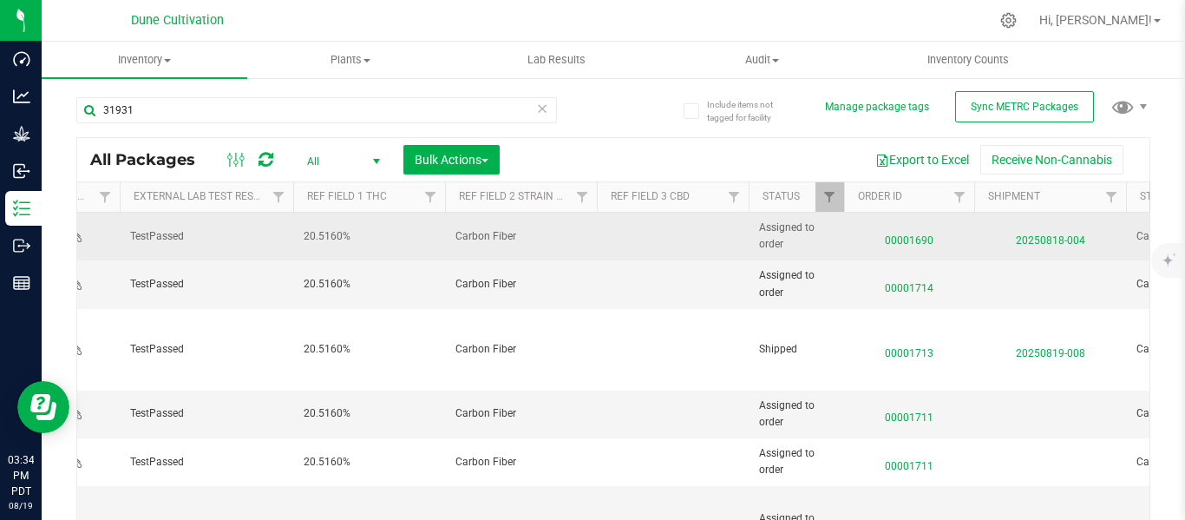
click at [911, 239] on span "00001690" at bounding box center [908, 236] width 109 height 25
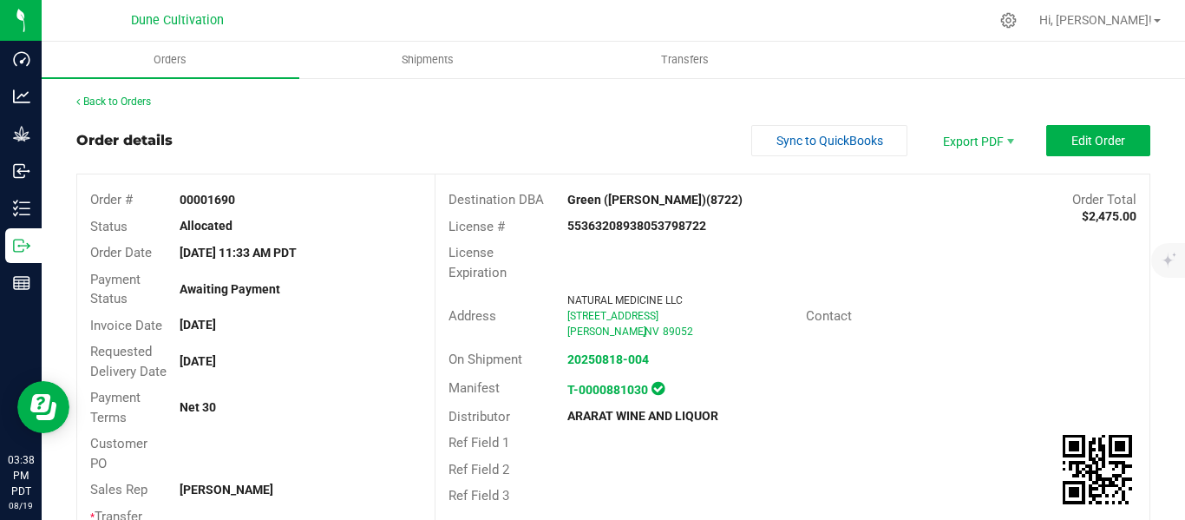
scroll to position [2, 0]
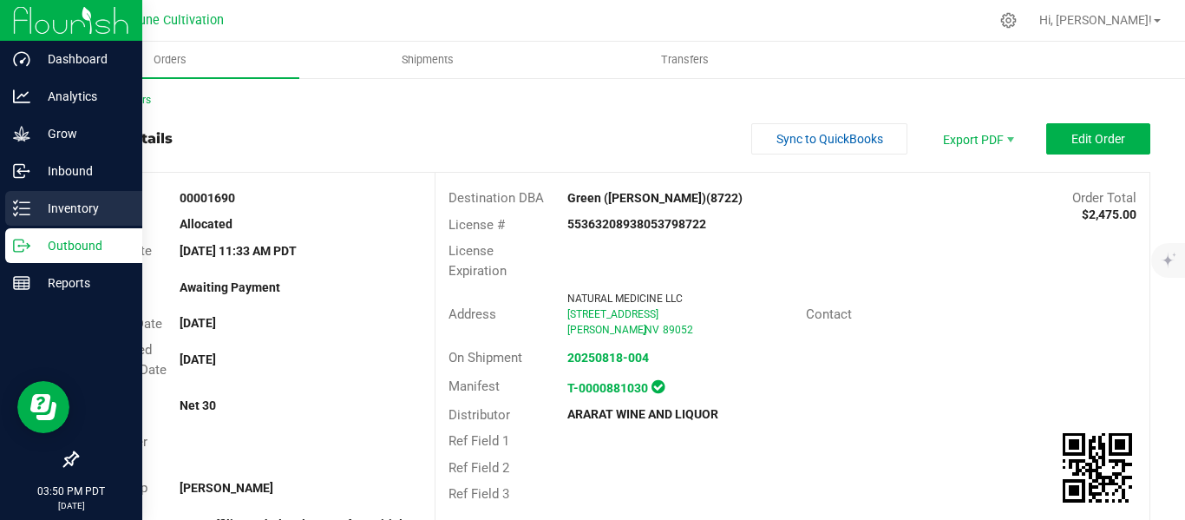
click at [67, 209] on p "Inventory" at bounding box center [82, 208] width 104 height 21
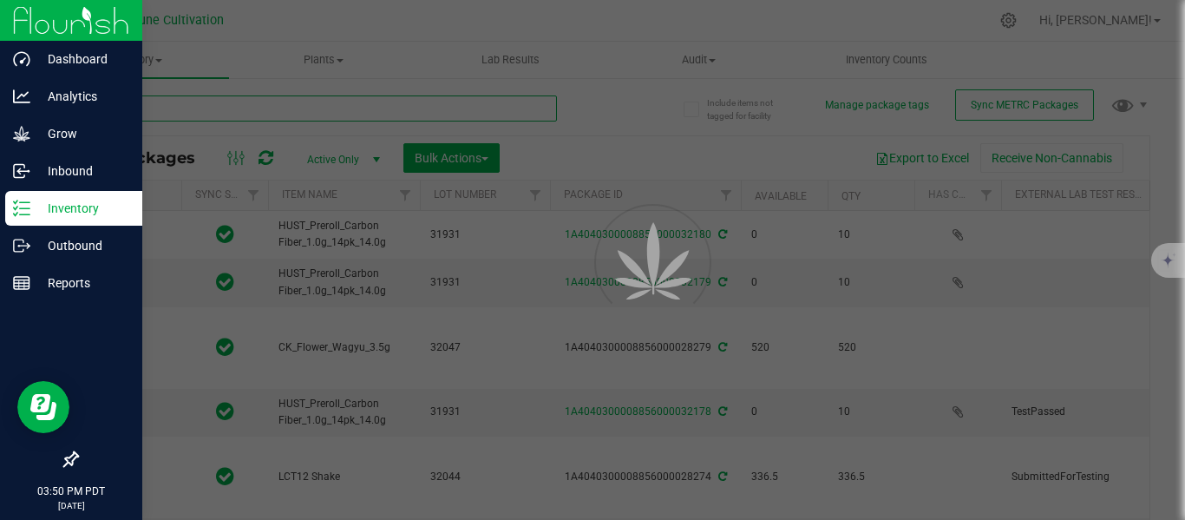
click at [211, 110] on input "text" at bounding box center [316, 108] width 481 height 26
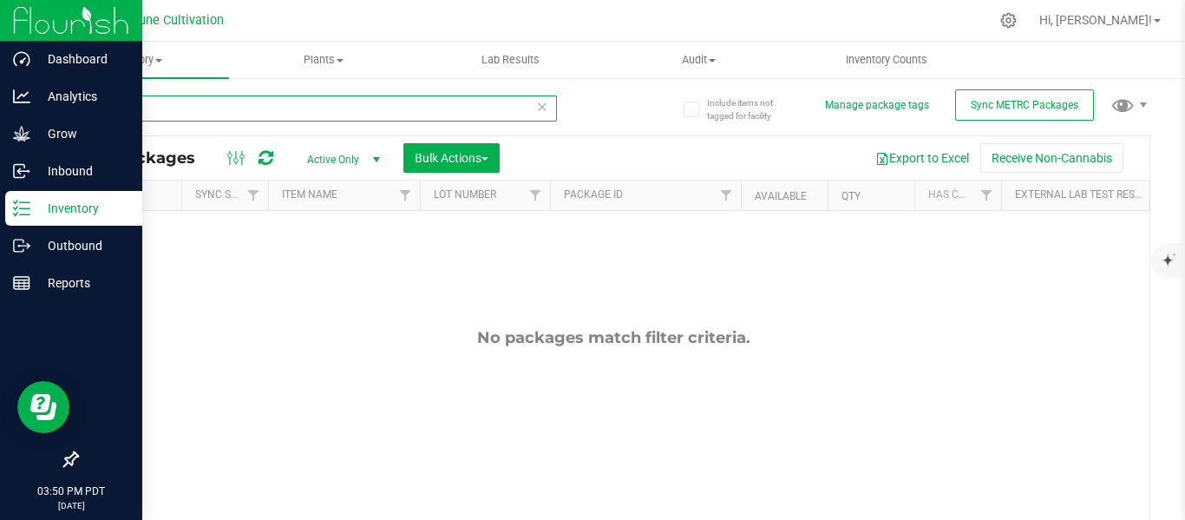
type input "28281"
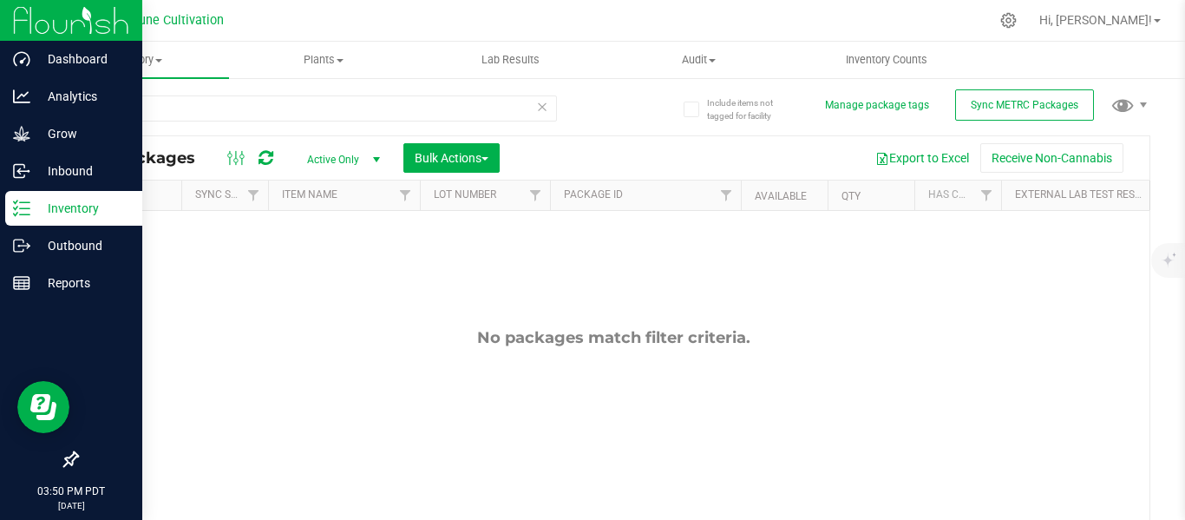
click at [376, 159] on span "select" at bounding box center [376, 160] width 14 height 14
click at [317, 266] on li "All" at bounding box center [339, 265] width 94 height 26
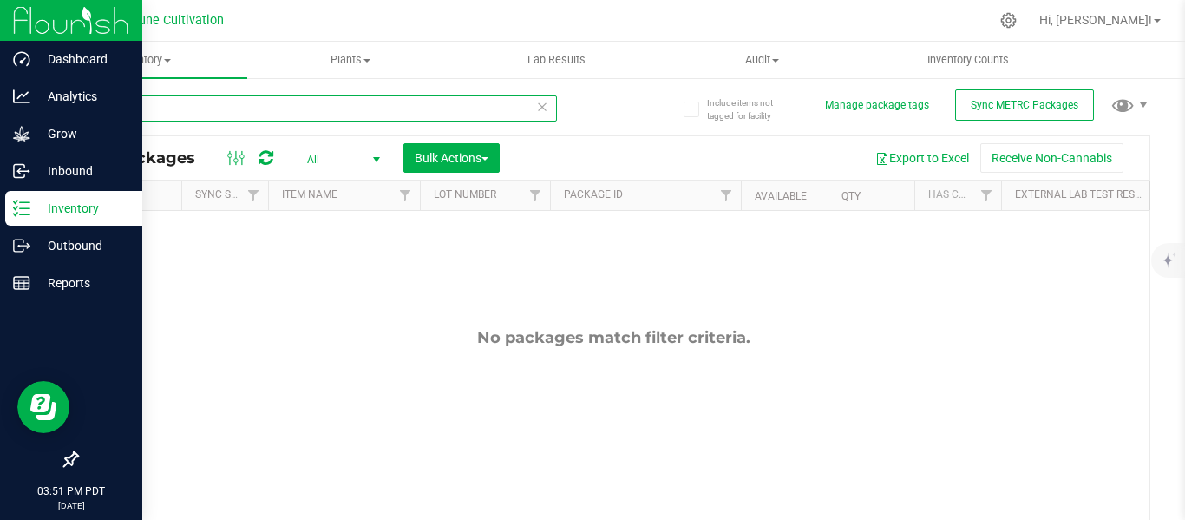
click at [232, 107] on input "28281" at bounding box center [316, 108] width 481 height 26
type input "2"
type input "3"
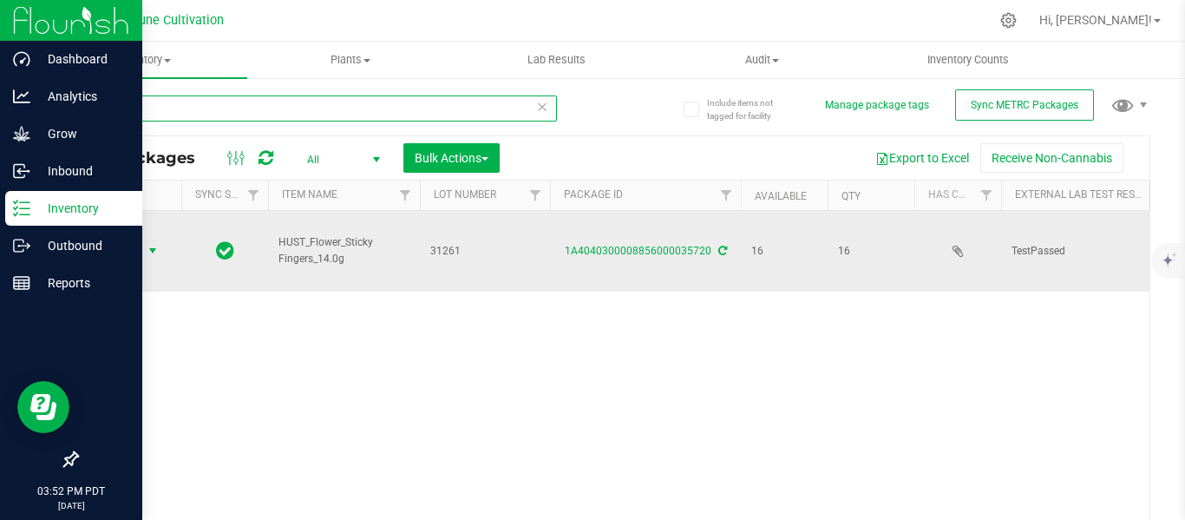
type input "35720"
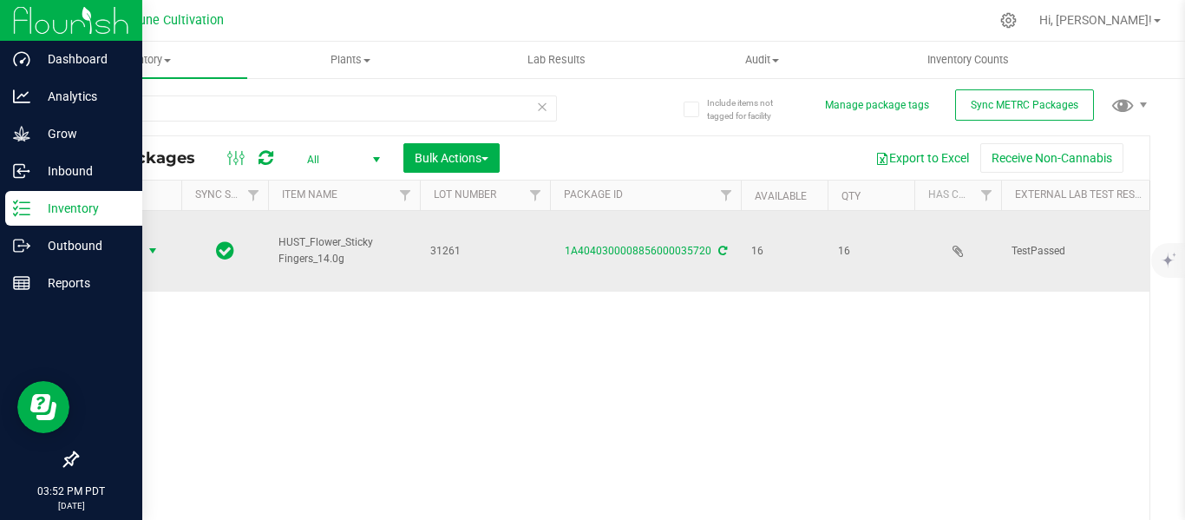
click at [150, 244] on span "select" at bounding box center [153, 251] width 14 height 14
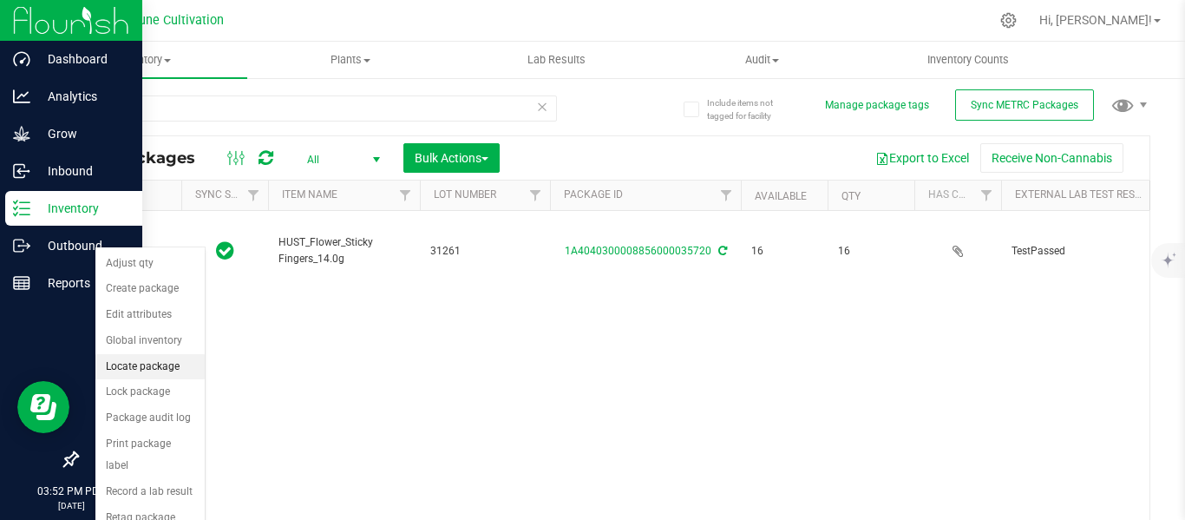
click at [127, 362] on li "Locate package" at bounding box center [149, 367] width 109 height 26
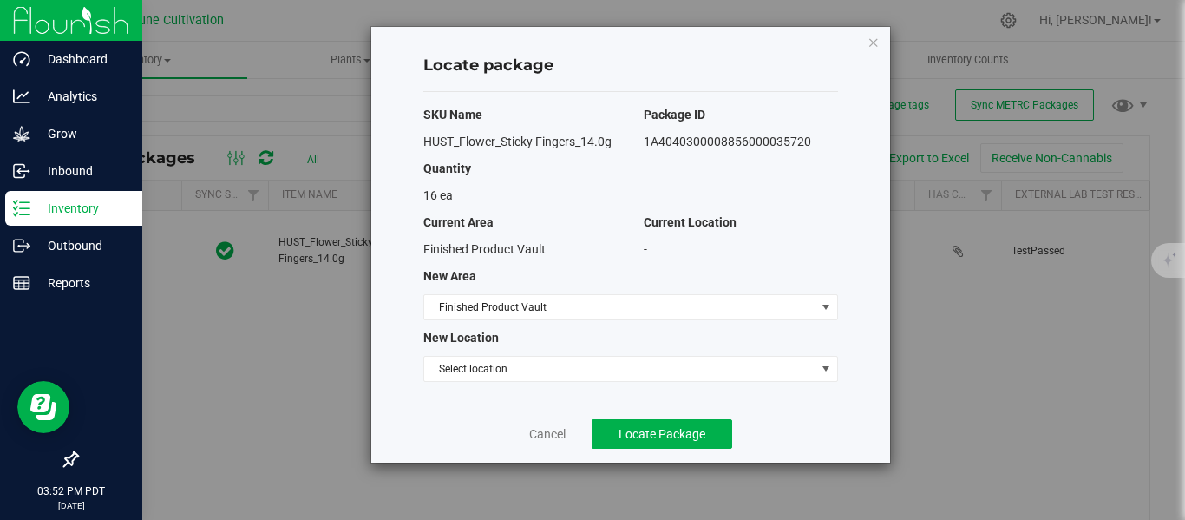
click at [478, 354] on div "SKU Name Package ID HUST_Flower_Sticky Fingers_14.0g 1A4040300008856000035720 Q…" at bounding box center [630, 248] width 415 height 312
click at [478, 373] on span "Select location" at bounding box center [619, 368] width 391 height 24
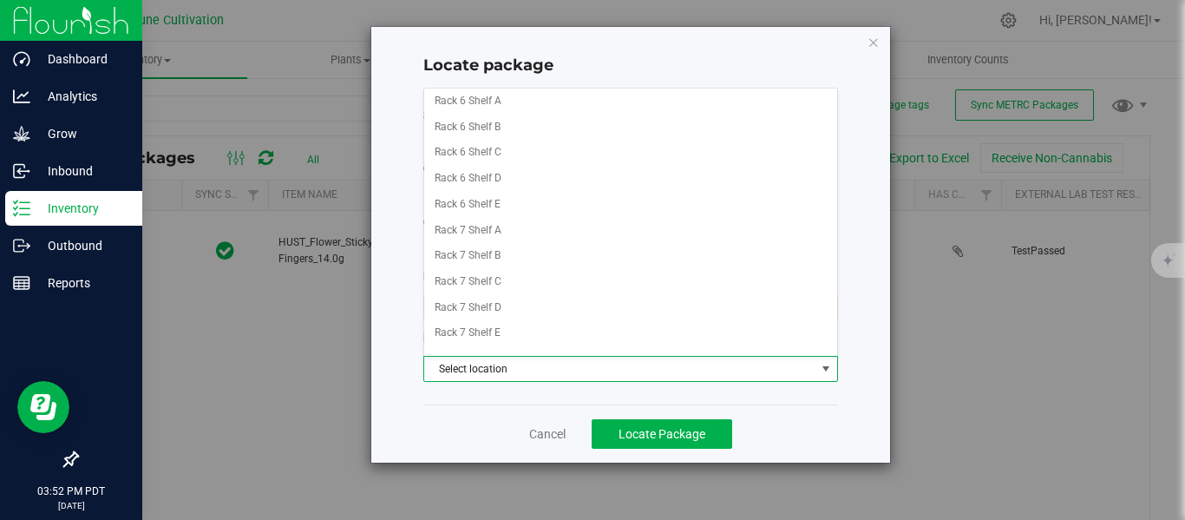
scroll to position [572, 0]
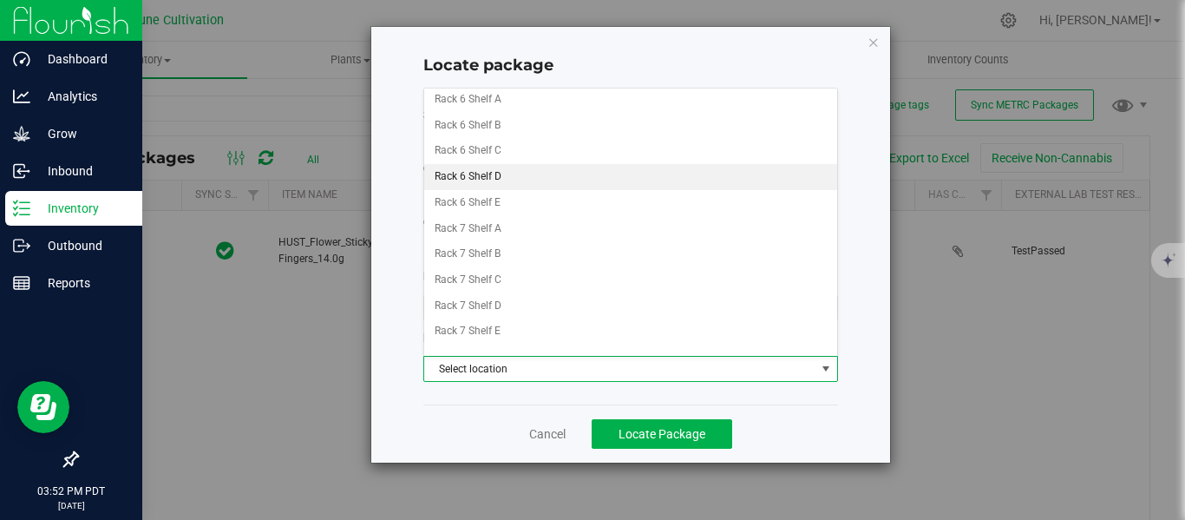
click at [487, 170] on li "Rack 6 Shelf D" at bounding box center [630, 177] width 413 height 26
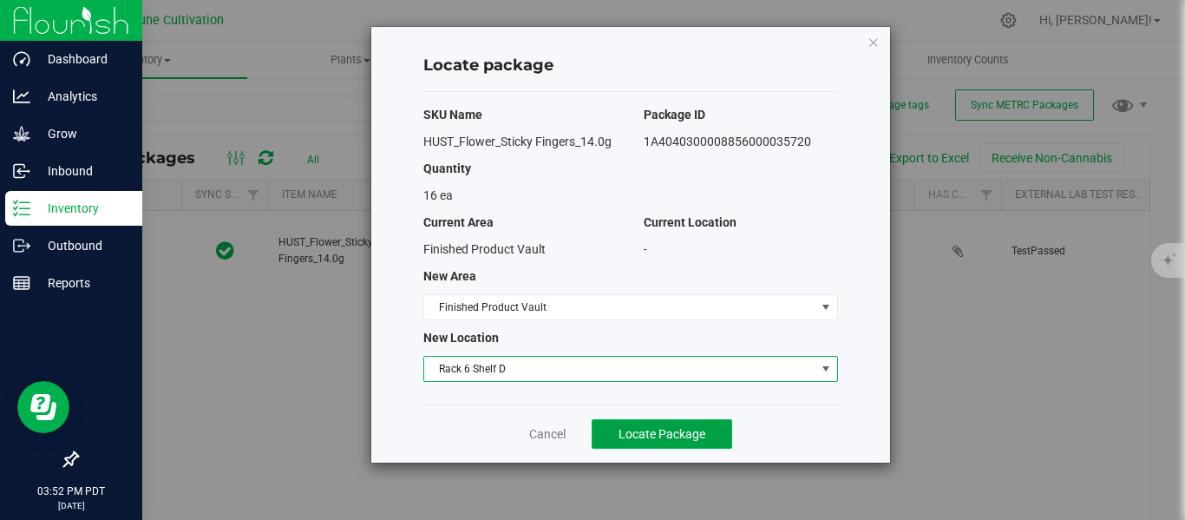
click at [674, 439] on span "Locate Package" at bounding box center [661, 434] width 87 height 14
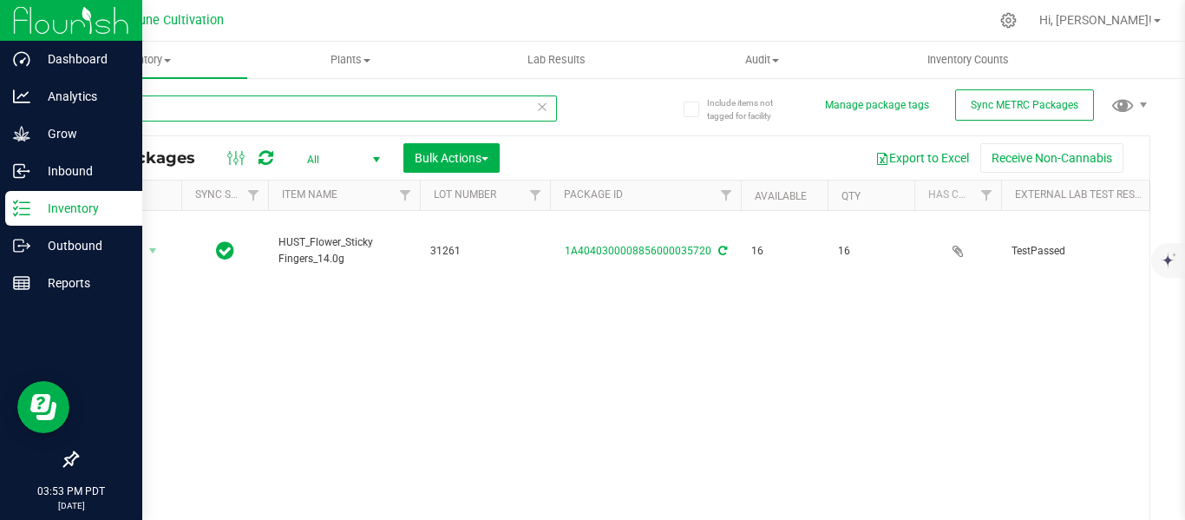
click at [314, 106] on input "35720" at bounding box center [316, 108] width 481 height 26
type input "3"
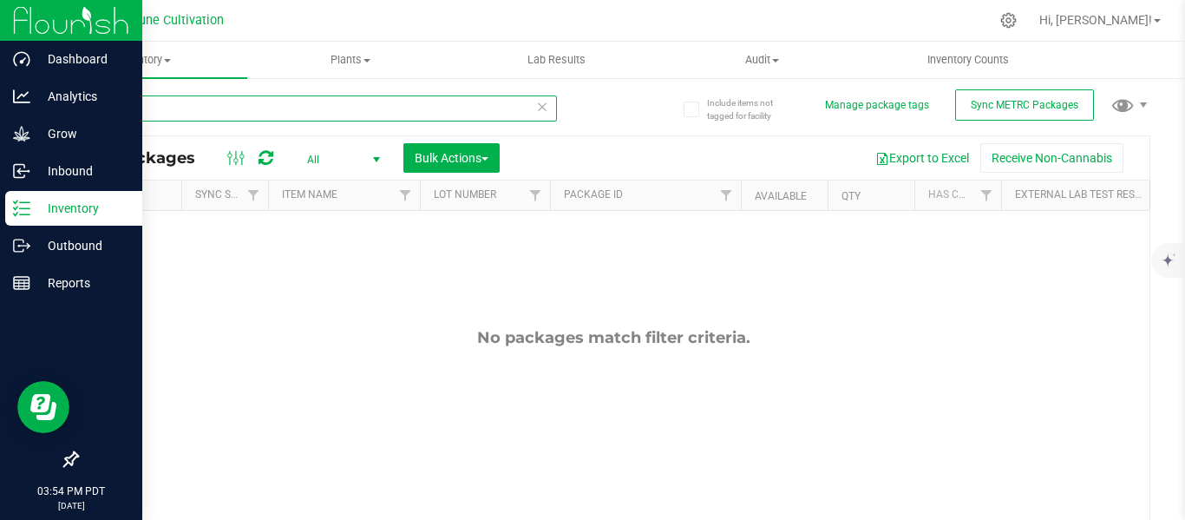
type input "2"
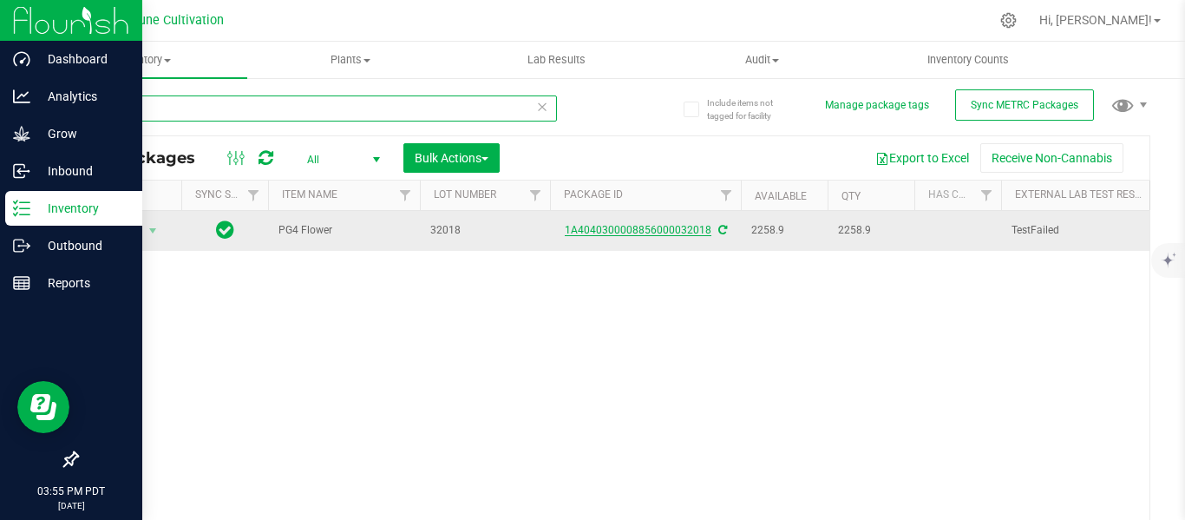
type input "32018"
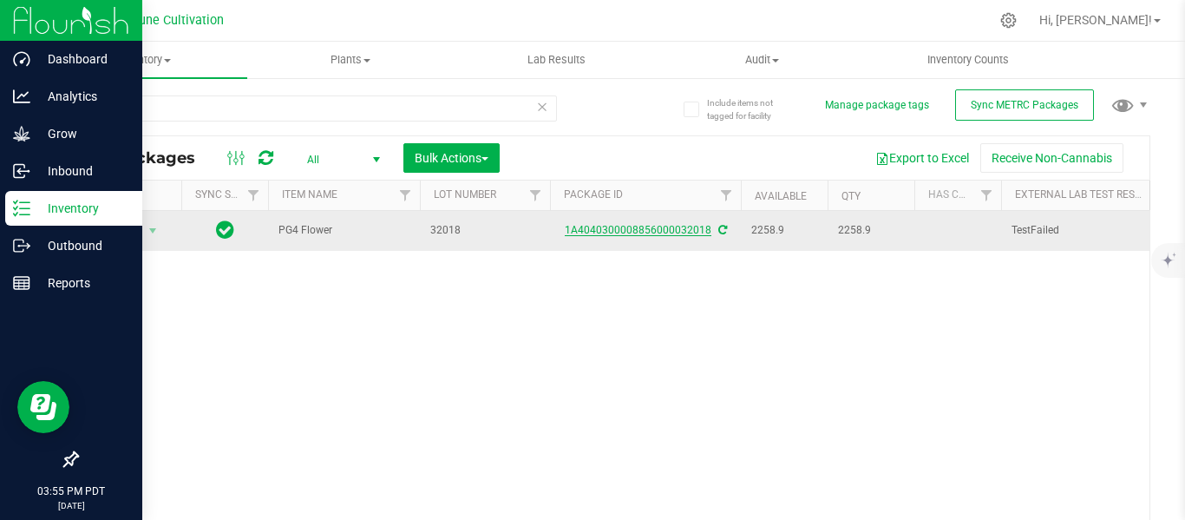
click at [603, 228] on link "1A4040300008856000032018" at bounding box center [638, 230] width 147 height 12
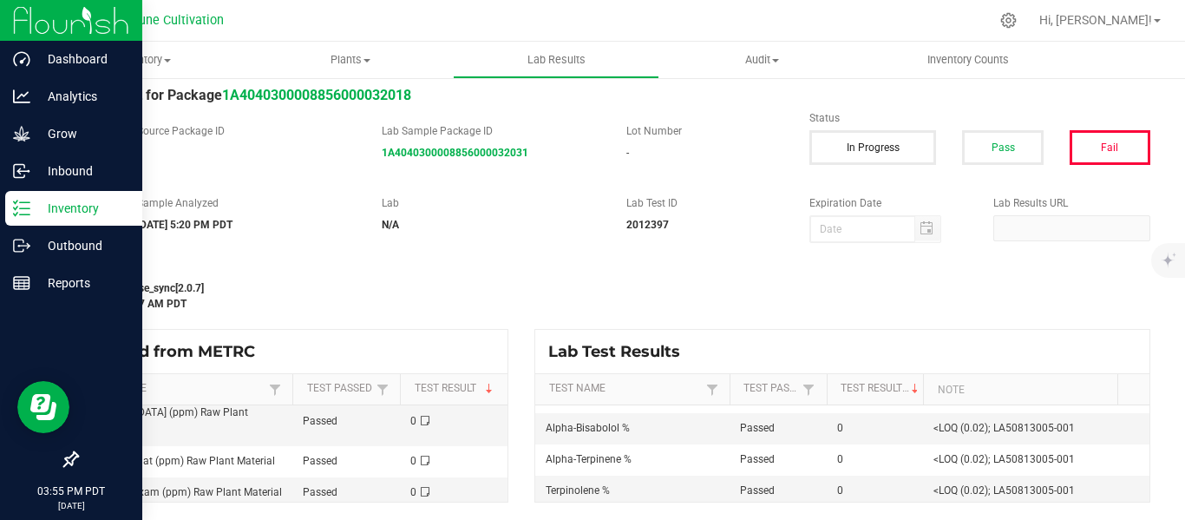
scroll to position [343, 0]
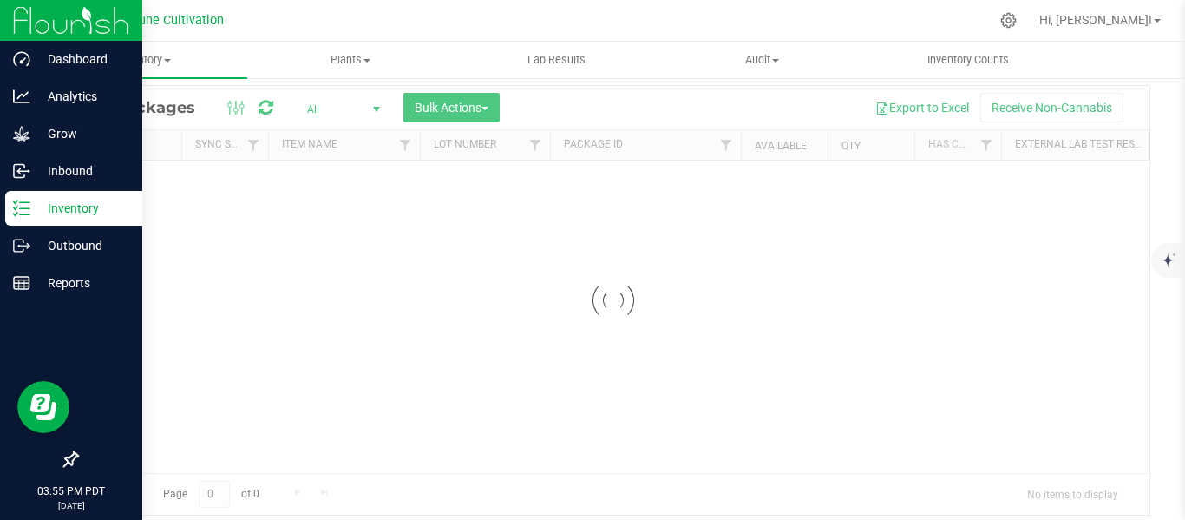
scroll to position [39, 0]
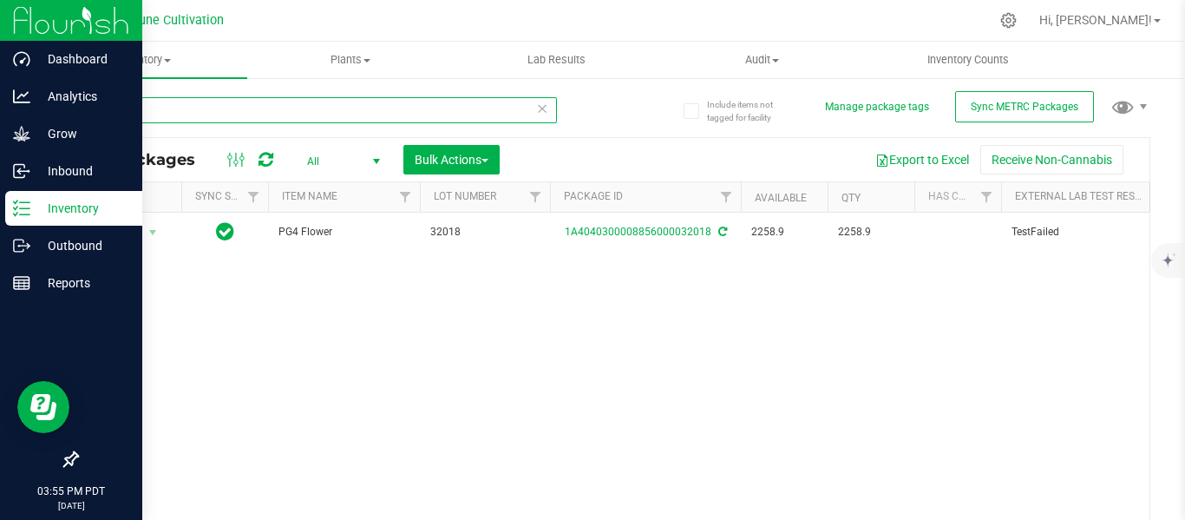
click at [195, 111] on input "32018" at bounding box center [316, 110] width 481 height 26
type input "3"
type input "28149"
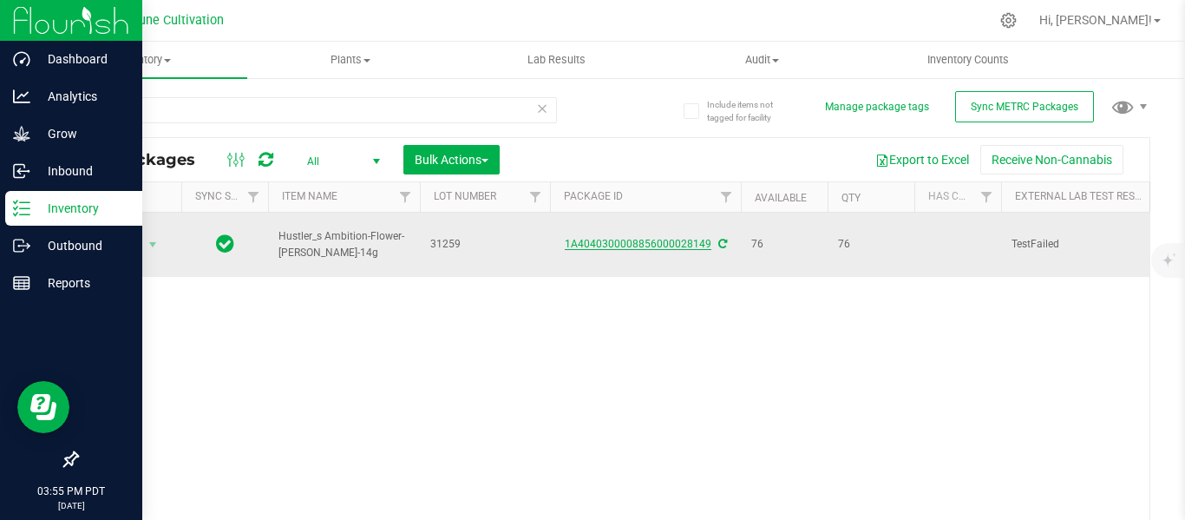
click at [601, 238] on link "1A4040300008856000028149" at bounding box center [638, 244] width 147 height 12
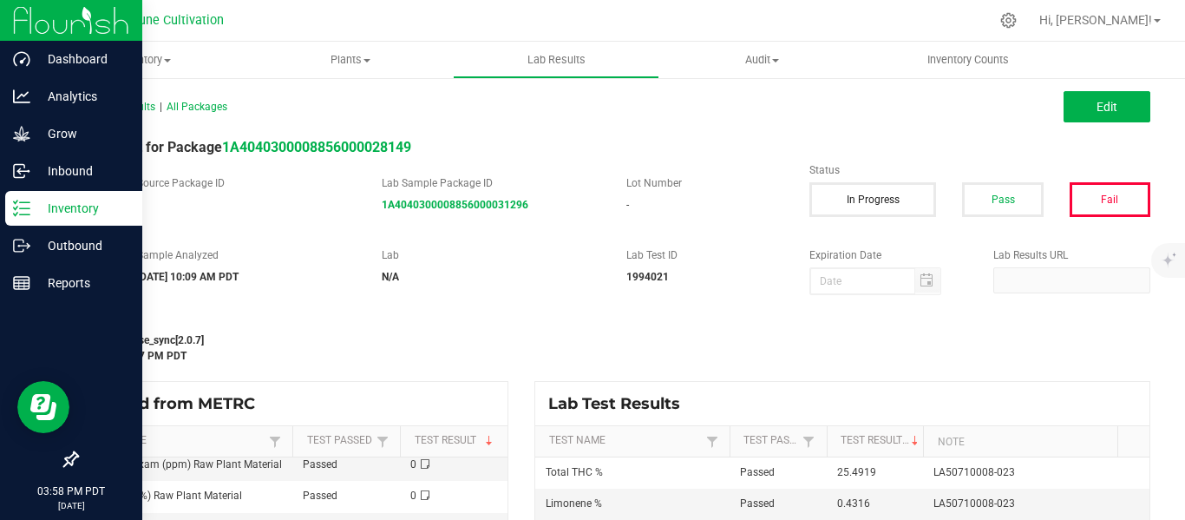
click at [65, 203] on p "Inventory" at bounding box center [82, 208] width 104 height 21
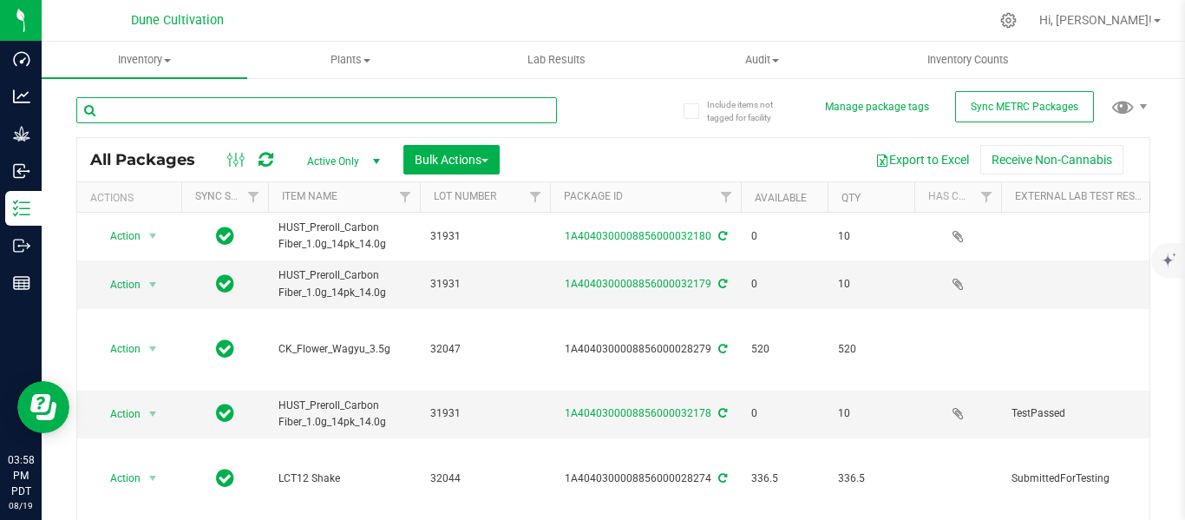
click at [242, 107] on input "text" at bounding box center [316, 110] width 481 height 26
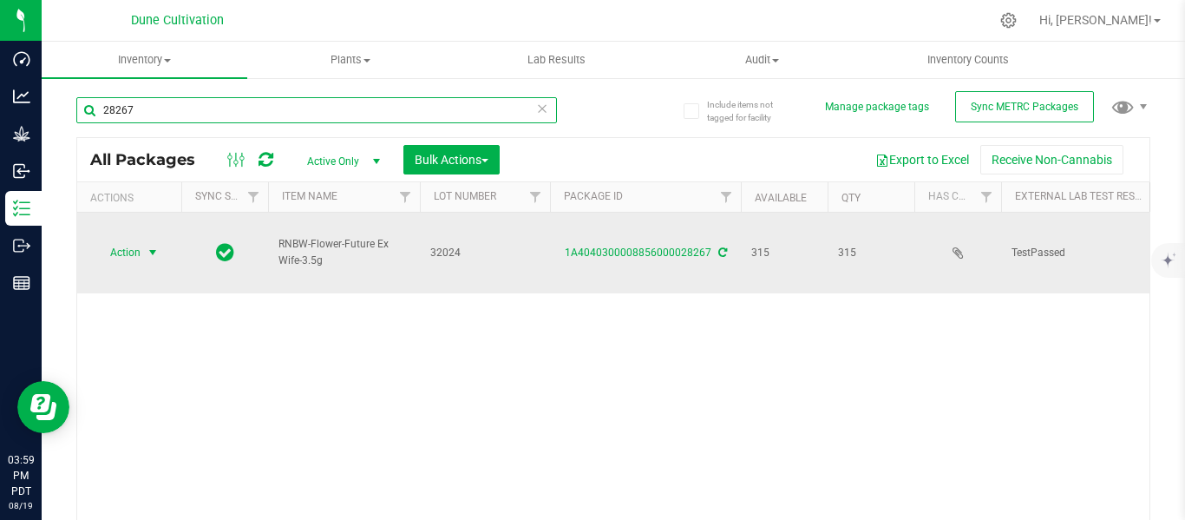
type input "28267"
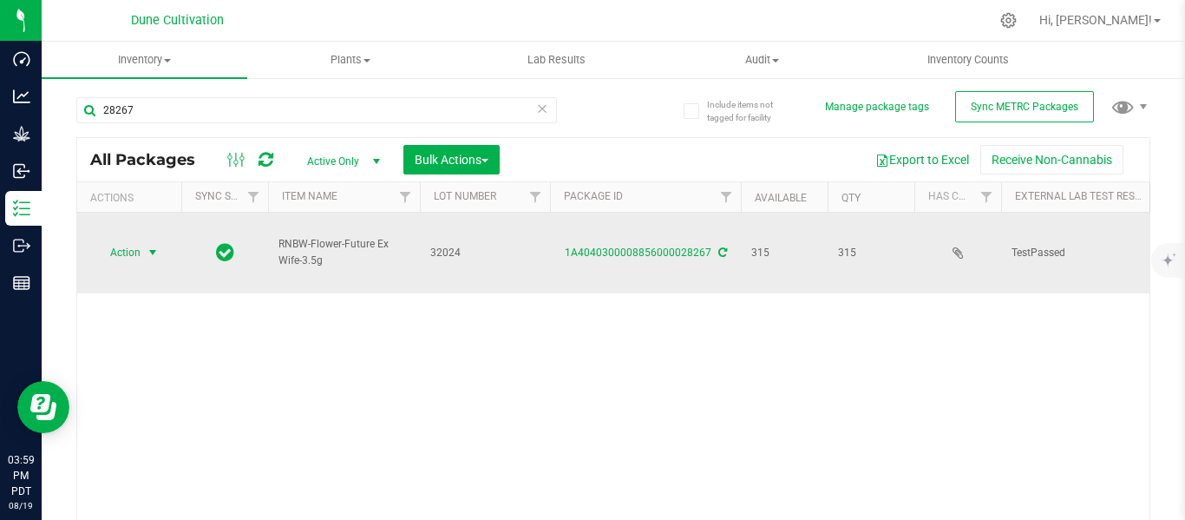
click at [156, 245] on span "select" at bounding box center [153, 252] width 14 height 14
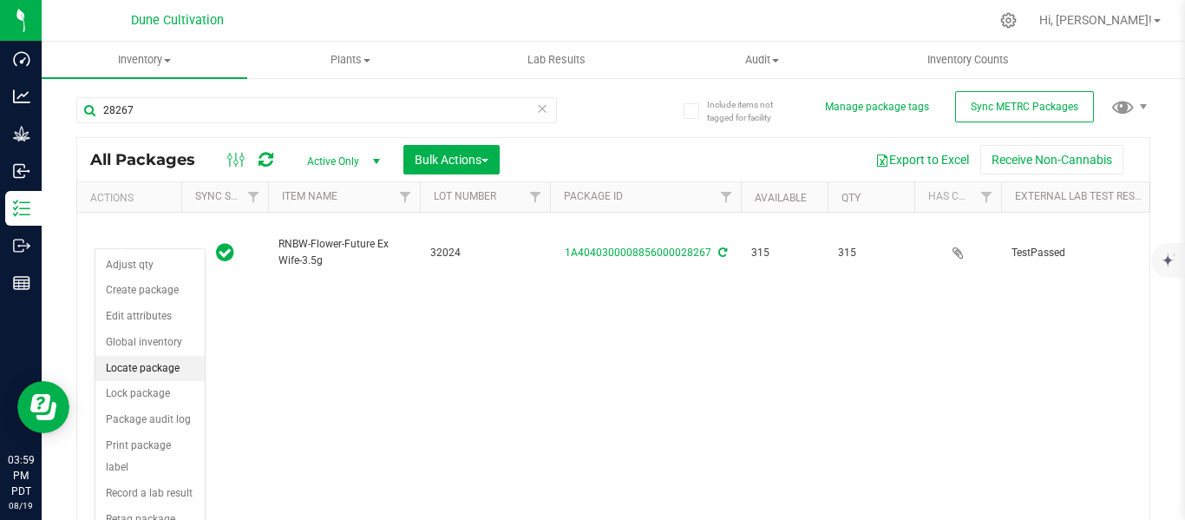
click at [141, 364] on li "Locate package" at bounding box center [149, 369] width 109 height 26
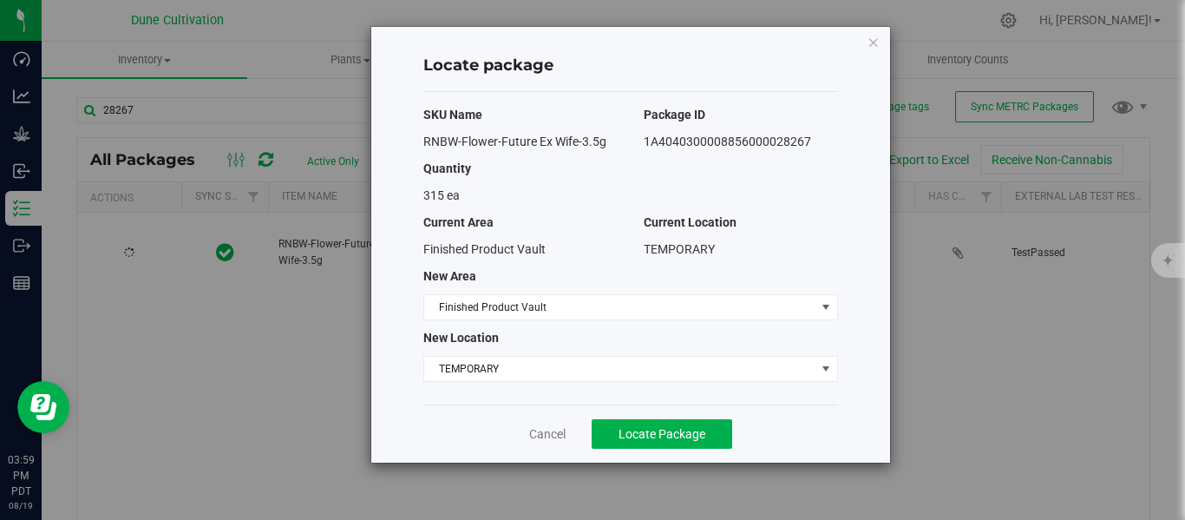
click at [487, 382] on div "SKU Name Package ID RNBW-Flower-Future Ex Wife-3.5g 1A4040300008856000028267 Qu…" at bounding box center [630, 248] width 415 height 312
click at [509, 371] on span "TEMPORARY" at bounding box center [619, 368] width 391 height 24
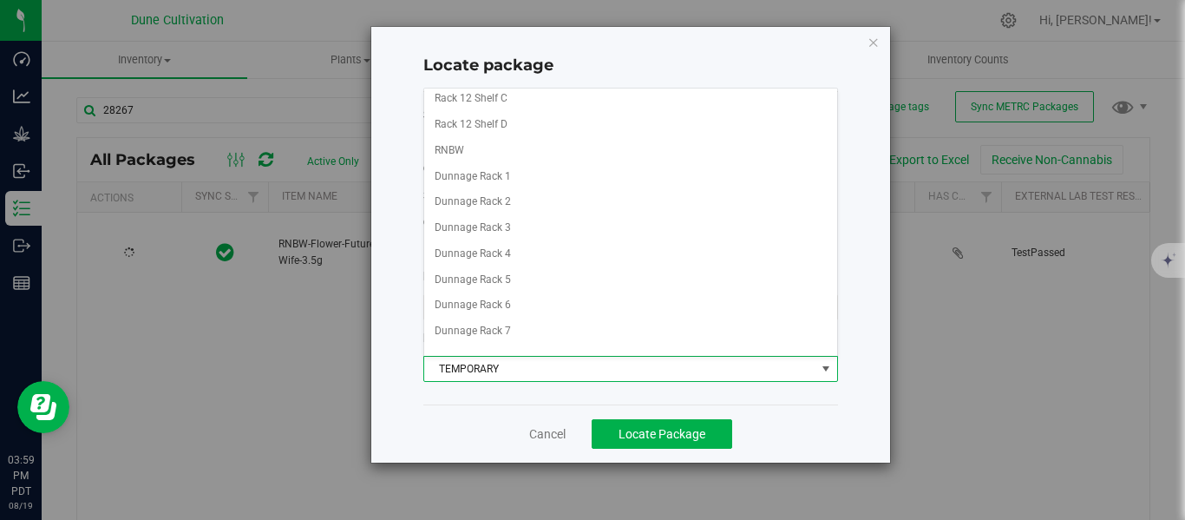
scroll to position [1340, 0]
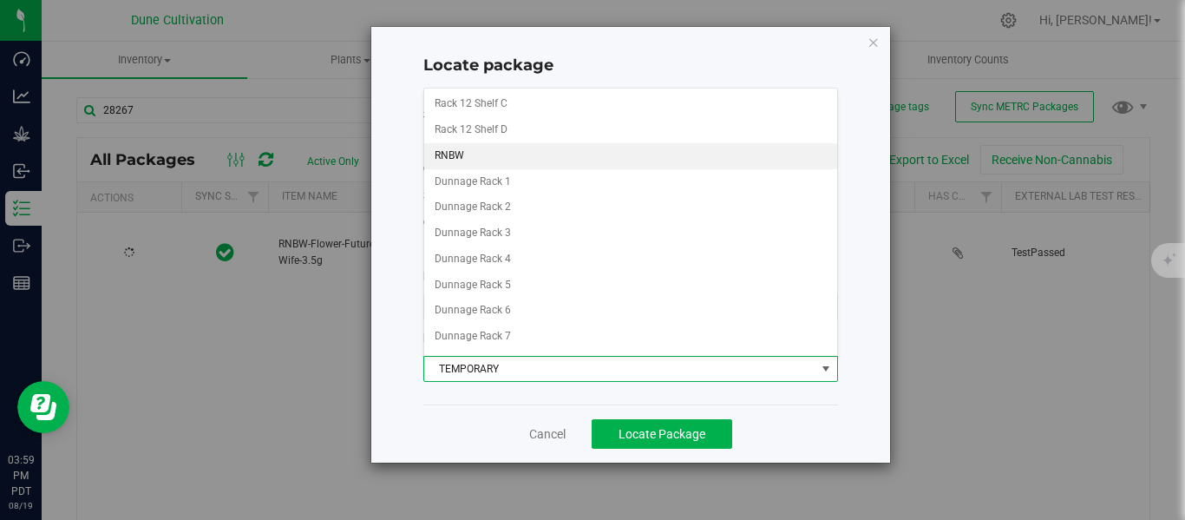
click at [452, 148] on li "RNBW" at bounding box center [630, 156] width 413 height 26
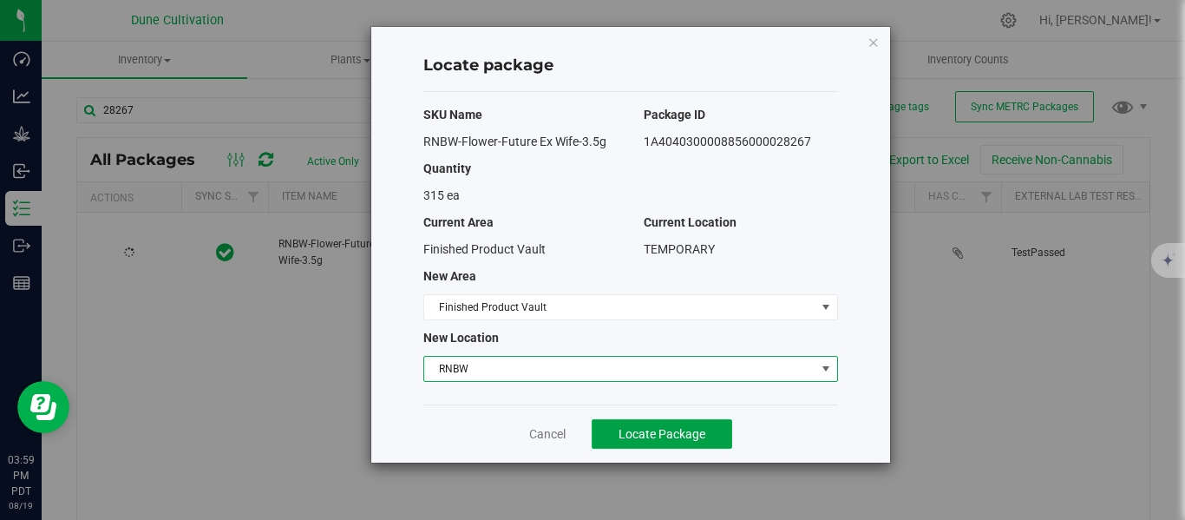
click at [647, 435] on span "Locate Package" at bounding box center [661, 434] width 87 height 14
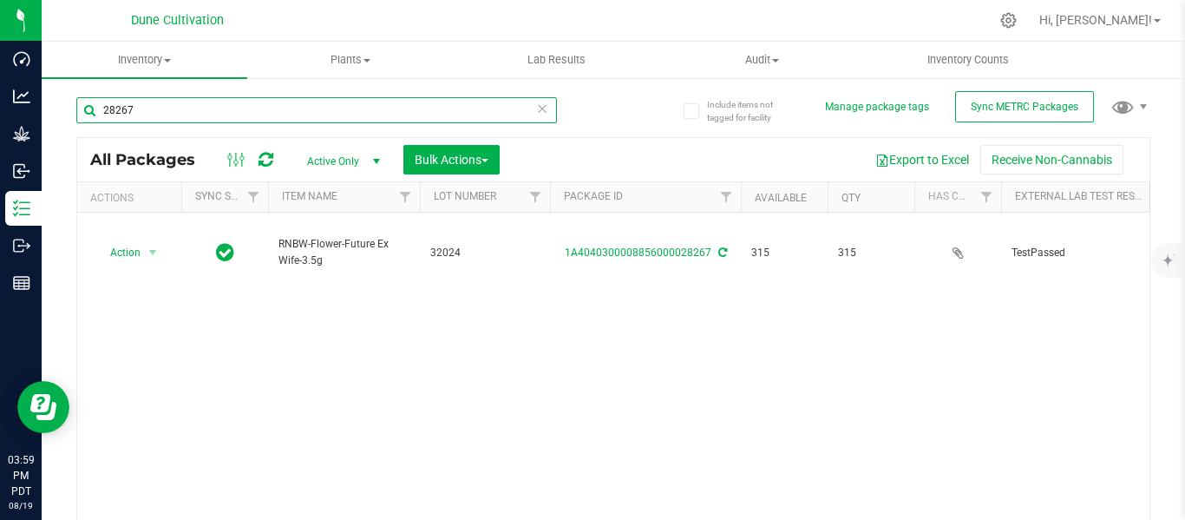
click at [232, 115] on input "28267" at bounding box center [316, 110] width 481 height 26
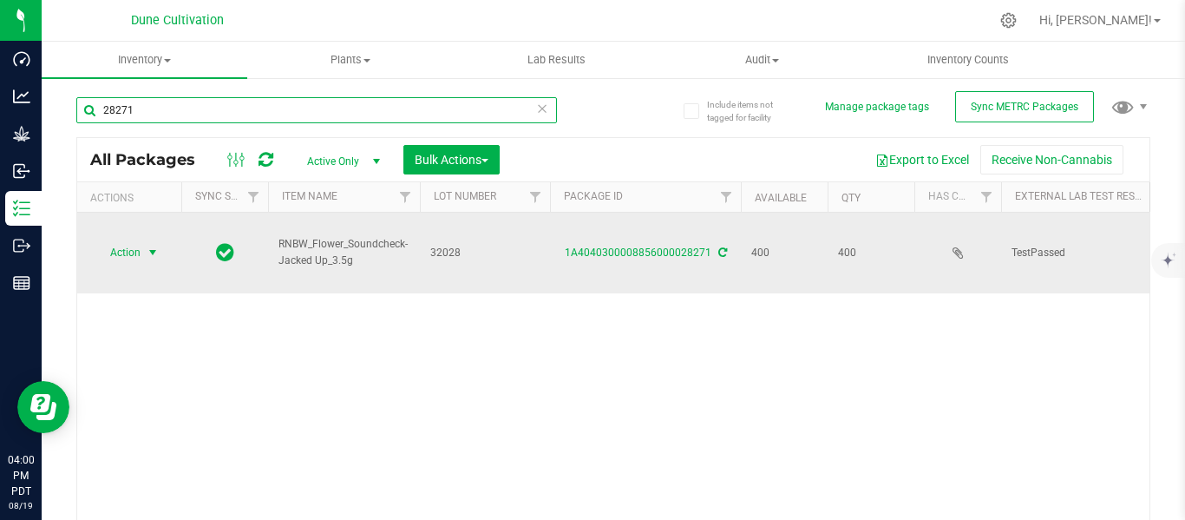
type input "28271"
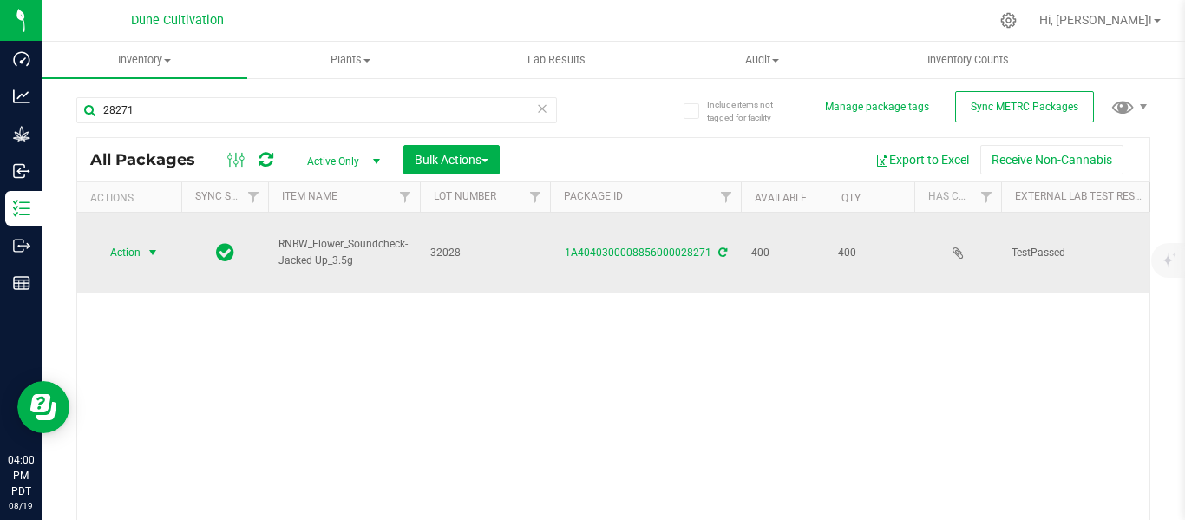
click at [155, 245] on span "select" at bounding box center [153, 252] width 14 height 14
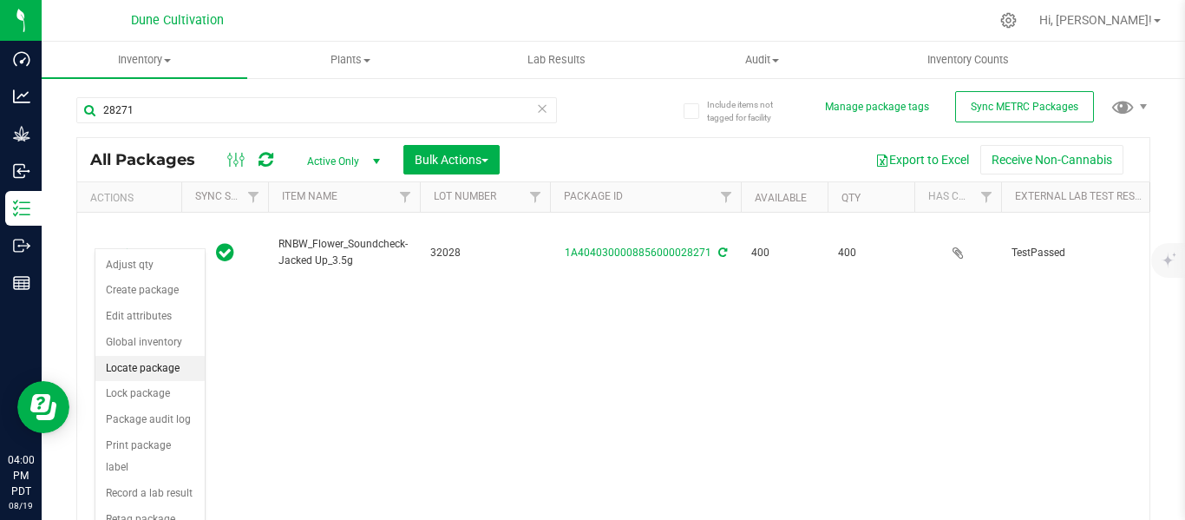
click at [146, 360] on li "Locate package" at bounding box center [149, 369] width 109 height 26
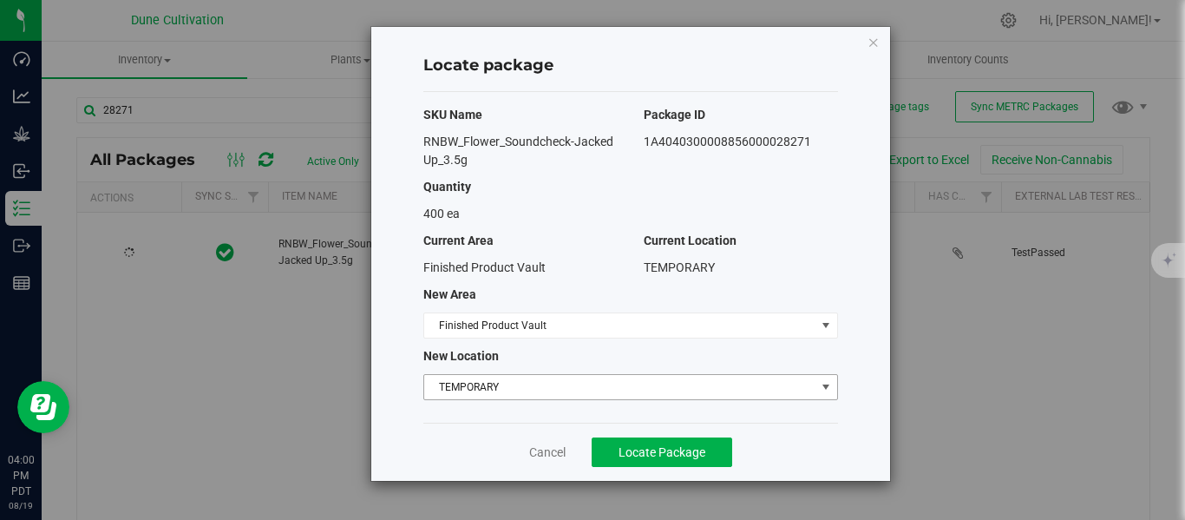
click at [509, 387] on span "TEMPORARY" at bounding box center [619, 387] width 391 height 24
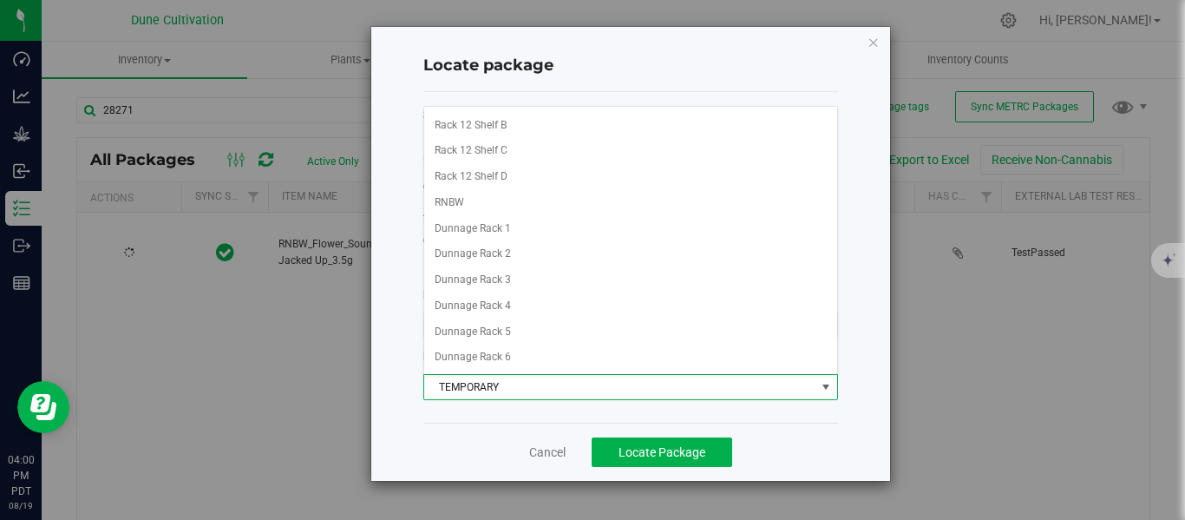
scroll to position [1307, 0]
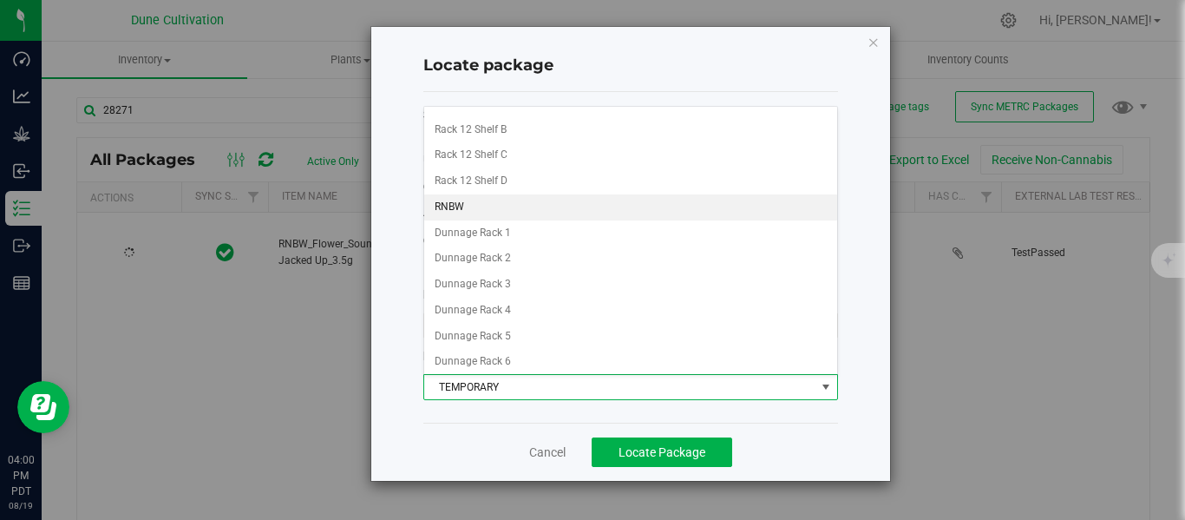
click at [473, 210] on li "RNBW" at bounding box center [630, 207] width 413 height 26
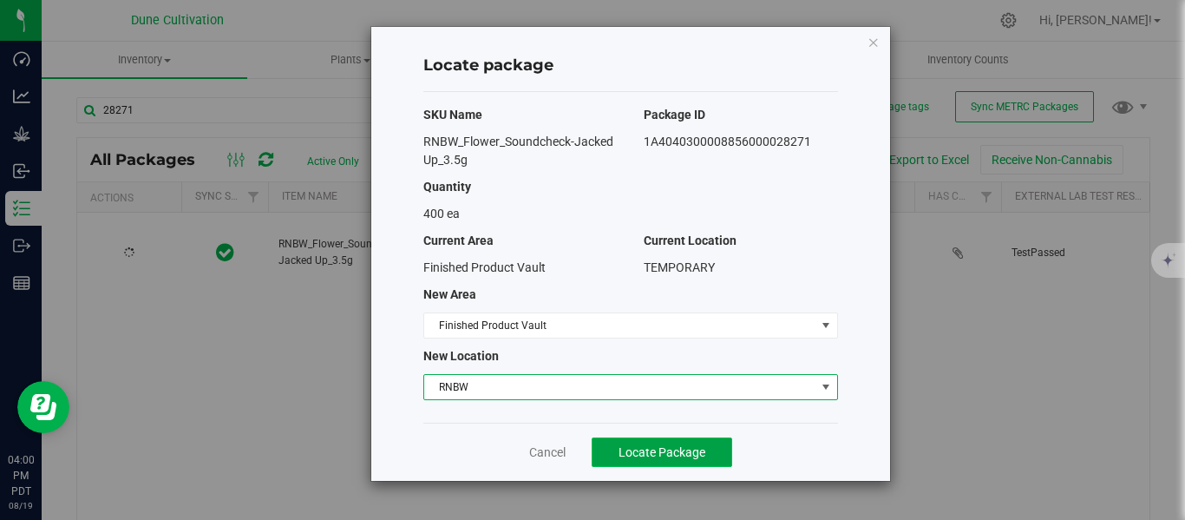
click at [636, 446] on span "Locate Package" at bounding box center [661, 452] width 87 height 14
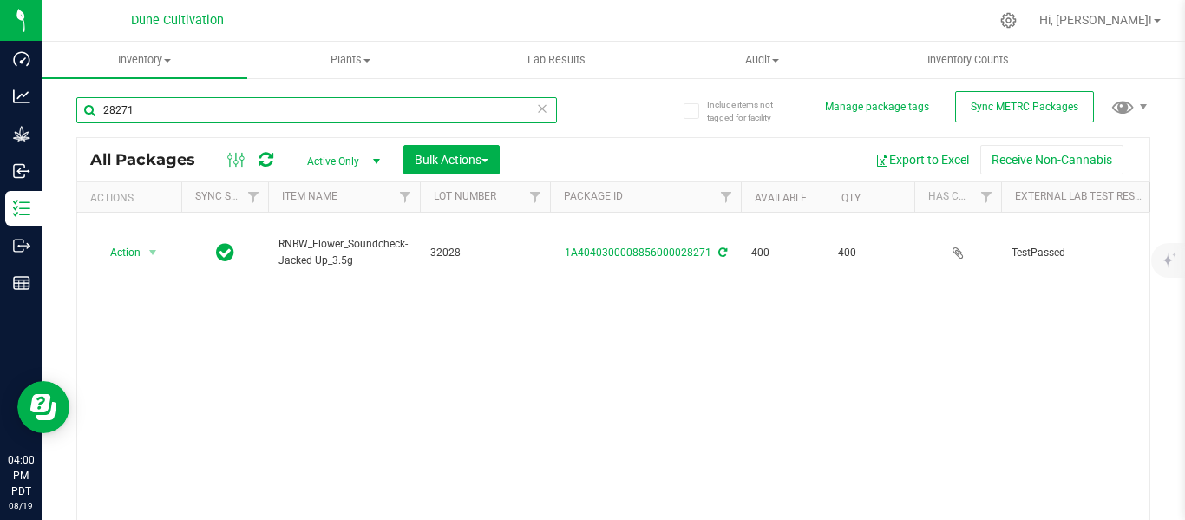
click at [212, 113] on input "28271" at bounding box center [316, 110] width 481 height 26
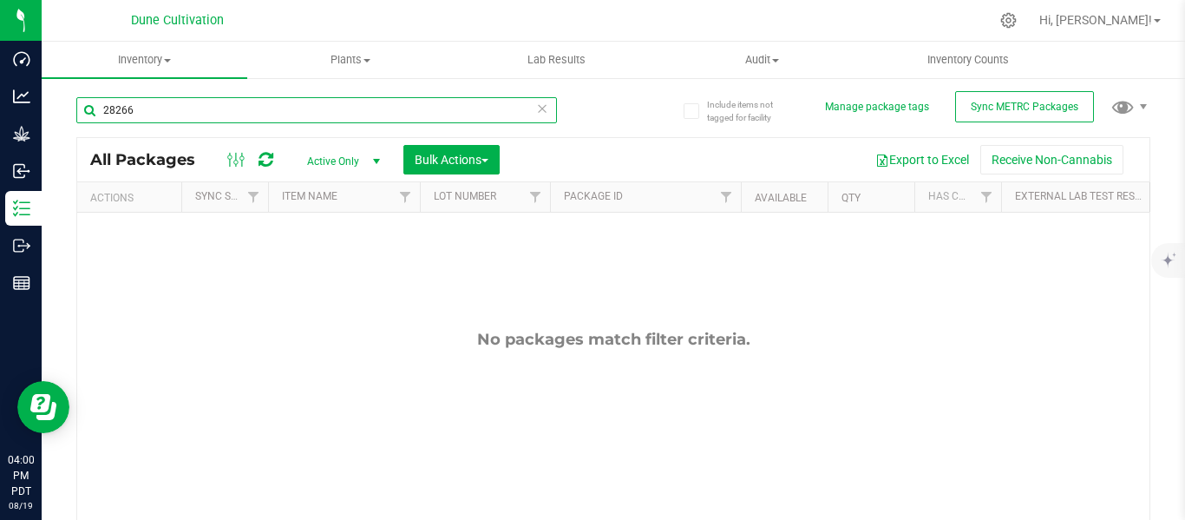
type input "28266"
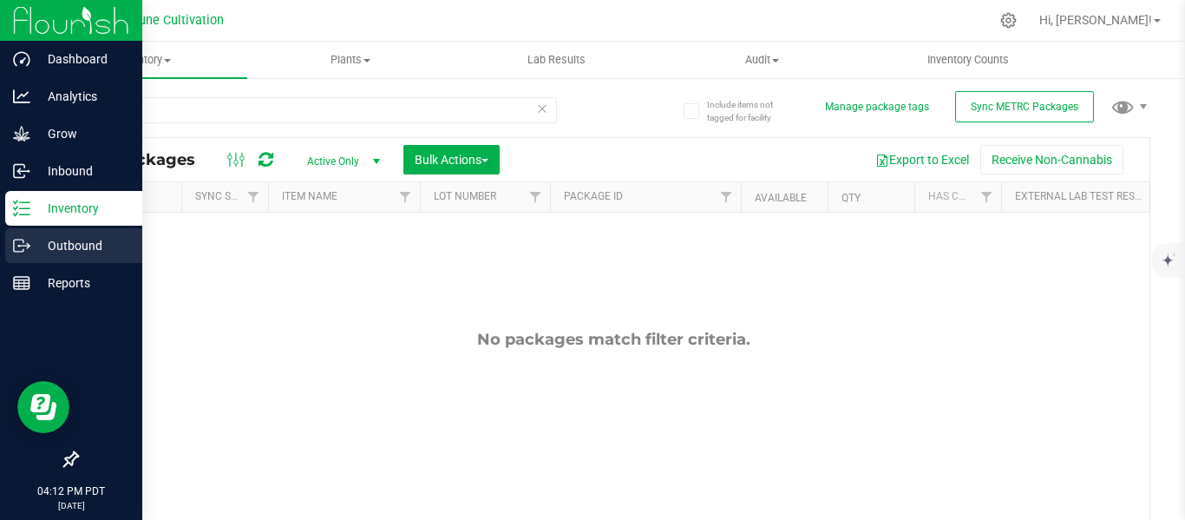
click at [70, 248] on p "Outbound" at bounding box center [82, 245] width 104 height 21
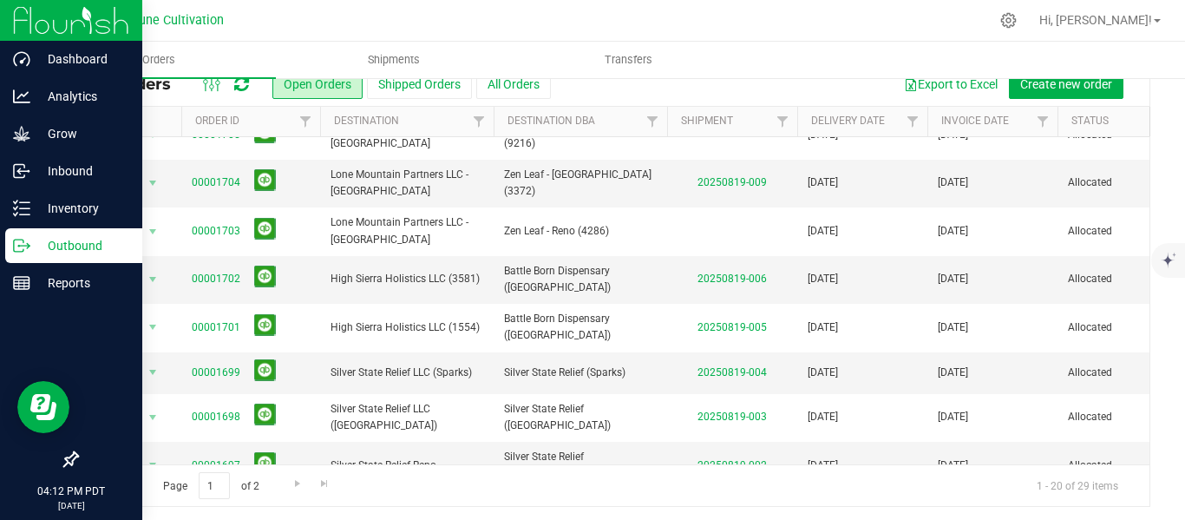
scroll to position [77, 0]
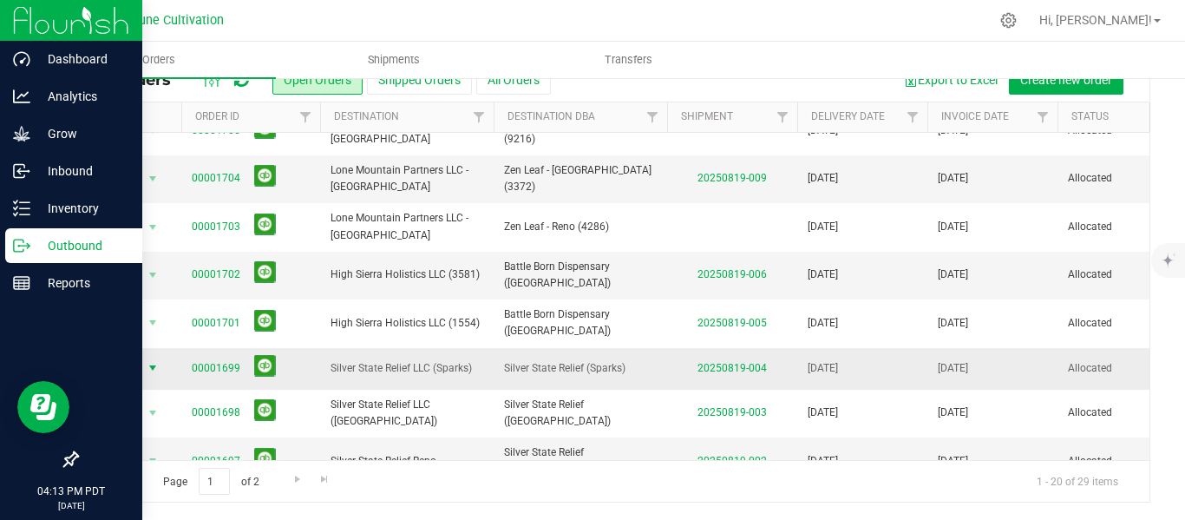
click at [155, 361] on span "select" at bounding box center [153, 368] width 14 height 14
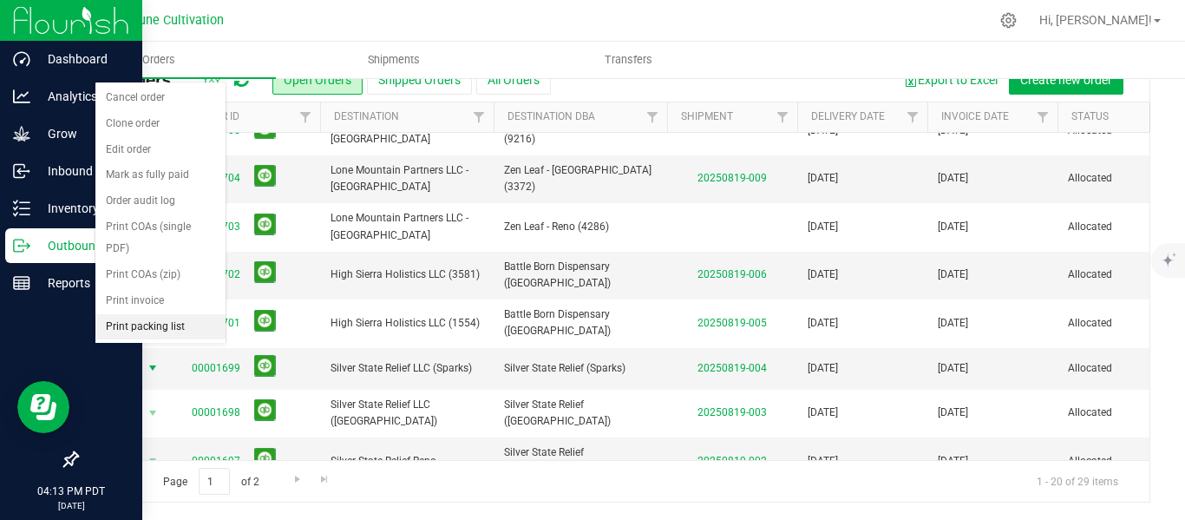
click at [146, 325] on li "Print packing list" at bounding box center [160, 327] width 130 height 26
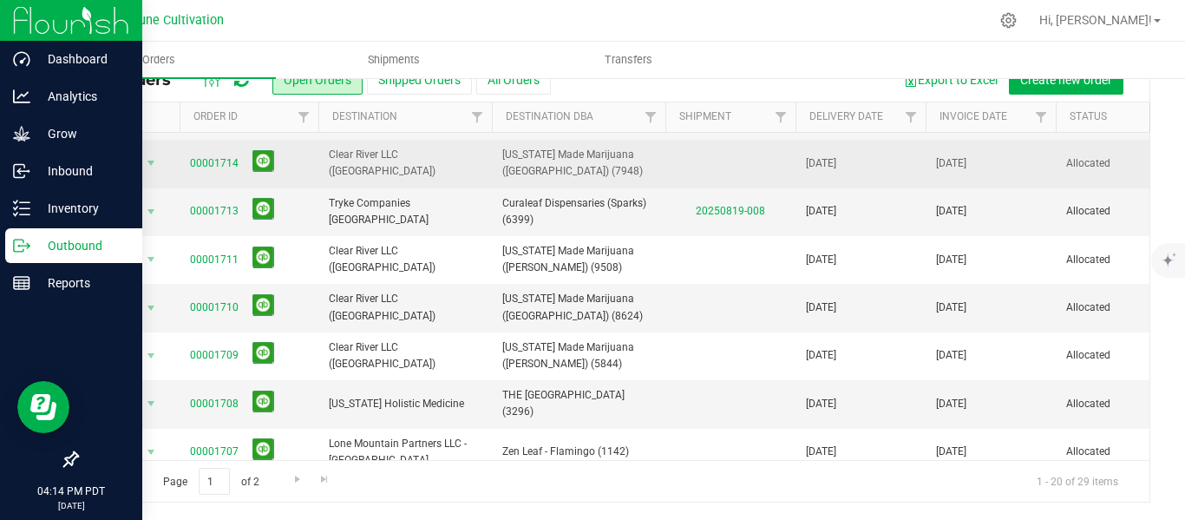
scroll to position [170, 2]
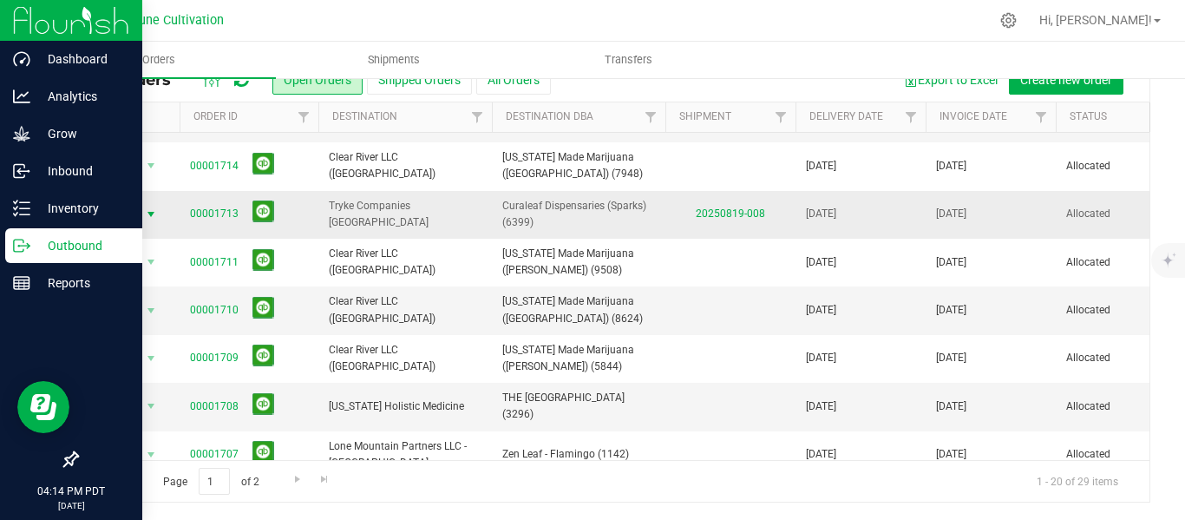
click at [148, 215] on span "select" at bounding box center [151, 214] width 14 height 14
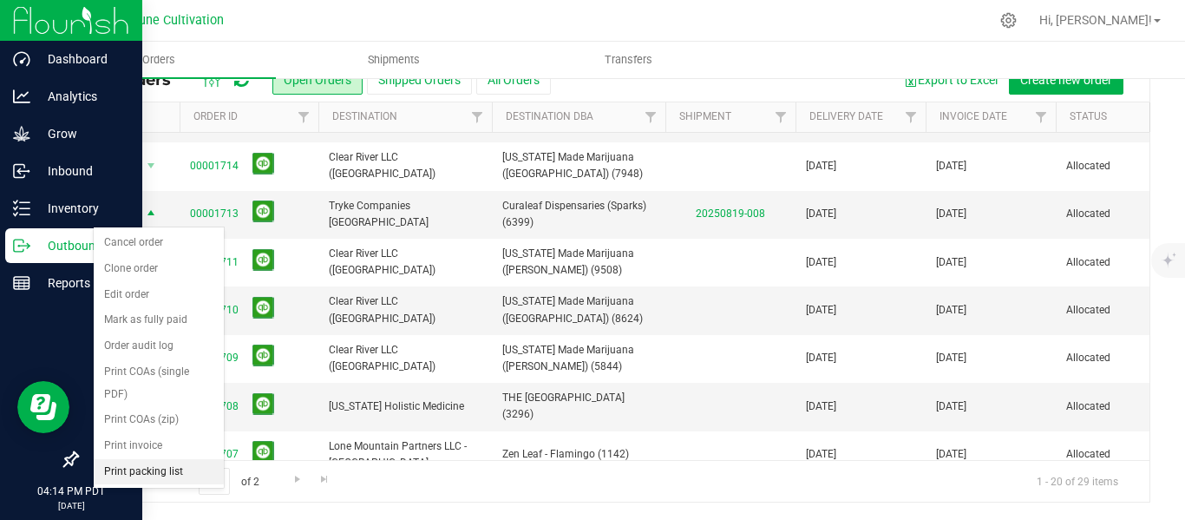
click at [141, 467] on li "Print packing list" at bounding box center [159, 472] width 130 height 26
